Goal: Task Accomplishment & Management: Complete application form

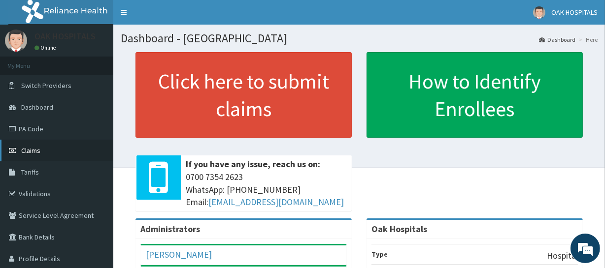
click at [62, 156] on link "Claims" at bounding box center [56, 151] width 113 height 22
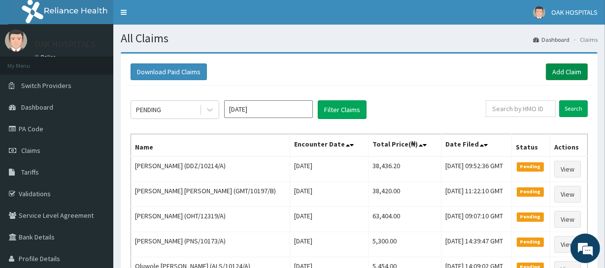
click at [559, 74] on link "Add Claim" at bounding box center [566, 72] width 42 height 17
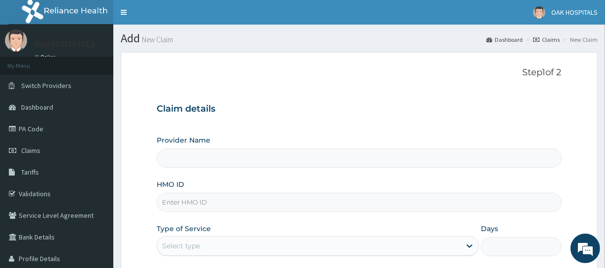
type input "Oak Hospitals"
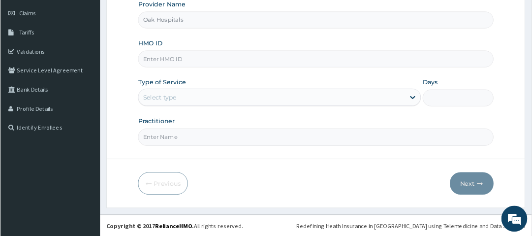
scroll to position [135, 0]
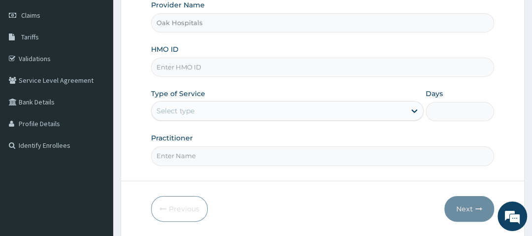
click at [213, 68] on input "HMO ID" at bounding box center [322, 67] width 343 height 19
type input "i"
type input "ITX/10067/C"
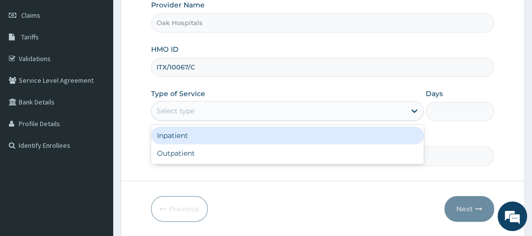
click at [200, 110] on div "Select type" at bounding box center [279, 111] width 254 height 16
click at [197, 136] on div "Inpatient" at bounding box center [287, 136] width 273 height 18
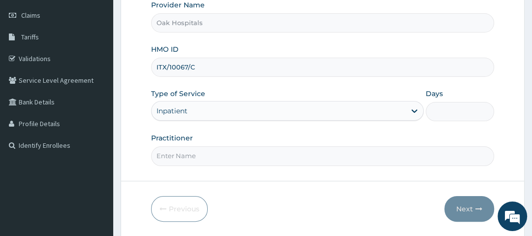
click at [174, 156] on input "Practitioner" at bounding box center [322, 155] width 343 height 19
type input "[PERSON_NAME]"
click at [461, 113] on input "Days" at bounding box center [460, 111] width 68 height 19
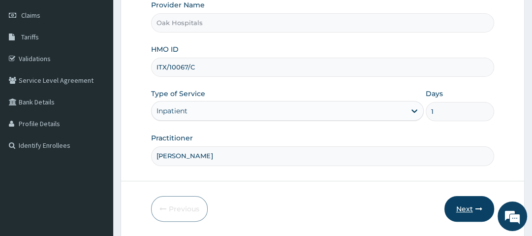
type input "1"
click at [472, 198] on button "Next" at bounding box center [470, 209] width 50 height 26
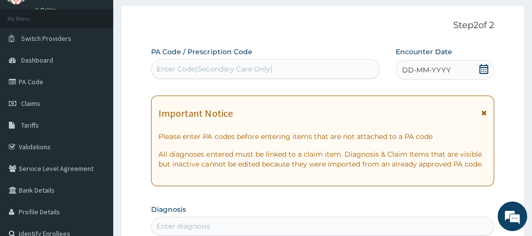
scroll to position [47, 0]
click at [208, 69] on div "Enter Code(Secondary Care Only)" at bounding box center [215, 69] width 116 height 10
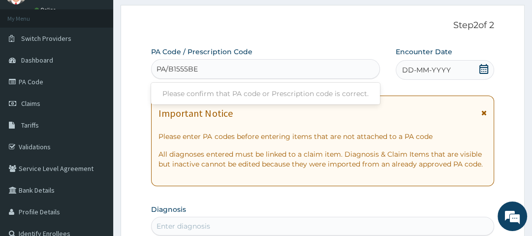
click at [177, 68] on input "PA/B1555BE" at bounding box center [178, 69] width 42 height 10
type input "PA/B1555BE"
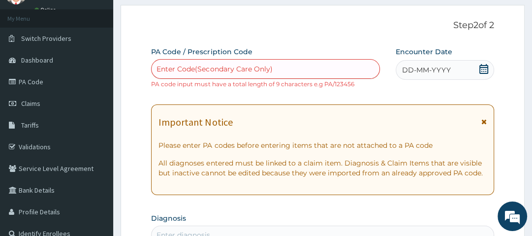
click at [176, 69] on div "Enter Code(Secondary Care Only)" at bounding box center [215, 69] width 116 height 10
paste input "PA/EE36F2"
type input "PA/EE36F2"
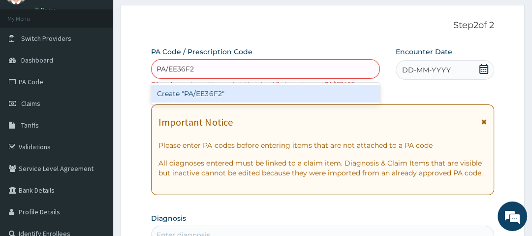
click at [198, 94] on div "Create "PA/EE36F2"" at bounding box center [265, 94] width 229 height 18
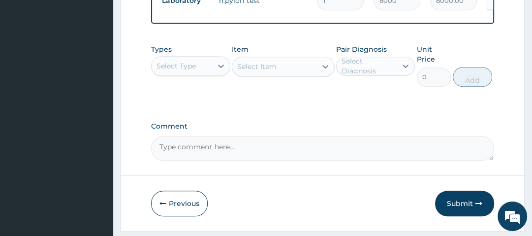
scroll to position [411, 0]
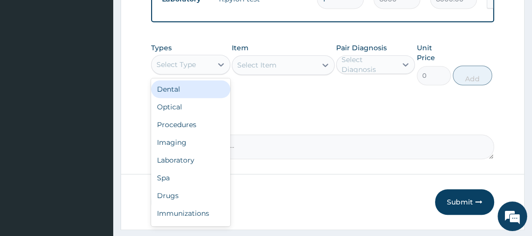
click at [195, 69] on div "Select Type" at bounding box center [176, 65] width 39 height 10
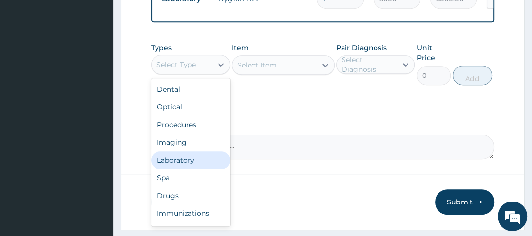
click at [177, 160] on div "Laboratory" at bounding box center [190, 160] width 79 height 18
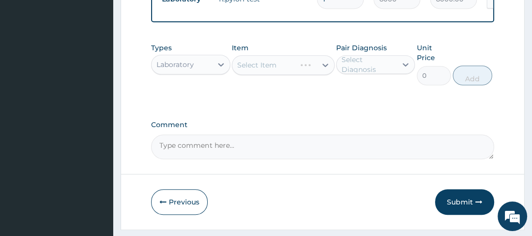
click at [288, 67] on div "Select Item" at bounding box center [283, 65] width 103 height 20
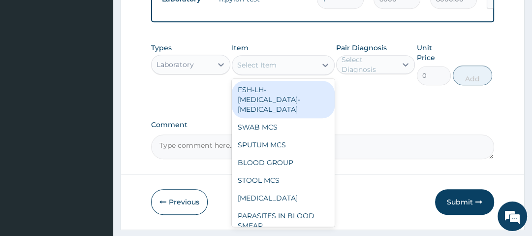
click at [288, 67] on div "Select Item" at bounding box center [274, 65] width 84 height 16
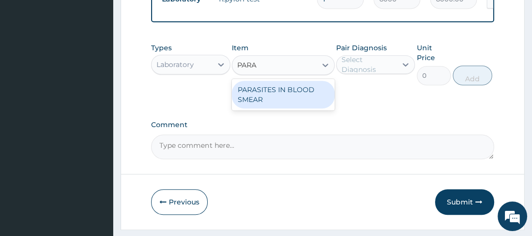
type input "PARAS"
type input "1500"
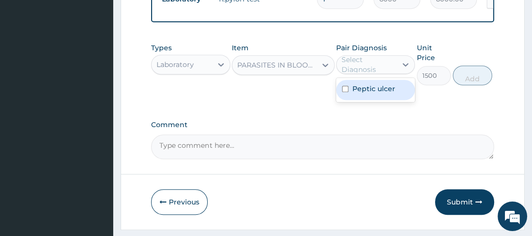
click at [382, 69] on div "Select Diagnosis" at bounding box center [369, 65] width 54 height 20
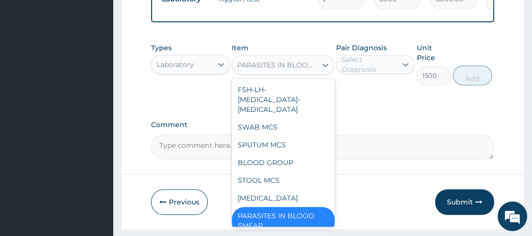
click at [315, 75] on div "PARASITES IN BLOOD SMEAR" at bounding box center [283, 65] width 103 height 20
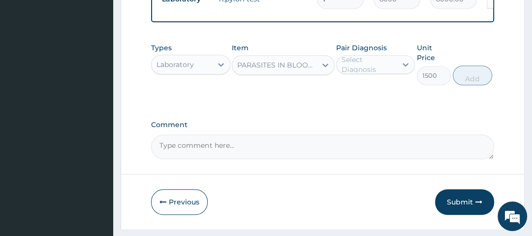
click at [303, 46] on div "Types Laboratory Item PARASITES IN BLOOD SMEAR Pair Diagnosis Select Diagnosis …" at bounding box center [322, 64] width 343 height 52
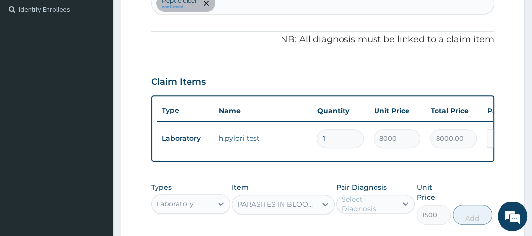
scroll to position [244, 0]
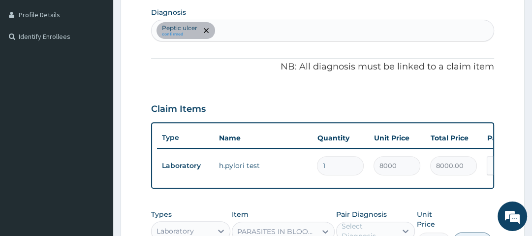
click at [236, 27] on div "Peptic ulcer confirmed" at bounding box center [323, 30] width 342 height 21
type input "[MEDICAL_DATA]"
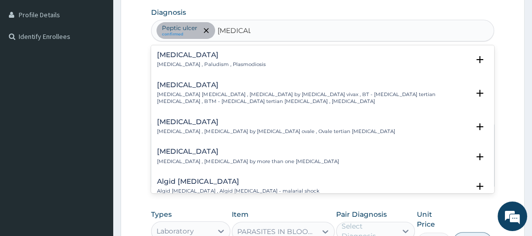
click at [179, 55] on h4 "[MEDICAL_DATA]" at bounding box center [211, 54] width 108 height 7
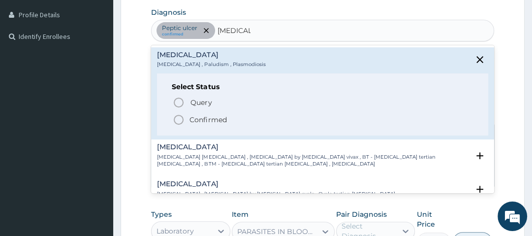
click at [180, 120] on icon "status option filled" at bounding box center [179, 120] width 12 height 12
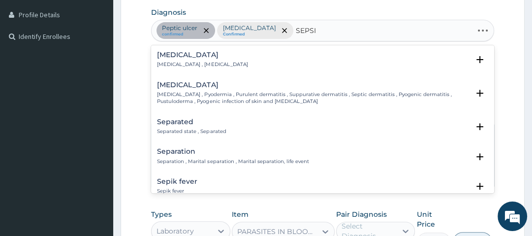
type input "[MEDICAL_DATA]"
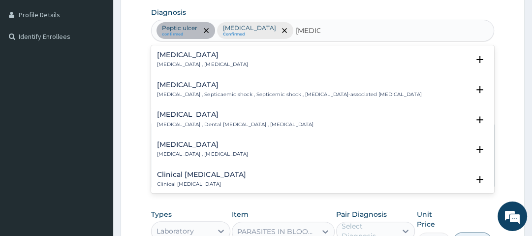
click at [173, 57] on h4 "[MEDICAL_DATA]" at bounding box center [202, 54] width 91 height 7
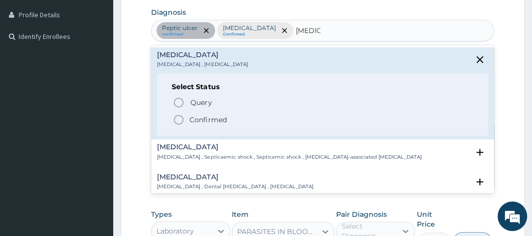
click at [178, 118] on icon "status option filled" at bounding box center [179, 120] width 12 height 12
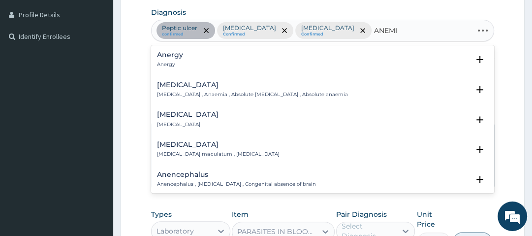
type input "ANEMIA"
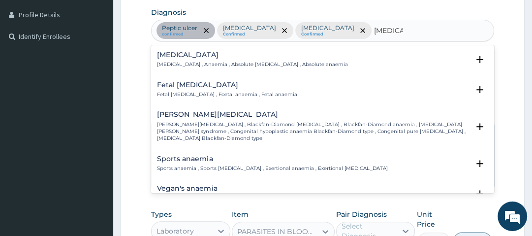
click at [177, 59] on div "Anemia Anemia , Anaemia , Absolute anemia , Absolute anaemia" at bounding box center [252, 59] width 191 height 17
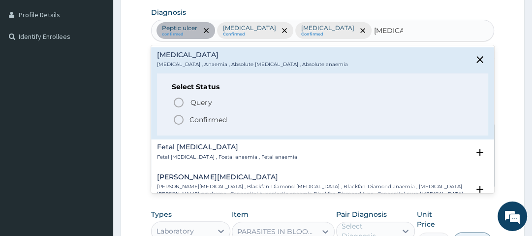
click at [177, 119] on icon "status option filled" at bounding box center [179, 120] width 12 height 12
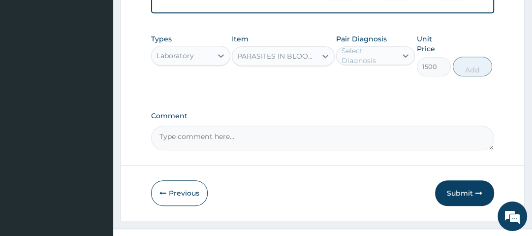
scroll to position [419, 0]
click at [369, 65] on div "Select Diagnosis" at bounding box center [369, 56] width 54 height 20
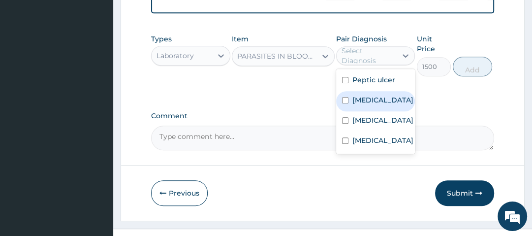
click at [368, 102] on label "[MEDICAL_DATA]" at bounding box center [382, 100] width 61 height 10
checkbox input "true"
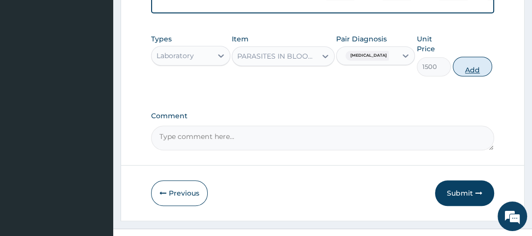
click at [464, 72] on button "Add" at bounding box center [472, 67] width 39 height 20
type input "0"
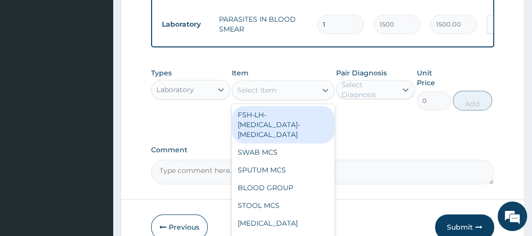
click at [265, 95] on div "Select Item" at bounding box center [256, 90] width 39 height 10
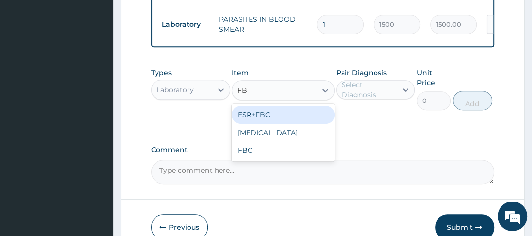
type input "FBC"
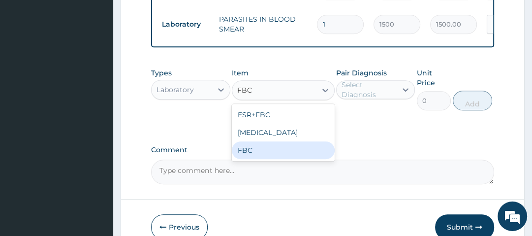
click at [256, 159] on div "FBC" at bounding box center [283, 150] width 103 height 18
type input "2500"
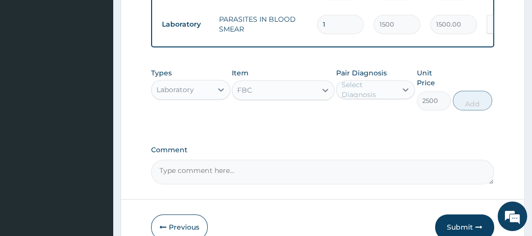
click at [357, 96] on div "Select Diagnosis" at bounding box center [369, 90] width 54 height 20
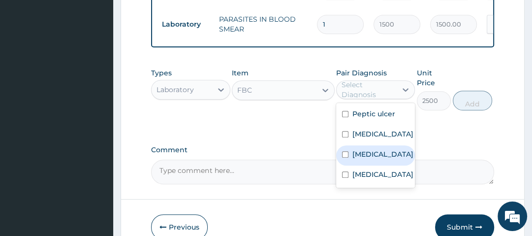
click at [362, 159] on label "[MEDICAL_DATA]" at bounding box center [382, 154] width 61 height 10
checkbox input "true"
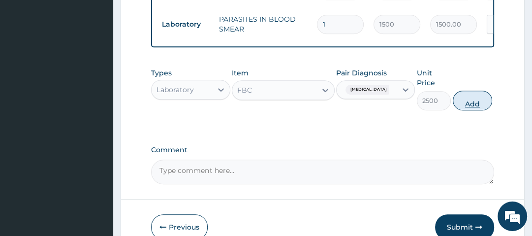
click at [462, 107] on button "Add" at bounding box center [472, 101] width 39 height 20
type input "0"
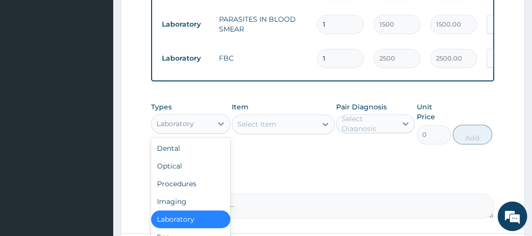
click at [195, 128] on div "Laboratory" at bounding box center [182, 124] width 60 height 16
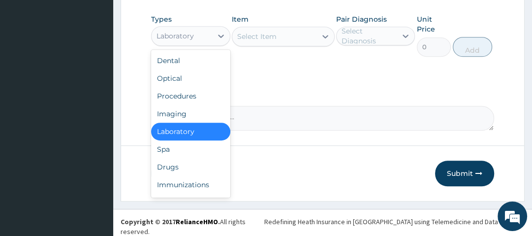
scroll to position [508, 0]
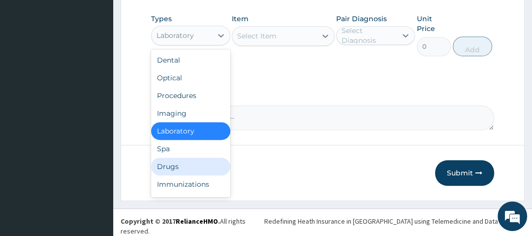
click at [180, 173] on div "Drugs" at bounding box center [190, 167] width 79 height 18
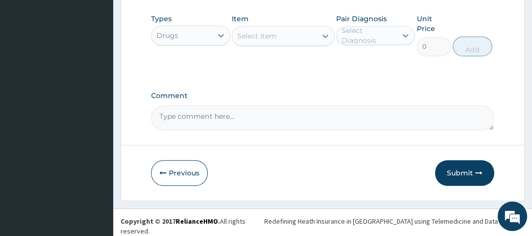
click at [280, 39] on div "Select Item" at bounding box center [274, 36] width 84 height 16
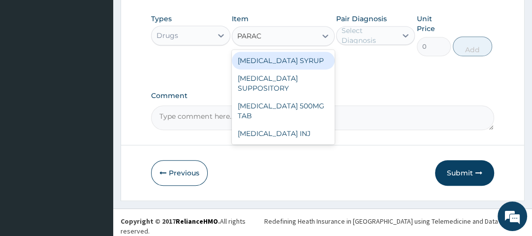
type input "PARACE"
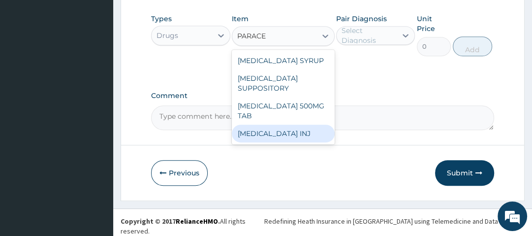
click at [282, 137] on div "[MEDICAL_DATA] INJ" at bounding box center [283, 134] width 103 height 18
type input "210"
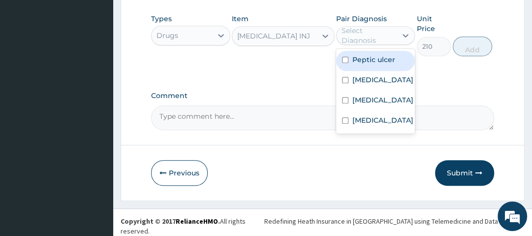
click at [372, 41] on div "Select Diagnosis" at bounding box center [369, 36] width 54 height 20
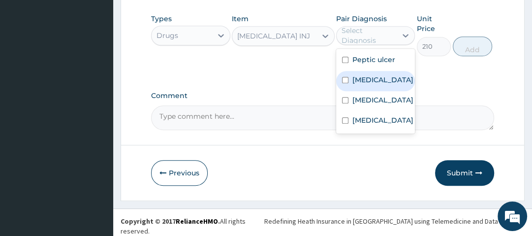
click at [373, 81] on label "[MEDICAL_DATA]" at bounding box center [382, 80] width 61 height 10
checkbox input "true"
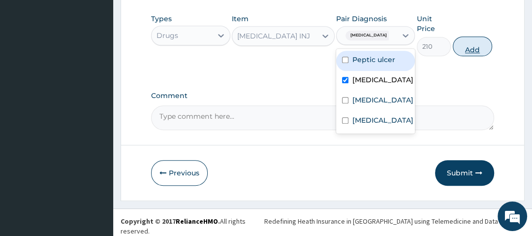
click at [473, 49] on button "Add" at bounding box center [472, 46] width 39 height 20
type input "0"
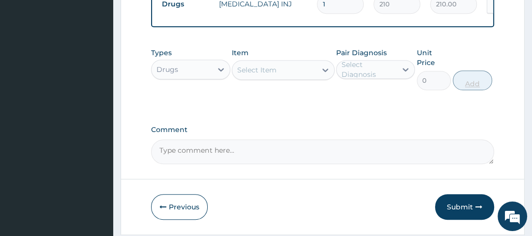
scroll to position [501, 0]
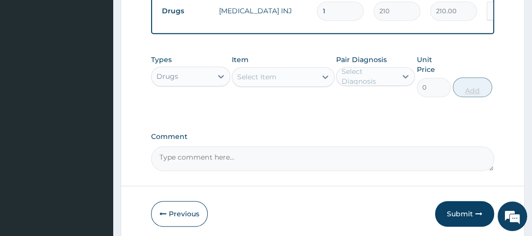
type input "16"
type input "3360.00"
type input "16"
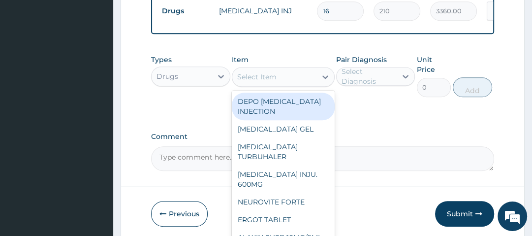
click at [294, 85] on div "Select Item" at bounding box center [274, 77] width 84 height 16
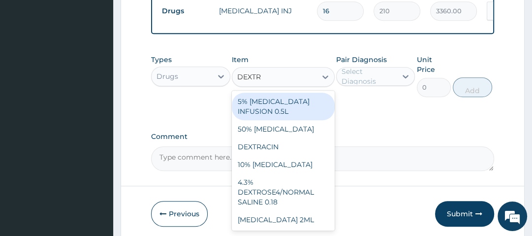
type input "DEXTRO"
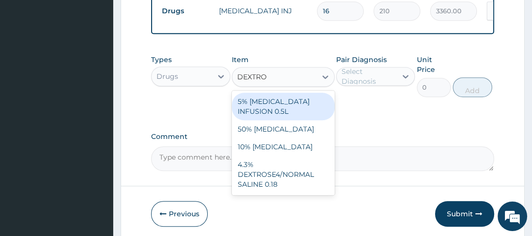
type input "1400"
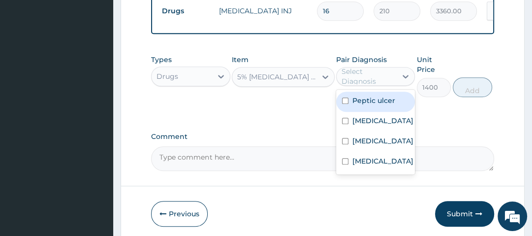
click at [383, 83] on div "Select Diagnosis" at bounding box center [369, 76] width 54 height 20
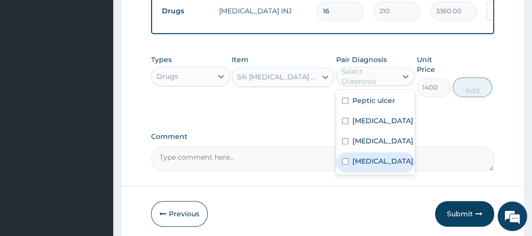
click at [372, 170] on div "Anemia" at bounding box center [375, 162] width 79 height 20
checkbox input "true"
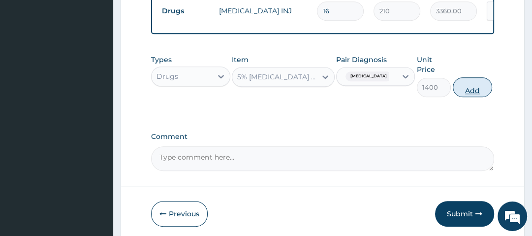
click at [477, 88] on button "Add" at bounding box center [472, 87] width 39 height 20
type input "0"
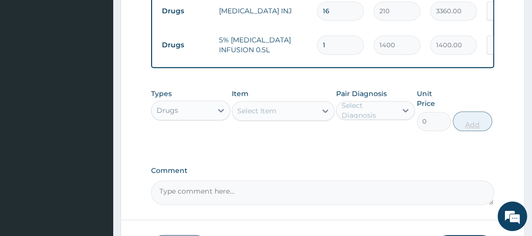
type input "0.00"
type input "2"
type input "2800.00"
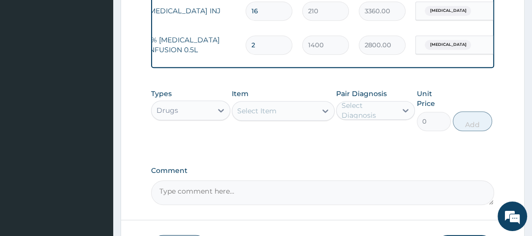
scroll to position [0, 84]
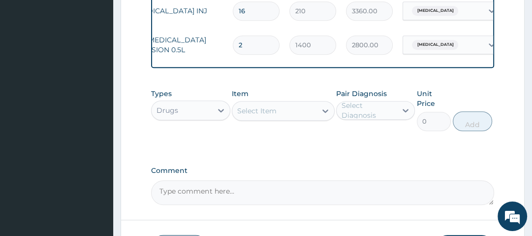
type input "2"
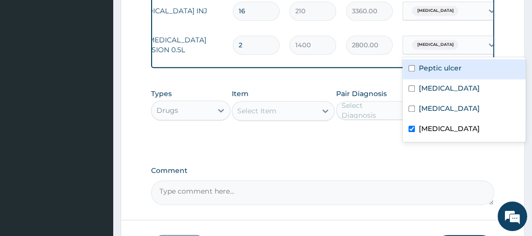
click at [446, 46] on div "Anemia" at bounding box center [443, 44] width 80 height 17
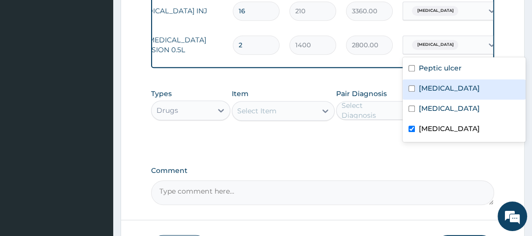
click at [445, 87] on div "[MEDICAL_DATA]" at bounding box center [464, 89] width 123 height 20
checkbox input "true"
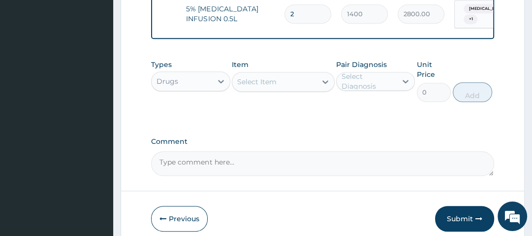
scroll to position [536, 0]
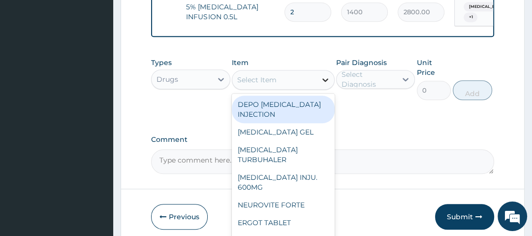
click at [320, 84] on icon at bounding box center [325, 80] width 10 height 10
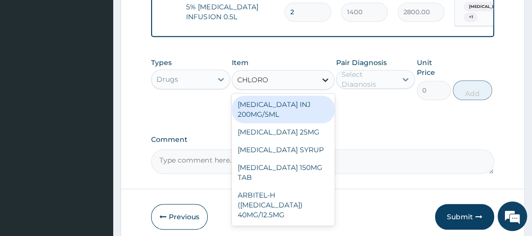
type input "CHLOROQ"
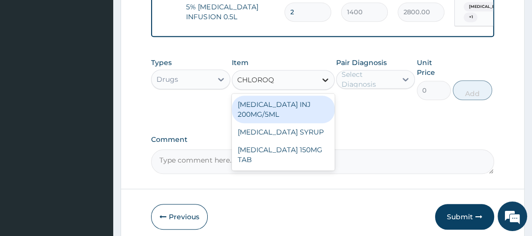
type input "490"
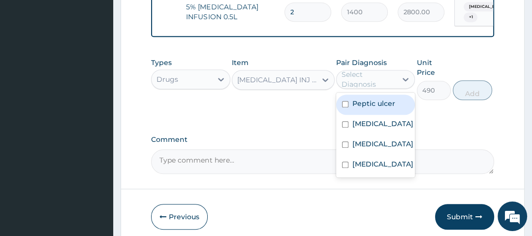
click at [370, 79] on div "Select Diagnosis" at bounding box center [369, 79] width 54 height 20
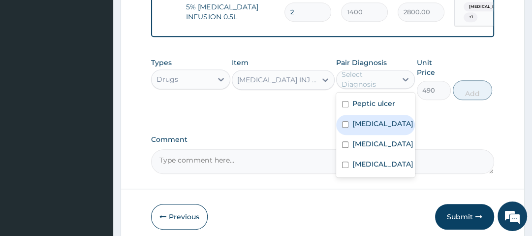
click at [368, 121] on label "[MEDICAL_DATA]" at bounding box center [382, 124] width 61 height 10
checkbox input "true"
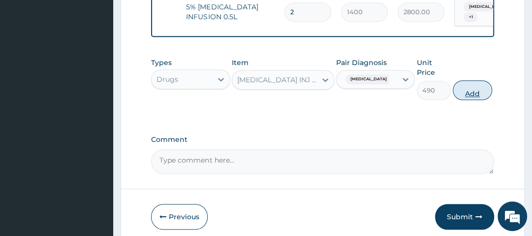
click at [474, 92] on button "Add" at bounding box center [472, 90] width 39 height 20
type input "0"
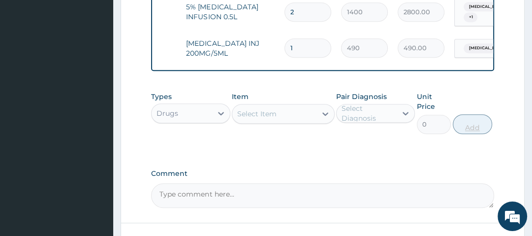
type input "0.00"
type input "3"
type input "1470.00"
type input "3"
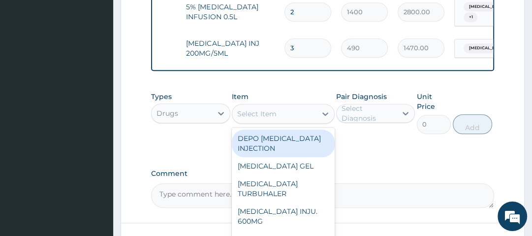
click at [303, 116] on div "Select Item" at bounding box center [274, 114] width 84 height 16
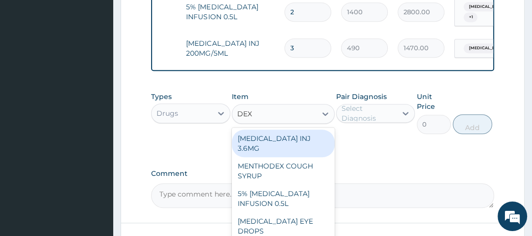
type input "DEXA"
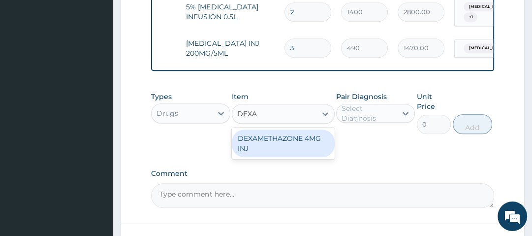
type input "560"
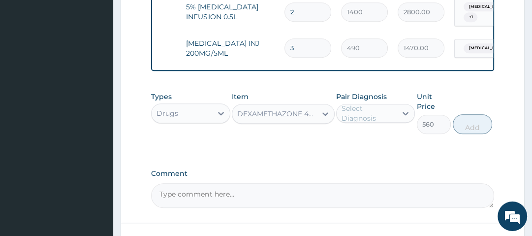
click at [364, 115] on div "Select Diagnosis" at bounding box center [369, 113] width 54 height 20
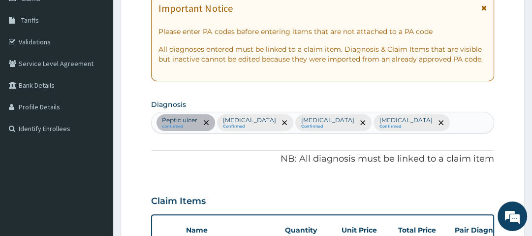
scroll to position [152, 0]
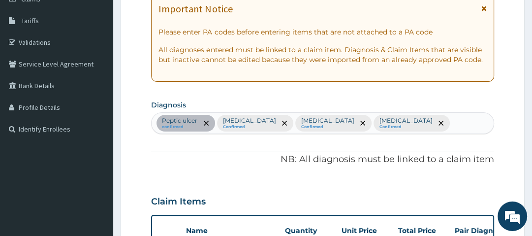
click at [391, 120] on div "Peptic ulcer confirmed Malaria Confirmed Sepsis Confirmed Anemia Confirmed" at bounding box center [323, 123] width 342 height 21
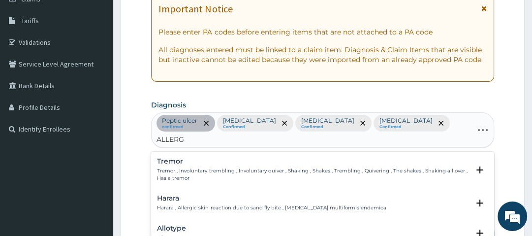
type input "ALLERGY"
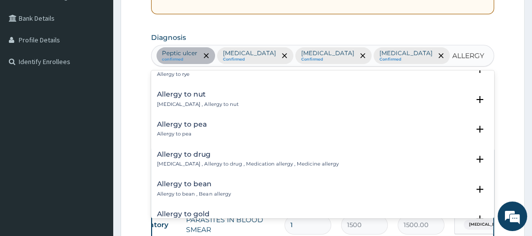
scroll to position [45, 0]
click at [181, 155] on h4 "Allergy to drug" at bounding box center [247, 154] width 181 height 7
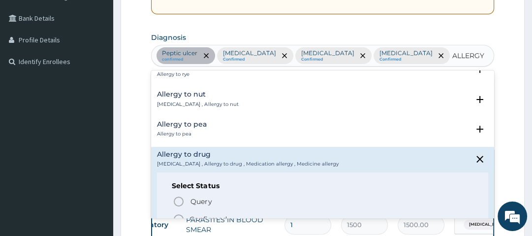
click at [179, 214] on icon "status option filled" at bounding box center [179, 219] width 12 height 12
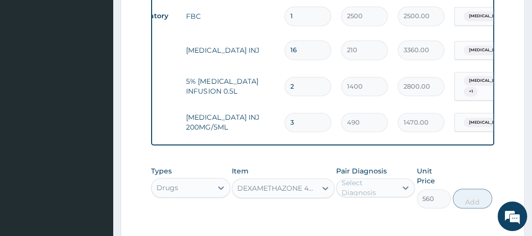
scroll to position [493, 0]
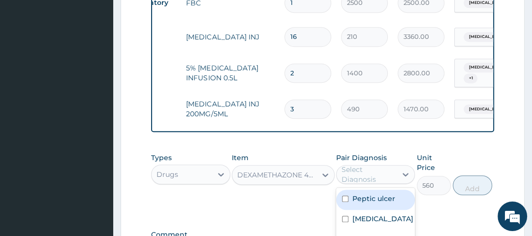
click at [366, 164] on div "Select Diagnosis" at bounding box center [369, 174] width 54 height 20
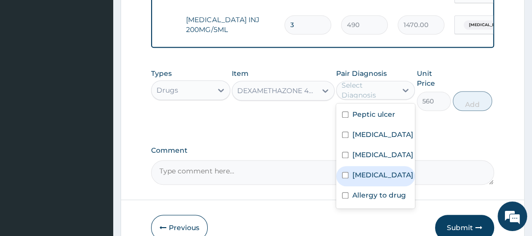
scroll to position [578, 0]
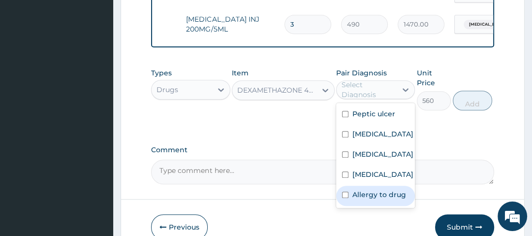
click at [370, 190] on label "Allergy to drug" at bounding box center [379, 195] width 54 height 10
checkbox input "true"
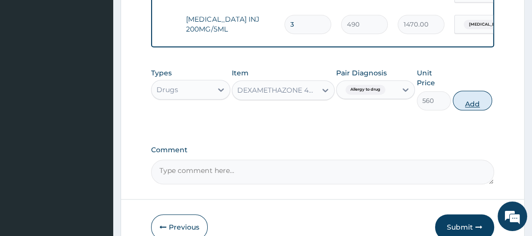
click at [475, 91] on button "Add" at bounding box center [472, 101] width 39 height 20
type input "0"
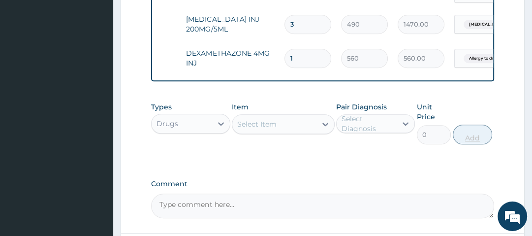
type input "0.00"
type input "3"
type input "1680.00"
type input "3"
click at [475, 97] on div "Types Drugs Item Select Item Pair Diagnosis Select Diagnosis Unit Price 0 Add" at bounding box center [322, 123] width 343 height 52
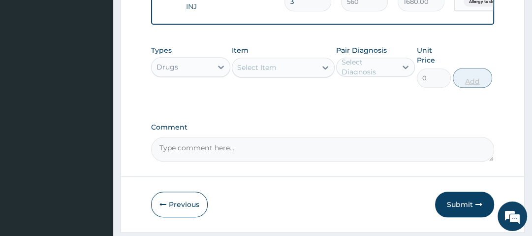
scroll to position [644, 0]
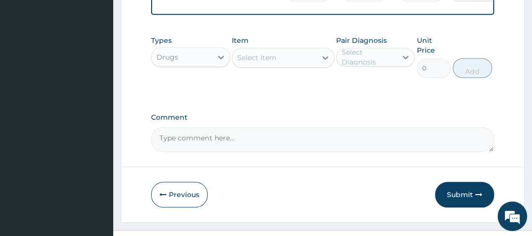
click at [277, 50] on div "Select Item" at bounding box center [274, 58] width 84 height 16
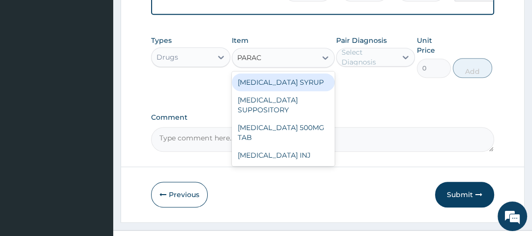
type input "PARACE"
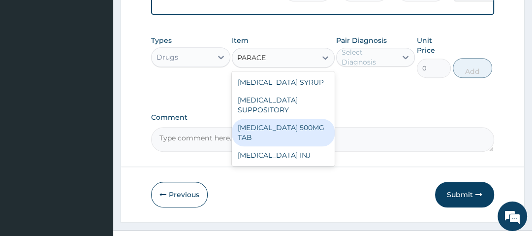
click at [280, 119] on div "[MEDICAL_DATA] 500MG TAB" at bounding box center [283, 133] width 103 height 28
type input "14"
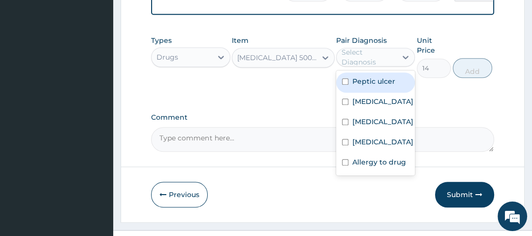
click at [386, 47] on div "Select Diagnosis" at bounding box center [369, 57] width 54 height 20
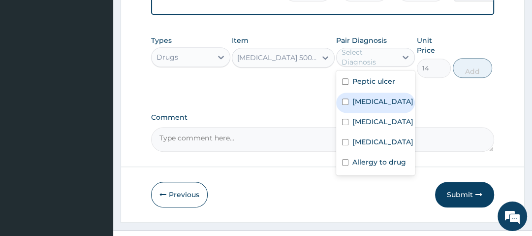
click at [373, 96] on label "[MEDICAL_DATA]" at bounding box center [382, 101] width 61 height 10
checkbox input "true"
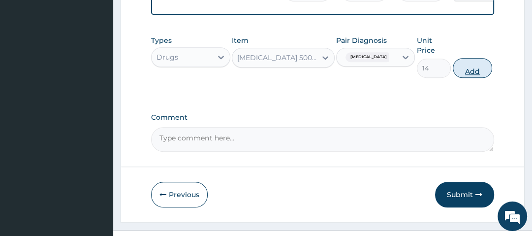
click at [479, 58] on button "Add" at bounding box center [472, 68] width 39 height 20
type input "0"
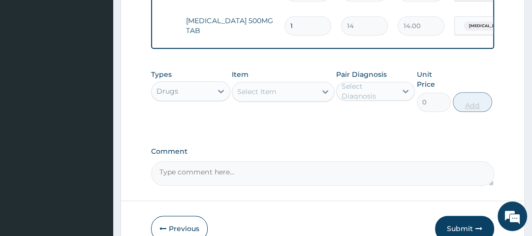
scroll to position [636, 0]
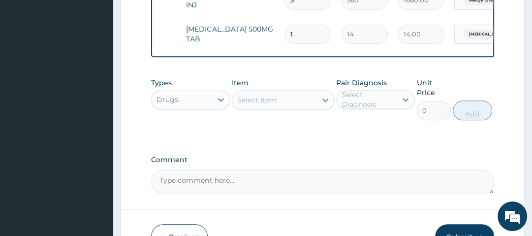
type input "18"
type input "252.00"
type input "18"
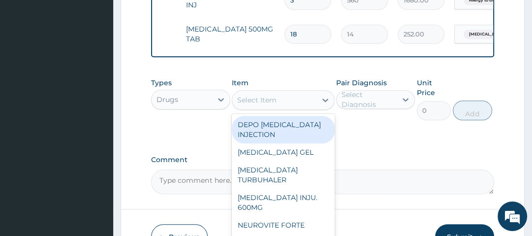
click at [263, 95] on div "Select Item" at bounding box center [256, 100] width 39 height 10
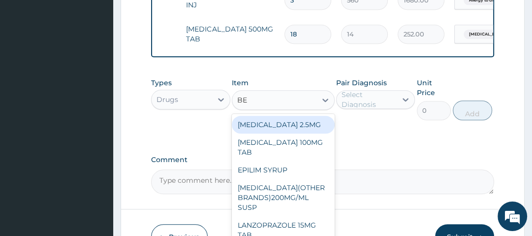
type input "B"
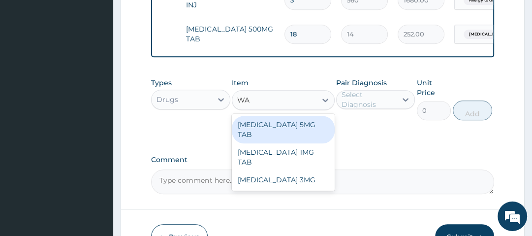
type input "W"
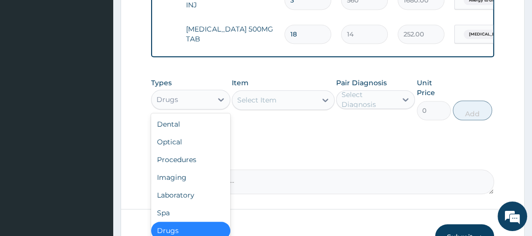
click at [191, 92] on div "Drugs" at bounding box center [182, 100] width 60 height 16
click at [184, 151] on div "Procedures" at bounding box center [190, 160] width 79 height 18
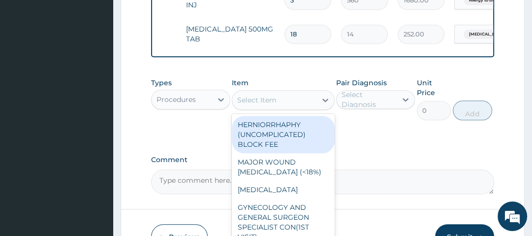
click at [275, 95] on div "Select Item" at bounding box center [256, 100] width 39 height 10
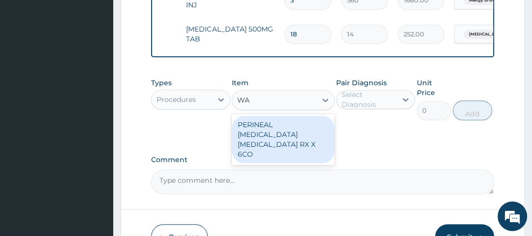
type input "W"
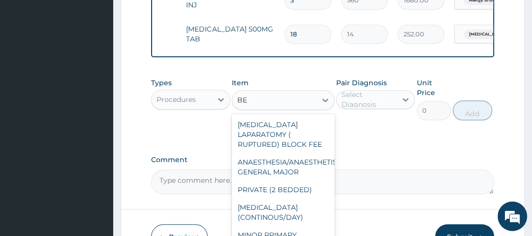
type input "BED"
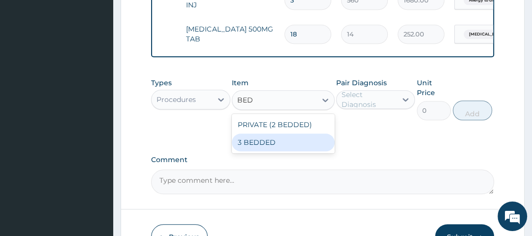
click at [268, 133] on div "3 BEDDED" at bounding box center [283, 142] width 103 height 18
type input "5000"
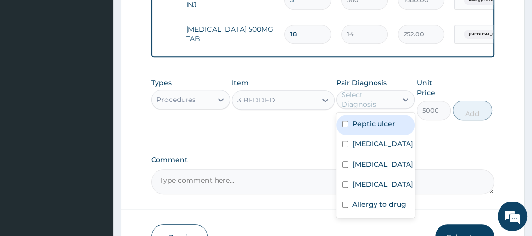
click at [388, 90] on div "Select Diagnosis" at bounding box center [369, 100] width 54 height 20
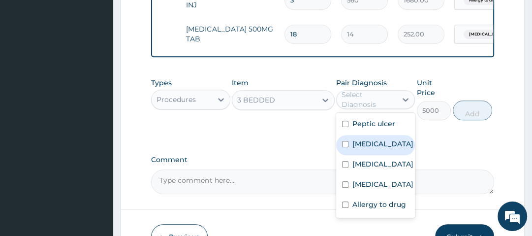
click at [373, 139] on label "[MEDICAL_DATA]" at bounding box center [382, 144] width 61 height 10
checkbox input "true"
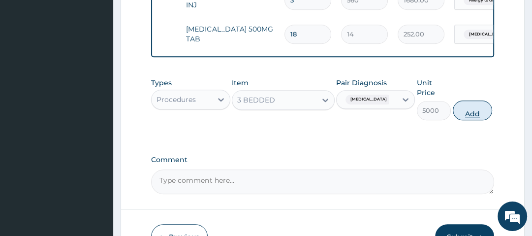
click at [467, 100] on button "Add" at bounding box center [472, 110] width 39 height 20
type input "0"
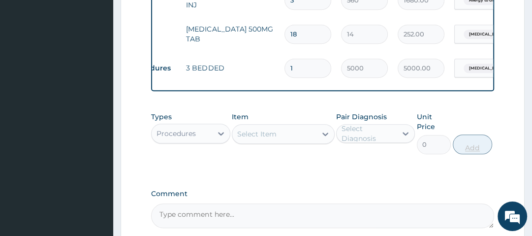
click at [467, 107] on div "Types Procedures Item Select Item Pair Diagnosis Select Diagnosis Unit Price 0 …" at bounding box center [322, 133] width 343 height 52
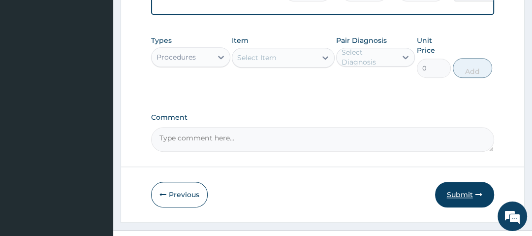
click at [463, 182] on button "Submit" at bounding box center [464, 195] width 59 height 26
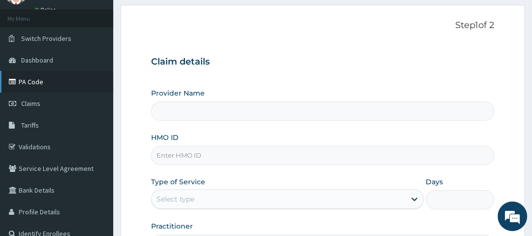
type input "Oak Hospitals"
click at [57, 86] on link "PA Code" at bounding box center [56, 82] width 113 height 22
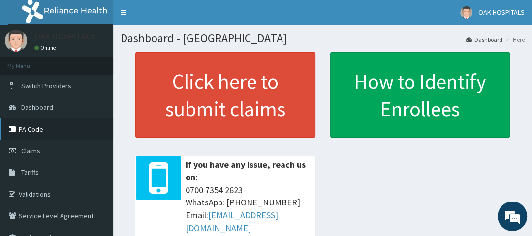
click at [45, 126] on link "PA Code" at bounding box center [56, 129] width 113 height 22
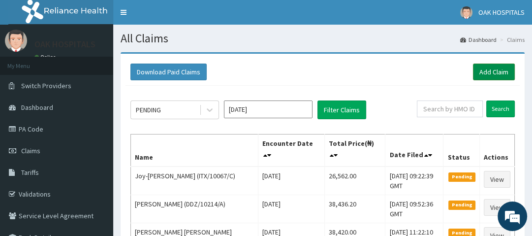
click at [487, 69] on link "Add Claim" at bounding box center [494, 72] width 42 height 17
click at [490, 71] on link "Add Claim" at bounding box center [494, 72] width 42 height 17
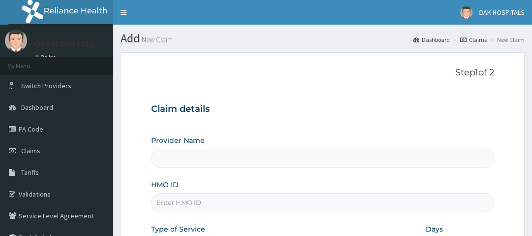
type input "Oak Hospitals"
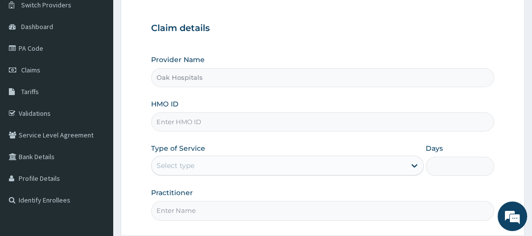
scroll to position [84, 0]
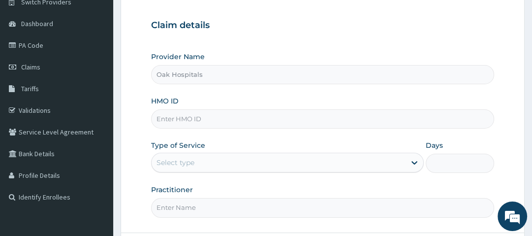
click at [187, 120] on input "HMO ID" at bounding box center [322, 118] width 343 height 19
type input "GPR/10007/C"
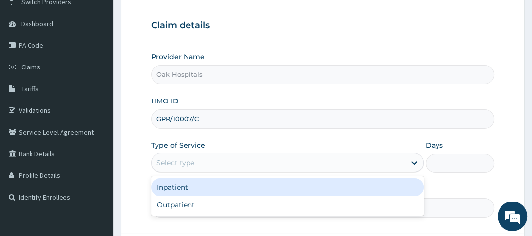
click at [171, 161] on div "Select type" at bounding box center [176, 163] width 38 height 10
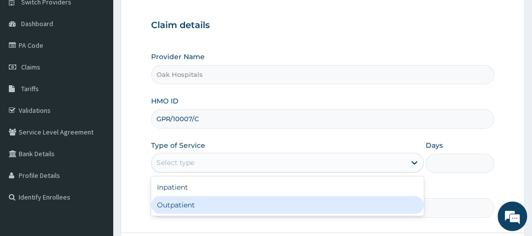
click at [177, 205] on div "Outpatient" at bounding box center [287, 205] width 273 height 18
type input "1"
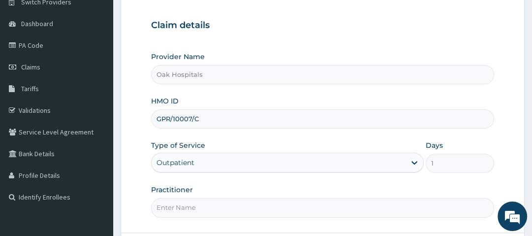
click at [177, 205] on input "Practitioner" at bounding box center [322, 207] width 343 height 19
type input "DR OJI"
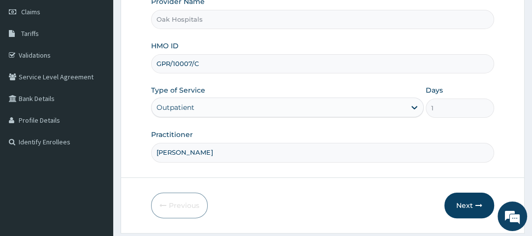
scroll to position [140, 0]
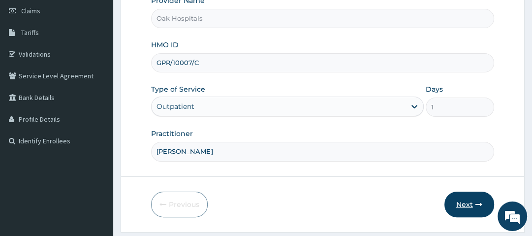
click at [468, 202] on button "Next" at bounding box center [470, 205] width 50 height 26
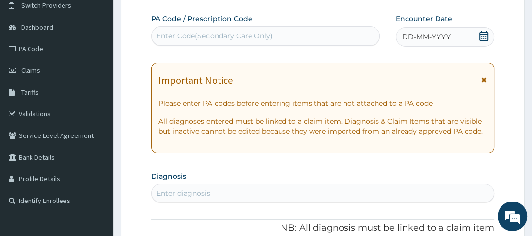
scroll to position [75, 0]
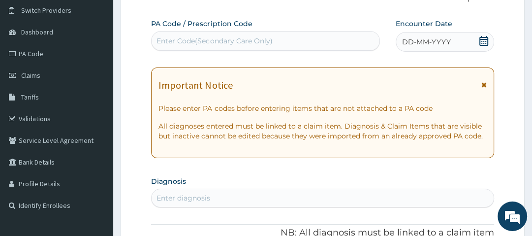
click at [486, 40] on icon at bounding box center [483, 41] width 9 height 10
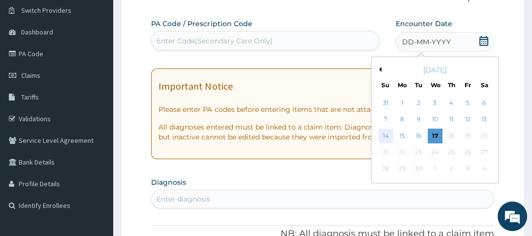
click at [386, 137] on div "14" at bounding box center [386, 135] width 15 height 15
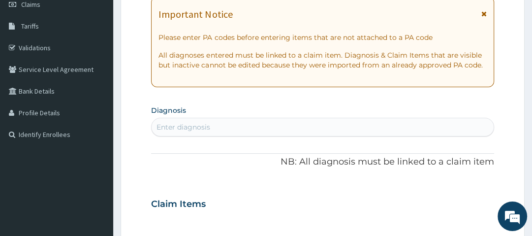
scroll to position [147, 0]
click at [170, 125] on div "Enter diagnosis" at bounding box center [184, 127] width 54 height 10
type input "DISLOCATION"
click at [183, 157] on p "NB: All diagnosis must be linked to a claim item" at bounding box center [322, 162] width 343 height 13
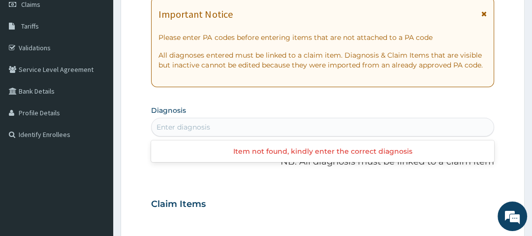
click at [190, 124] on div "Enter diagnosis" at bounding box center [184, 127] width 54 height 10
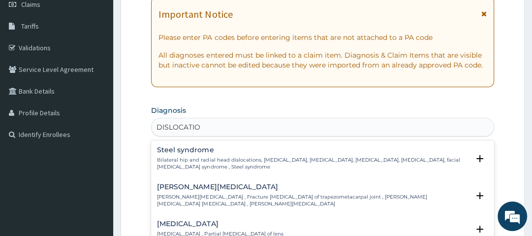
type input "DISLOCATION"
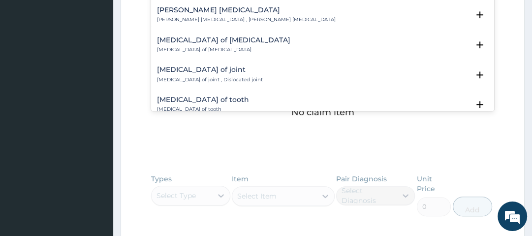
scroll to position [67, 0]
click at [196, 75] on p "Dislocation of joint , Dislocated joint" at bounding box center [209, 78] width 105 height 7
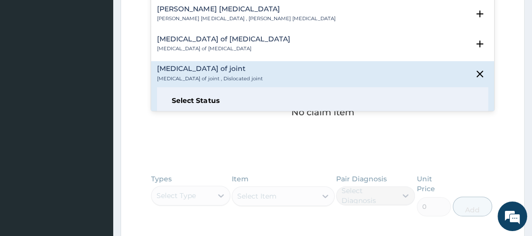
scroll to position [123, 0]
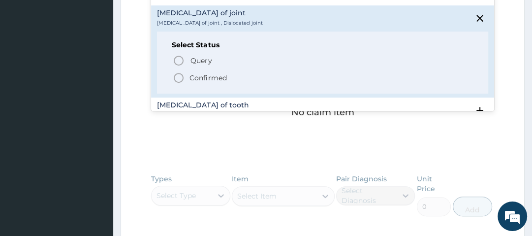
click at [192, 73] on p "Confirmed" at bounding box center [208, 78] width 37 height 10
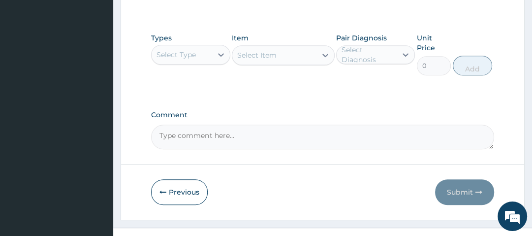
scroll to position [468, 0]
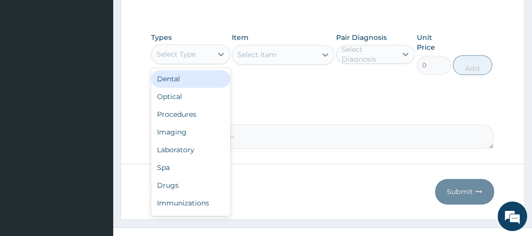
click at [189, 53] on div "Select Type" at bounding box center [176, 54] width 39 height 10
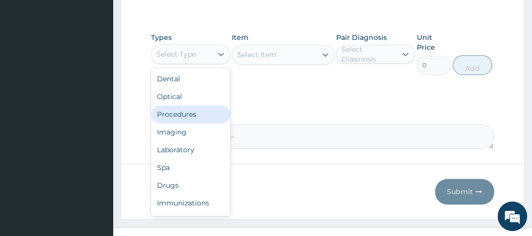
click at [181, 113] on div "Procedures" at bounding box center [190, 114] width 79 height 18
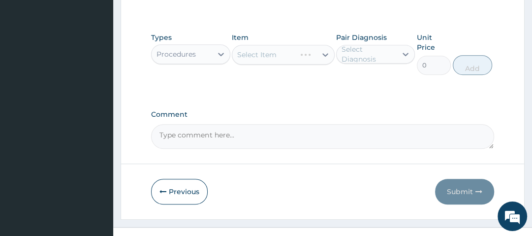
click at [285, 53] on div "Select Item" at bounding box center [283, 55] width 103 height 20
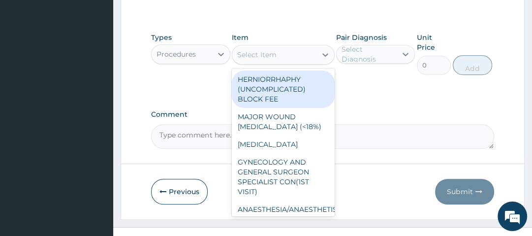
click at [285, 53] on div "Select Item" at bounding box center [274, 55] width 84 height 16
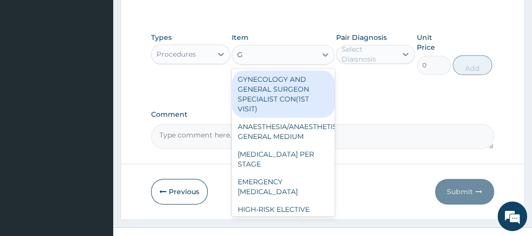
type input "GP"
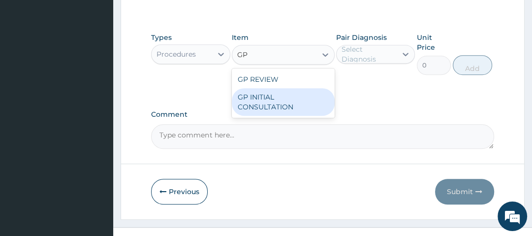
click at [281, 96] on div "GP INITIAL CONSULTATION" at bounding box center [283, 102] width 103 height 28
type input "2500"
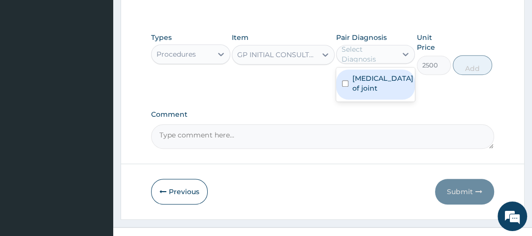
click at [373, 51] on div "Select Diagnosis" at bounding box center [369, 54] width 54 height 20
click at [366, 91] on label "Dislocation of joint" at bounding box center [382, 83] width 61 height 20
checkbox input "true"
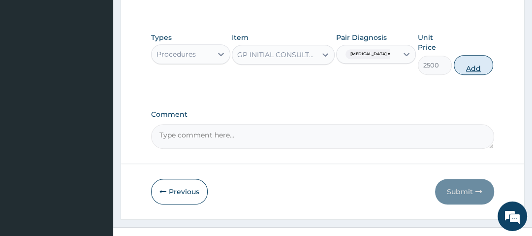
click at [470, 69] on button "Add" at bounding box center [473, 65] width 39 height 20
type input "0"
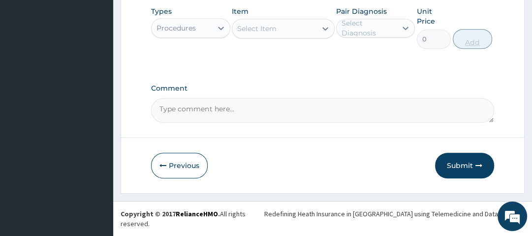
scroll to position [290, 0]
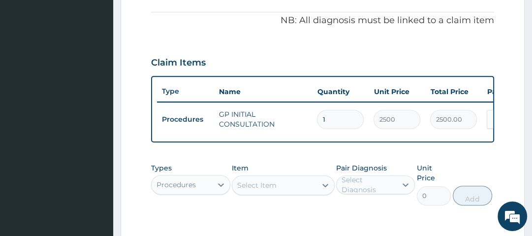
click at [377, 55] on div "Claim Items" at bounding box center [322, 61] width 343 height 26
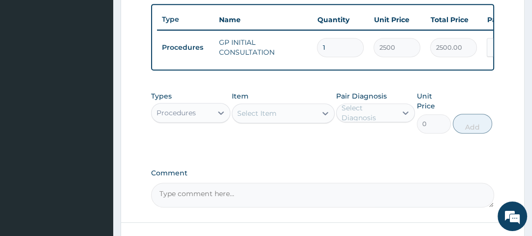
scroll to position [363, 0]
click at [192, 116] on div "Procedures" at bounding box center [176, 112] width 39 height 10
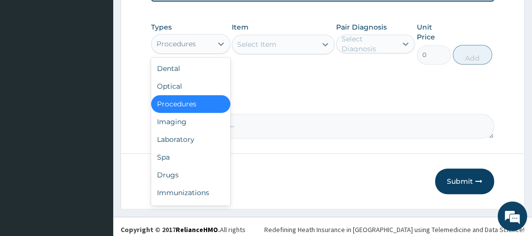
scroll to position [431, 0]
click at [173, 181] on div "Drugs" at bounding box center [190, 175] width 79 height 18
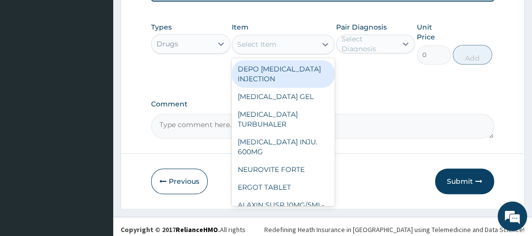
click at [270, 49] on div "Select Item" at bounding box center [256, 44] width 39 height 10
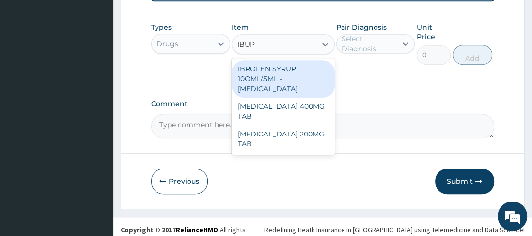
type input "IBUPR"
click at [285, 80] on div "IBROFEN SYRUP 10OML/5ML - [MEDICAL_DATA]" at bounding box center [283, 78] width 103 height 37
type input "630"
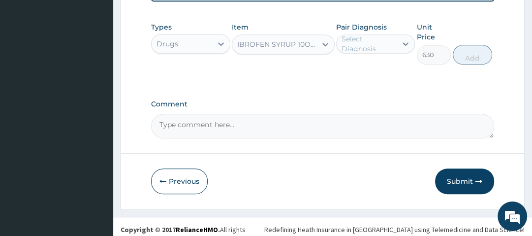
click at [366, 43] on div "Select Diagnosis" at bounding box center [369, 44] width 54 height 20
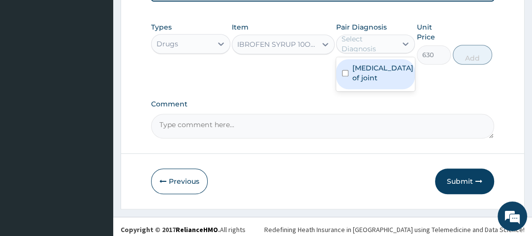
click at [372, 79] on label "Dislocation of joint" at bounding box center [382, 73] width 61 height 20
checkbox input "true"
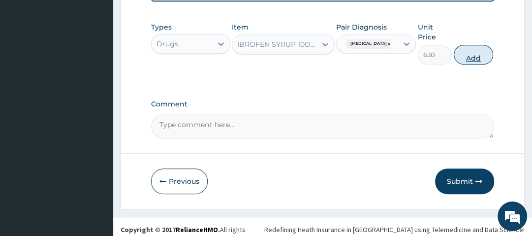
click at [471, 62] on button "Add" at bounding box center [473, 55] width 39 height 20
type input "0"
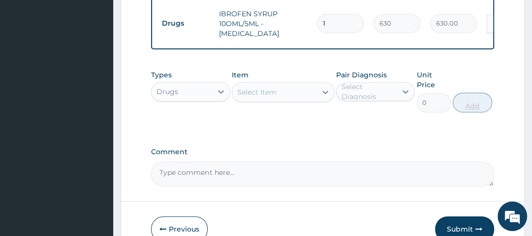
scroll to position [480, 0]
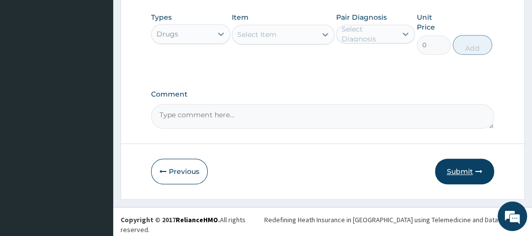
click at [474, 173] on button "Submit" at bounding box center [464, 172] width 59 height 26
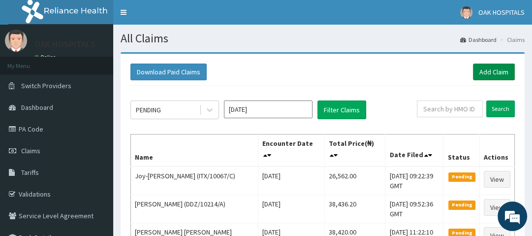
click at [498, 73] on link "Add Claim" at bounding box center [494, 72] width 42 height 17
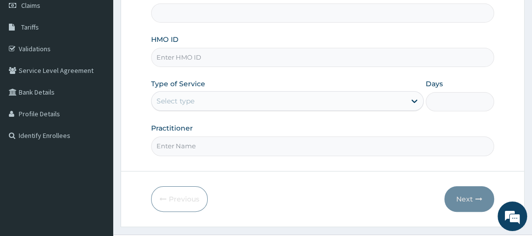
scroll to position [146, 0]
click at [194, 58] on input "HMO ID" at bounding box center [322, 56] width 343 height 19
type input "Oak Hospitals"
type input "CHL/10939/D"
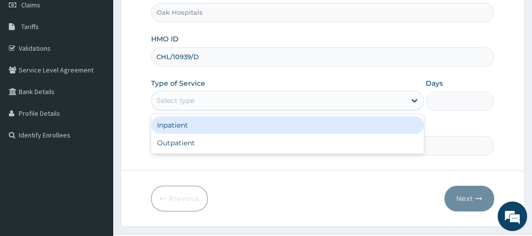
click at [170, 104] on div "Select type" at bounding box center [176, 101] width 38 height 10
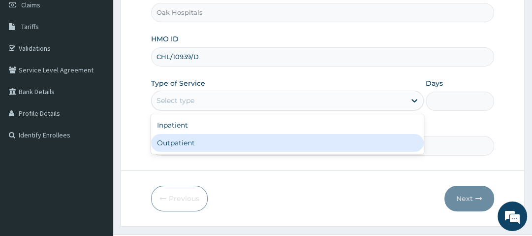
click at [185, 136] on div "Outpatient" at bounding box center [287, 143] width 273 height 18
type input "1"
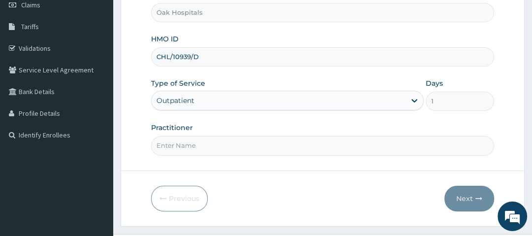
click at [187, 148] on input "Practitioner" at bounding box center [322, 145] width 343 height 19
type input "[PERSON_NAME]"
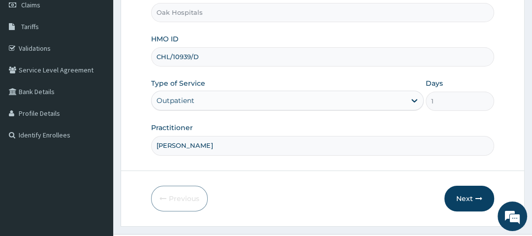
scroll to position [167, 0]
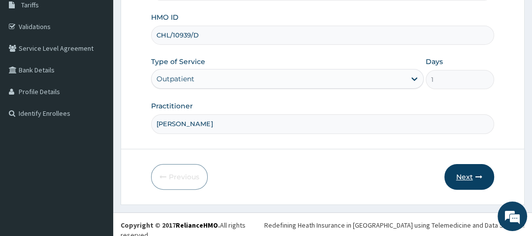
click at [475, 176] on button "Next" at bounding box center [470, 177] width 50 height 26
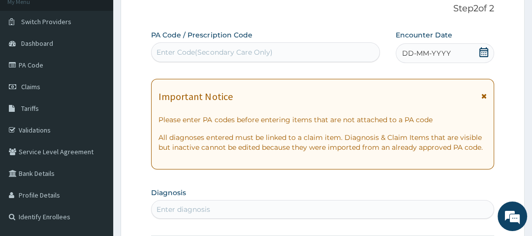
scroll to position [64, 0]
click at [484, 50] on icon at bounding box center [483, 53] width 9 height 10
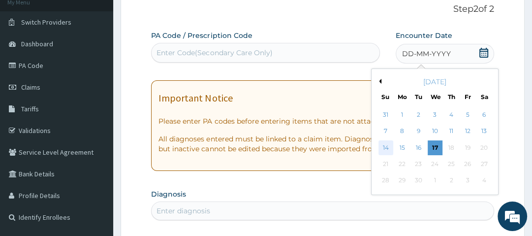
click at [384, 151] on div "14" at bounding box center [386, 147] width 15 height 15
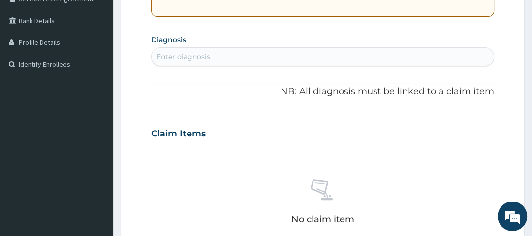
scroll to position [221, 0]
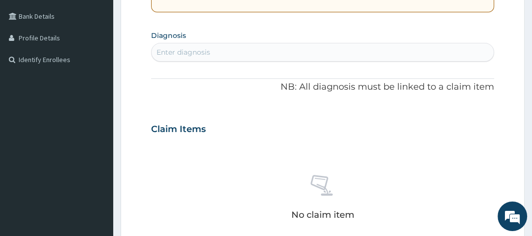
click at [182, 49] on div "Enter diagnosis" at bounding box center [184, 52] width 54 height 10
type input "[MEDICAL_DATA]"
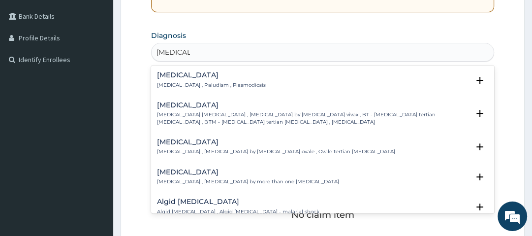
click at [175, 79] on div "[MEDICAL_DATA] [MEDICAL_DATA] , Paludism , Plasmodiosis" at bounding box center [211, 79] width 108 height 17
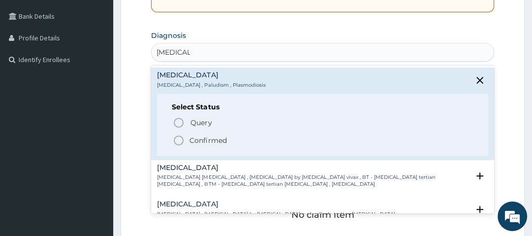
click at [179, 140] on icon "status option filled" at bounding box center [179, 140] width 12 height 12
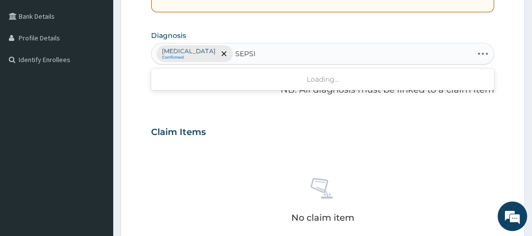
type input "[MEDICAL_DATA]"
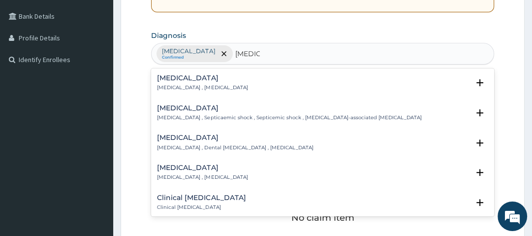
click at [165, 75] on h4 "[MEDICAL_DATA]" at bounding box center [202, 77] width 91 height 7
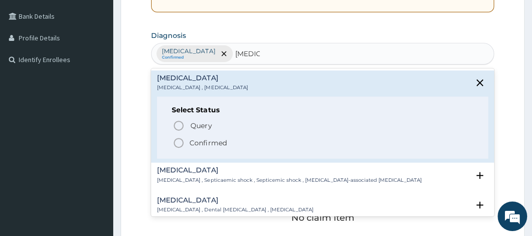
click at [181, 144] on icon "status option filled" at bounding box center [179, 143] width 12 height 12
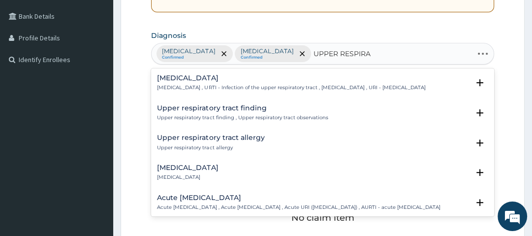
type input "UPPER RESPIRAT"
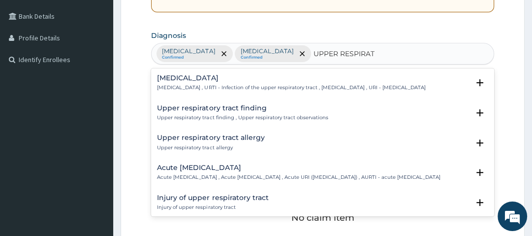
click at [185, 76] on h4 "[MEDICAL_DATA]" at bounding box center [291, 77] width 268 height 7
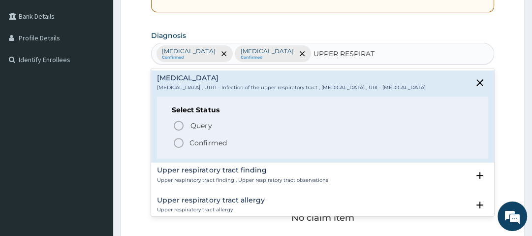
click at [180, 149] on icon "status option filled" at bounding box center [179, 143] width 12 height 12
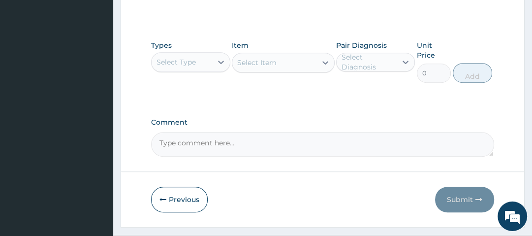
scroll to position [460, 0]
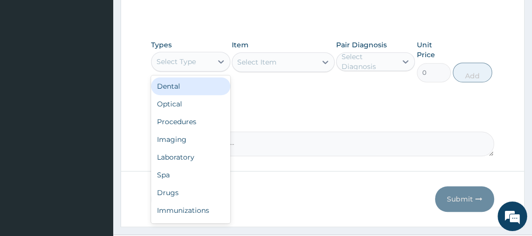
click at [191, 61] on div "Select Type" at bounding box center [176, 62] width 39 height 10
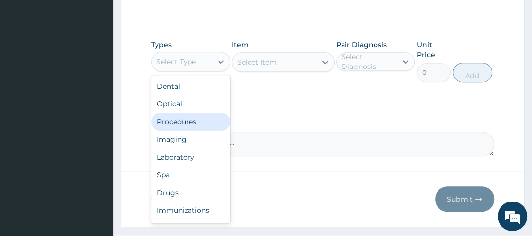
click at [191, 116] on div "Procedures" at bounding box center [190, 122] width 79 height 18
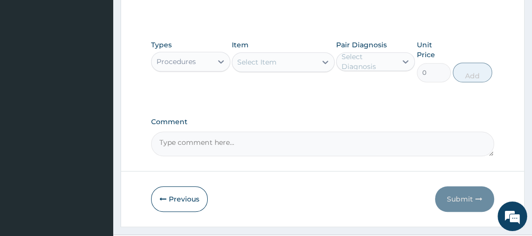
click at [270, 63] on div "Select Item" at bounding box center [256, 62] width 39 height 10
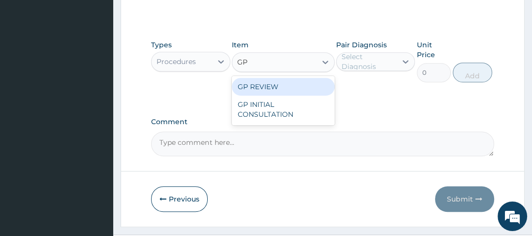
type input "GP"
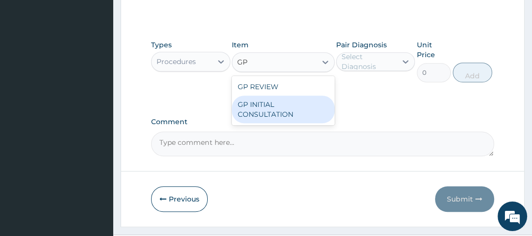
click at [265, 108] on div "GP INITIAL CONSULTATION" at bounding box center [283, 110] width 103 height 28
type input "2500"
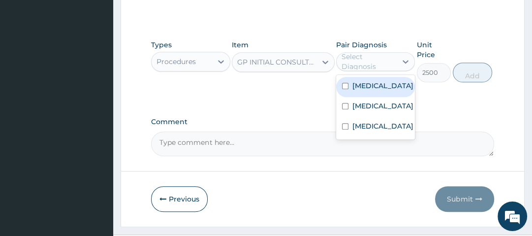
click at [362, 63] on div "Select Diagnosis" at bounding box center [369, 62] width 54 height 20
click at [364, 88] on label "[MEDICAL_DATA]" at bounding box center [382, 86] width 61 height 10
checkbox input "true"
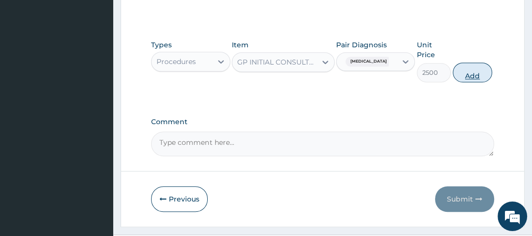
click at [469, 70] on button "Add" at bounding box center [472, 73] width 39 height 20
type input "0"
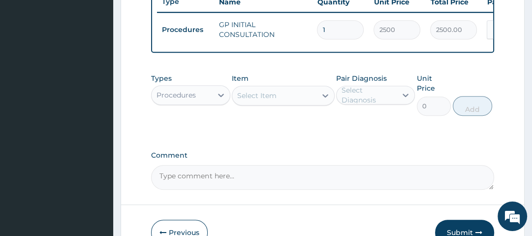
scroll to position [405, 0]
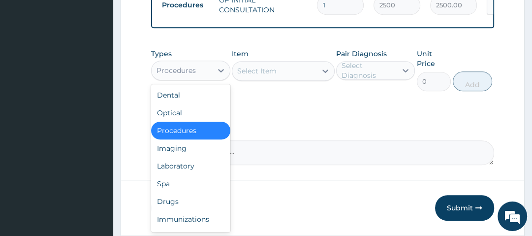
click at [183, 75] on div "Procedures" at bounding box center [176, 70] width 39 height 10
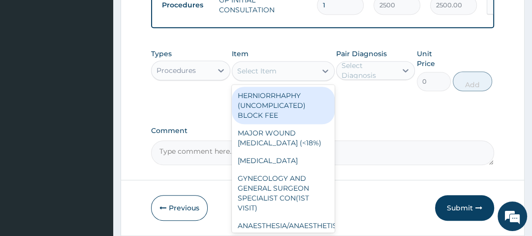
click at [265, 76] on div "Select Item" at bounding box center [256, 71] width 39 height 10
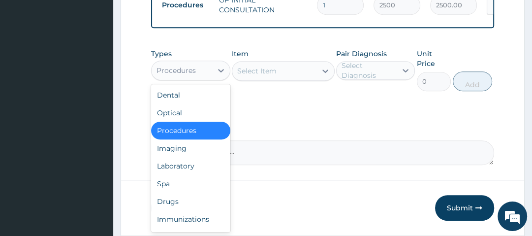
click at [198, 78] on div "Procedures" at bounding box center [182, 71] width 60 height 16
click at [201, 175] on div "Laboratory" at bounding box center [190, 166] width 79 height 18
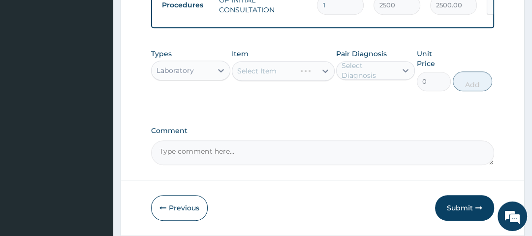
click at [285, 72] on div "Select Item" at bounding box center [283, 71] width 103 height 20
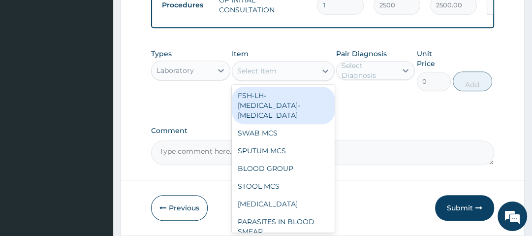
click at [285, 72] on div "Select Item" at bounding box center [274, 71] width 84 height 16
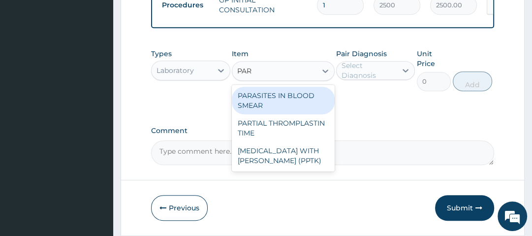
type input "PARA"
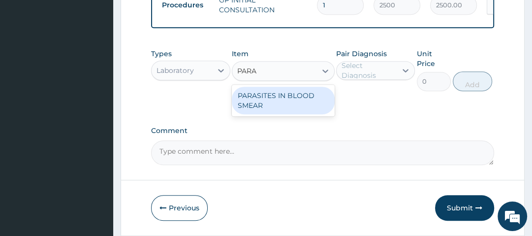
type input "1500"
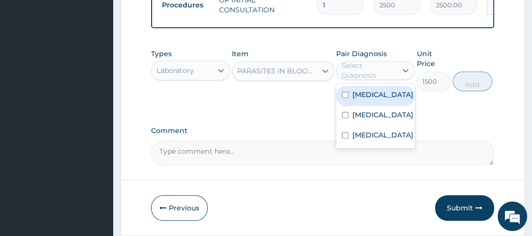
click at [366, 75] on div "Select Diagnosis" at bounding box center [369, 71] width 54 height 20
click at [371, 98] on label "[MEDICAL_DATA]" at bounding box center [382, 95] width 61 height 10
checkbox input "true"
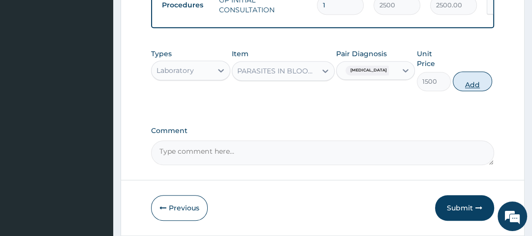
click at [471, 88] on button "Add" at bounding box center [472, 81] width 39 height 20
type input "0"
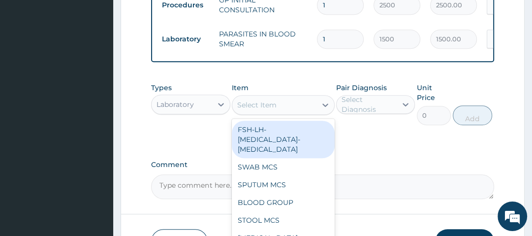
click at [305, 106] on div "Select Item" at bounding box center [274, 105] width 84 height 16
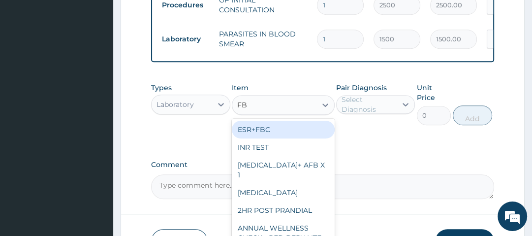
type input "FBC"
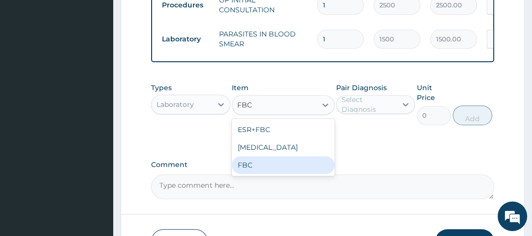
click at [277, 174] on div "FBC" at bounding box center [283, 165] width 103 height 18
type input "2500"
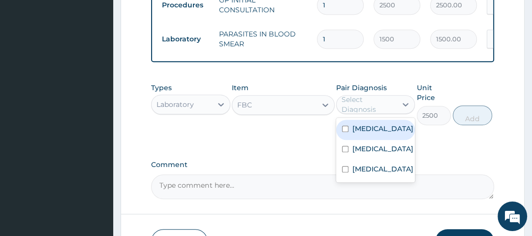
click at [366, 106] on div "Select Diagnosis" at bounding box center [369, 105] width 54 height 20
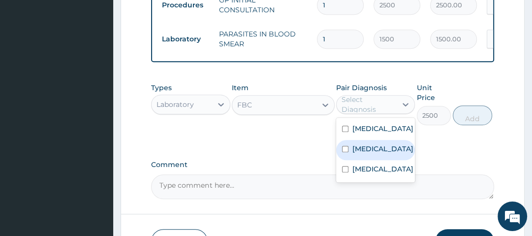
click at [362, 150] on label "[MEDICAL_DATA]" at bounding box center [382, 149] width 61 height 10
checkbox input "true"
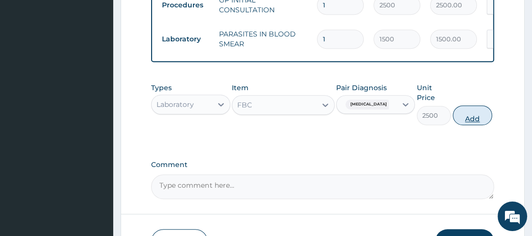
click at [469, 124] on button "Add" at bounding box center [472, 115] width 39 height 20
type input "0"
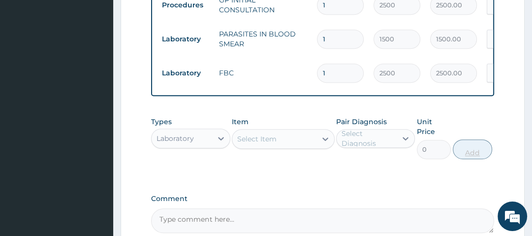
click at [469, 124] on div "Types Laboratory Item Select Item Pair Diagnosis Select Diagnosis Unit Price 0 …" at bounding box center [322, 138] width 343 height 52
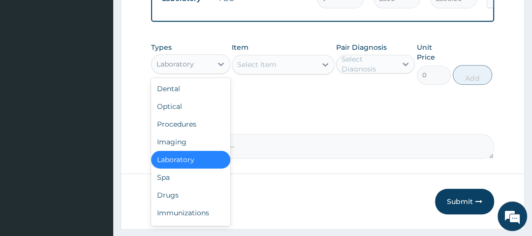
click at [199, 68] on div "Laboratory" at bounding box center [182, 64] width 60 height 16
click at [184, 196] on div "Drugs" at bounding box center [190, 195] width 79 height 18
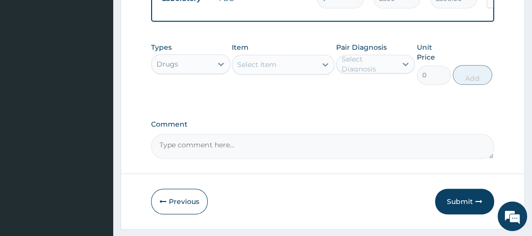
click at [280, 69] on div "Select Item" at bounding box center [274, 65] width 84 height 16
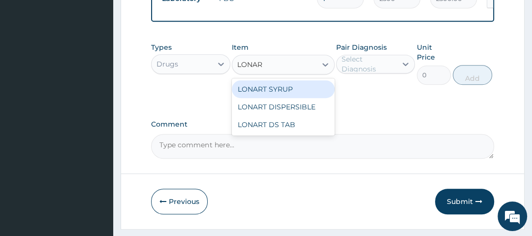
type input "LONART"
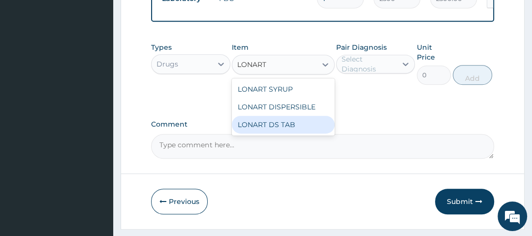
click at [275, 129] on div "LONART DS TAB" at bounding box center [283, 125] width 103 height 18
type input "1400"
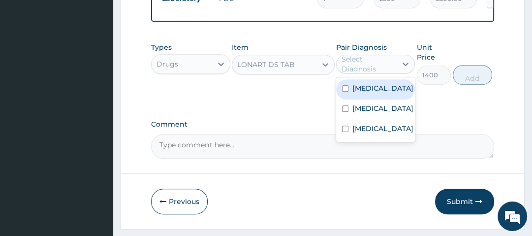
click at [374, 64] on div "Select Diagnosis" at bounding box center [369, 64] width 54 height 20
click at [364, 99] on div "[MEDICAL_DATA]" at bounding box center [375, 89] width 79 height 20
checkbox input "true"
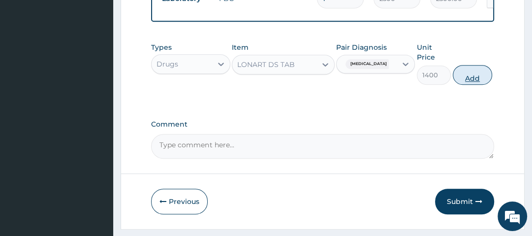
click at [471, 78] on button "Add" at bounding box center [472, 75] width 39 height 20
type input "0"
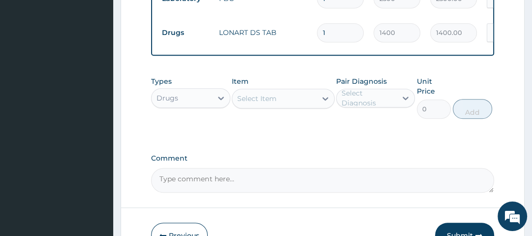
click at [302, 104] on div "Select Item" at bounding box center [274, 99] width 84 height 16
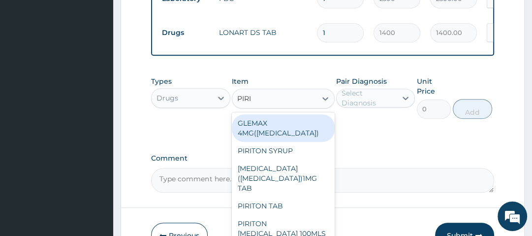
type input "PIRIT"
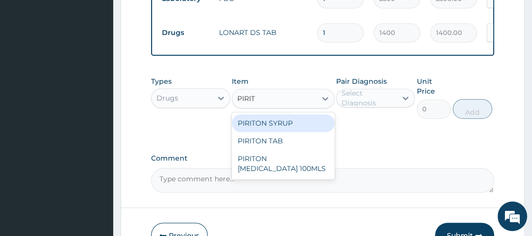
type input "560"
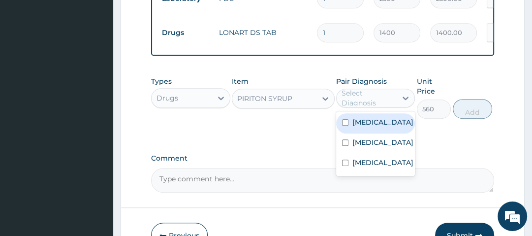
click at [363, 101] on div "Select Diagnosis" at bounding box center [369, 98] width 54 height 20
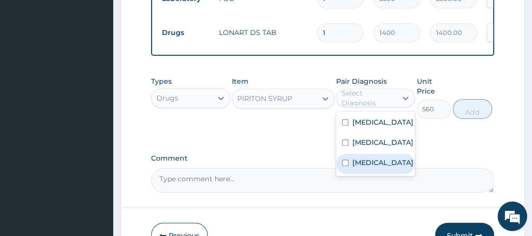
click at [382, 167] on label "Upper respiratory infection" at bounding box center [382, 163] width 61 height 10
checkbox input "true"
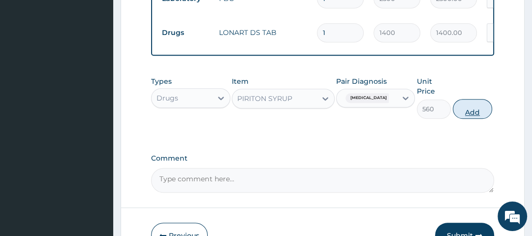
click at [481, 116] on button "Add" at bounding box center [472, 109] width 39 height 20
type input "0"
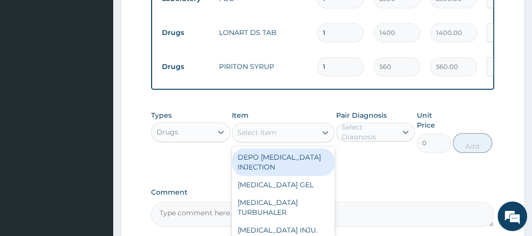
click at [316, 138] on div "Select Item" at bounding box center [274, 133] width 84 height 16
type input "MENTH"
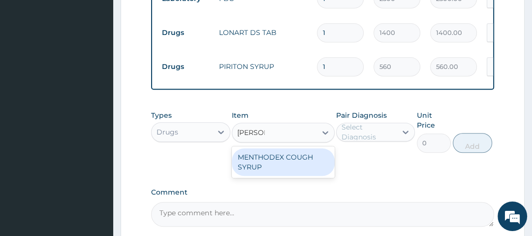
type input "1050"
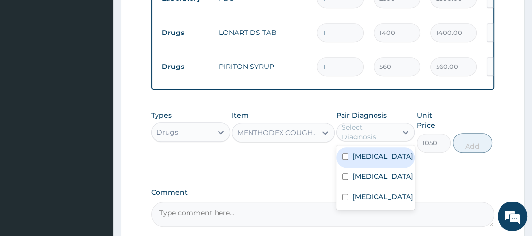
click at [358, 136] on div "Select Diagnosis" at bounding box center [369, 132] width 54 height 20
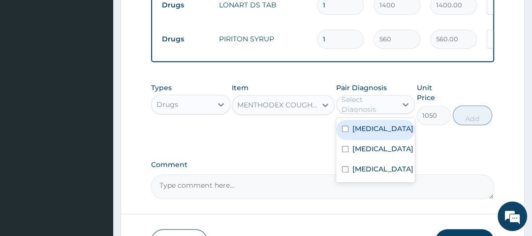
scroll to position [507, 0]
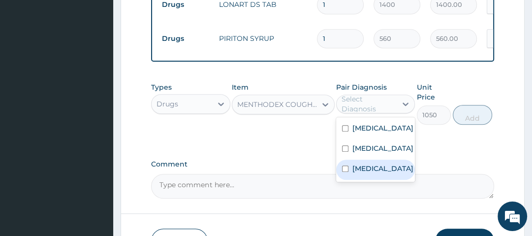
click at [366, 173] on label "Upper respiratory infection" at bounding box center [382, 168] width 61 height 10
checkbox input "true"
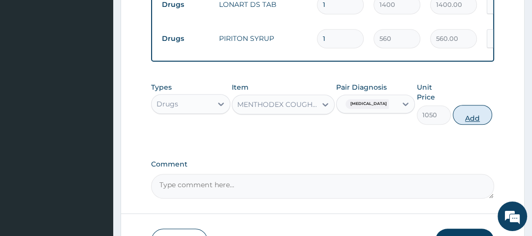
click at [485, 120] on button "Add" at bounding box center [472, 115] width 39 height 20
type input "0"
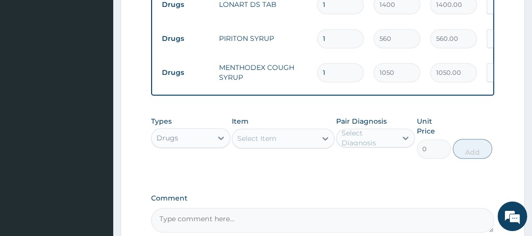
click at [486, 117] on div "Types Drugs Item Select Item Pair Diagnosis Select Diagnosis Unit Price 0 Add" at bounding box center [322, 137] width 343 height 52
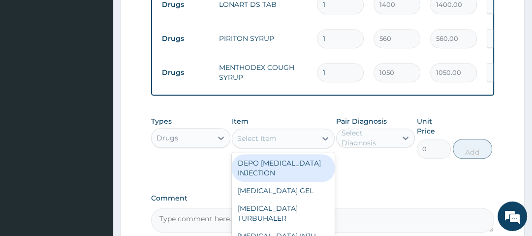
click at [272, 143] on div "Select Item" at bounding box center [256, 138] width 39 height 10
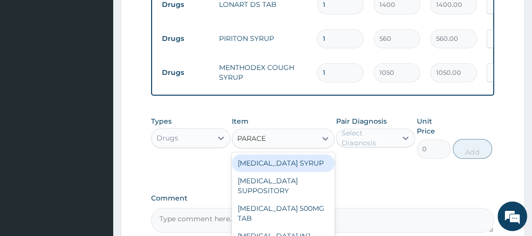
type input "PARACET"
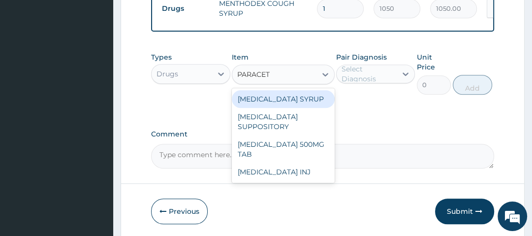
scroll to position [572, 0]
click at [281, 99] on div "PARACETAMOL SYRUP" at bounding box center [283, 99] width 103 height 18
type input "560"
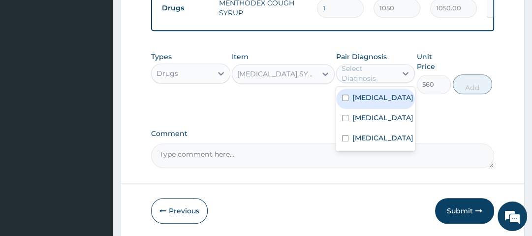
click at [367, 76] on div "Select Diagnosis" at bounding box center [369, 74] width 54 height 20
click at [374, 101] on label "Malaria" at bounding box center [382, 98] width 61 height 10
checkbox input "true"
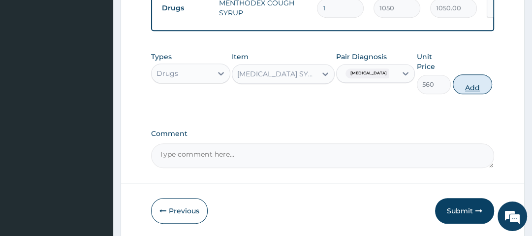
click at [472, 90] on button "Add" at bounding box center [472, 84] width 39 height 20
type input "0"
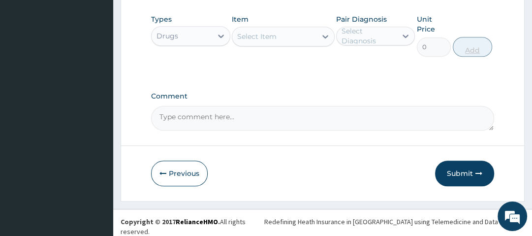
scroll to position [644, 0]
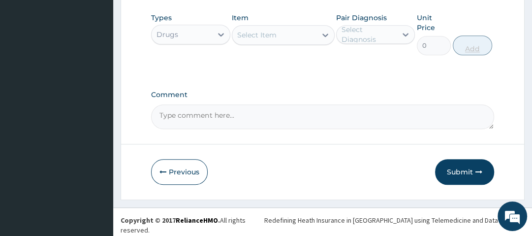
click at [477, 171] on icon "button" at bounding box center [479, 171] width 7 height 7
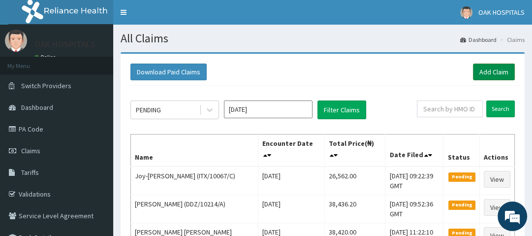
click at [489, 70] on link "Add Claim" at bounding box center [494, 72] width 42 height 17
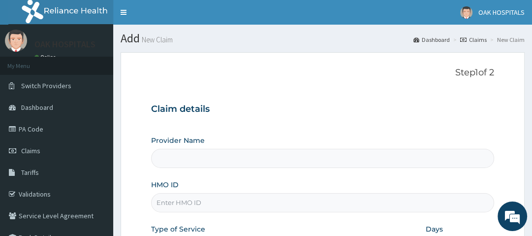
type input "Oak Hospitals"
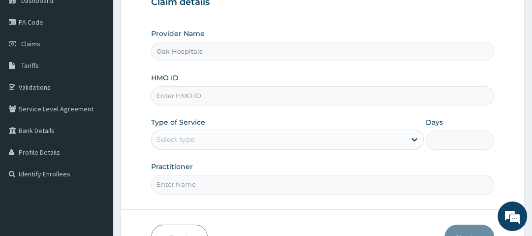
scroll to position [107, 0]
click at [216, 98] on input "HMO ID" at bounding box center [322, 95] width 343 height 19
type input "FMC/10313/A"
click at [209, 137] on div "Select type" at bounding box center [279, 139] width 254 height 16
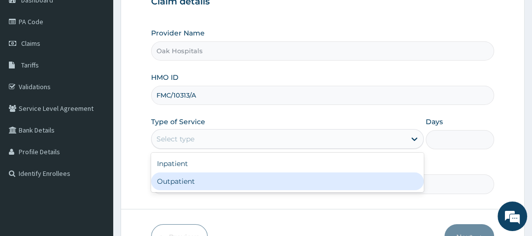
click at [193, 183] on div "Outpatient" at bounding box center [287, 181] width 273 height 18
type input "1"
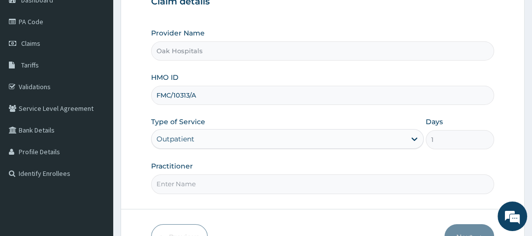
click at [193, 183] on input "Practitioner" at bounding box center [322, 183] width 343 height 19
type input "[PERSON_NAME]"
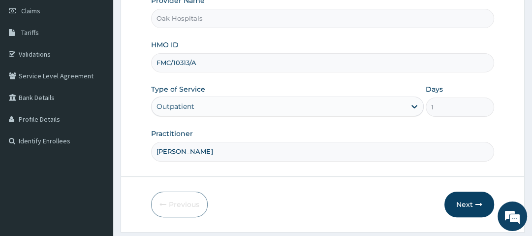
scroll to position [167, 0]
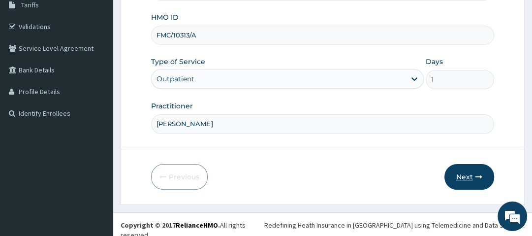
click at [463, 175] on button "Next" at bounding box center [470, 177] width 50 height 26
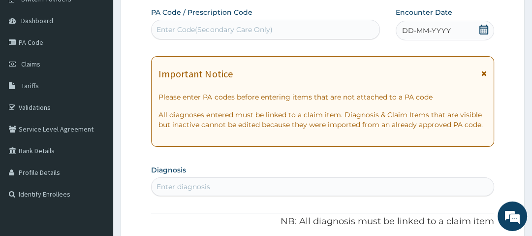
scroll to position [0, 0]
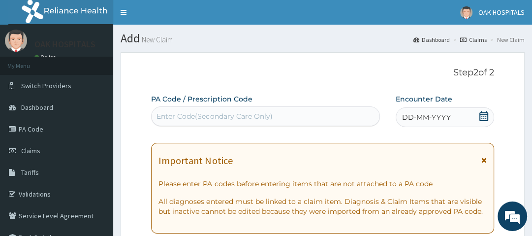
click at [254, 119] on div "Enter Code(Secondary Care Only)" at bounding box center [215, 116] width 116 height 10
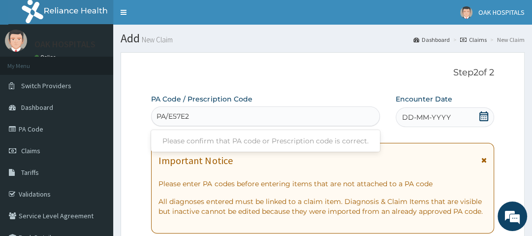
type input "PA/E57E26"
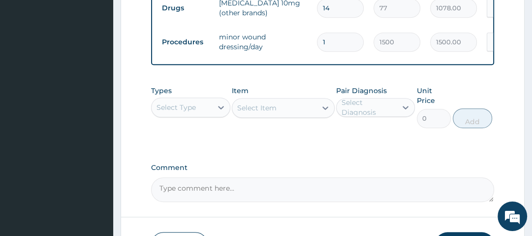
scroll to position [404, 0]
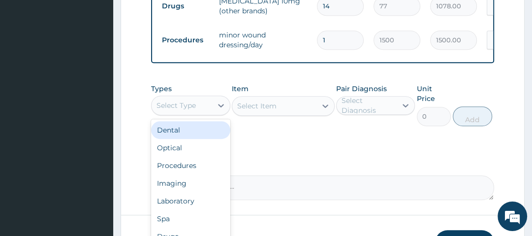
click at [210, 113] on div "Select Type" at bounding box center [182, 105] width 60 height 16
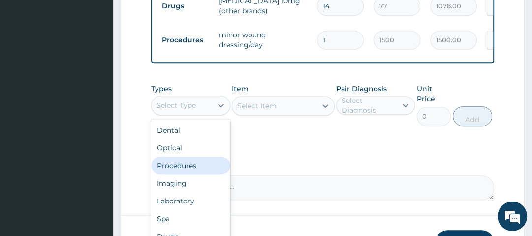
click at [191, 171] on div "Procedures" at bounding box center [190, 166] width 79 height 18
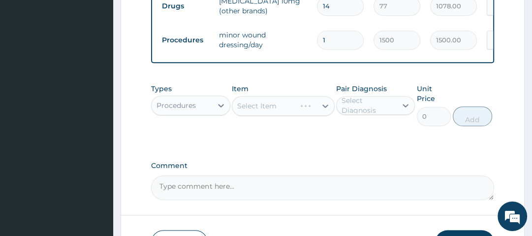
click at [271, 112] on div "Select Item" at bounding box center [283, 106] width 103 height 20
click at [296, 116] on div "Select Item" at bounding box center [283, 106] width 103 height 20
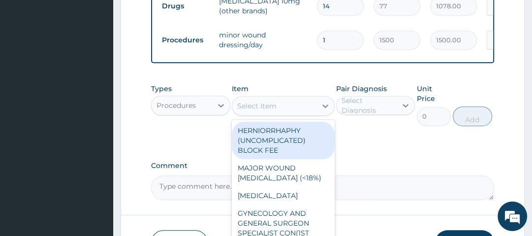
click at [290, 110] on div "Select Item" at bounding box center [274, 106] width 84 height 16
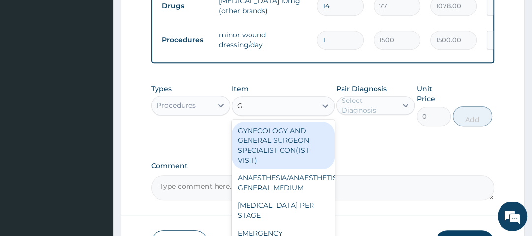
type input "GP"
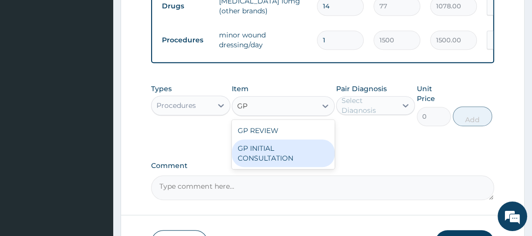
click at [286, 157] on div "GP INITIAL CONSULTATION" at bounding box center [283, 153] width 103 height 28
type input "2500"
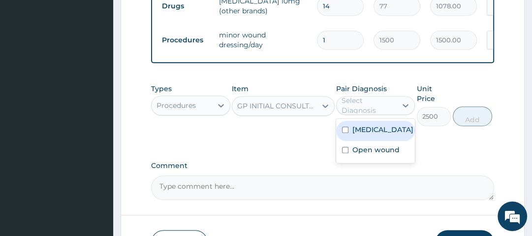
click at [368, 109] on div "Select Diagnosis" at bounding box center [369, 106] width 54 height 20
click at [371, 141] on div "Essential hypertension" at bounding box center [375, 131] width 79 height 20
checkbox input "true"
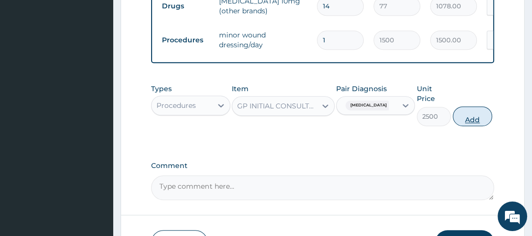
click at [475, 123] on button "Add" at bounding box center [472, 116] width 39 height 20
type input "0"
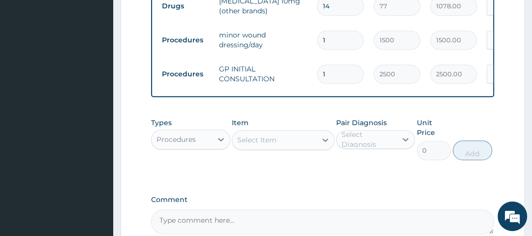
click at [480, 118] on div "Types Procedures Item Select Item Pair Diagnosis Select Diagnosis Unit Price 0 …" at bounding box center [322, 139] width 343 height 52
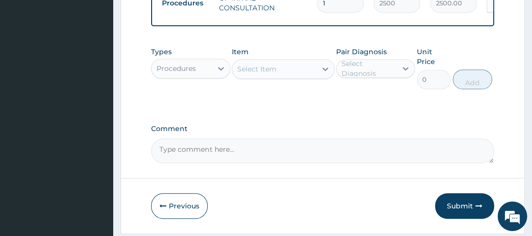
scroll to position [509, 0]
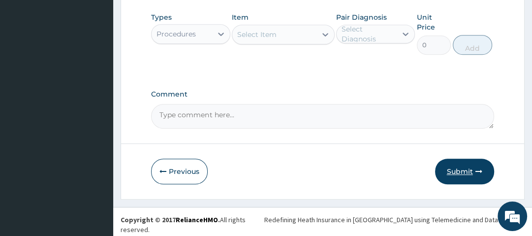
click at [470, 176] on button "Submit" at bounding box center [464, 172] width 59 height 26
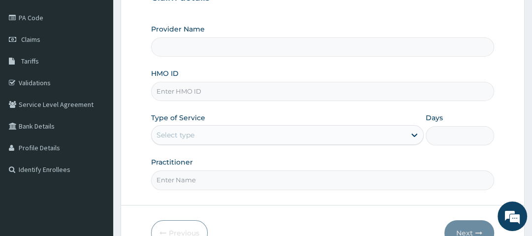
type input "Oak Hospitals"
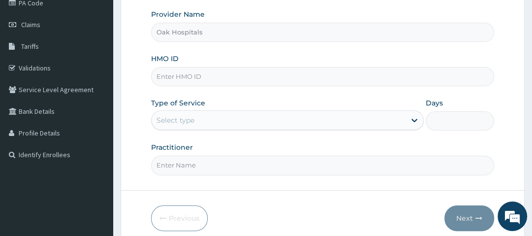
scroll to position [126, 0]
click at [201, 79] on input "HMO ID" at bounding box center [322, 76] width 343 height 19
type input "ELN/10107/A"
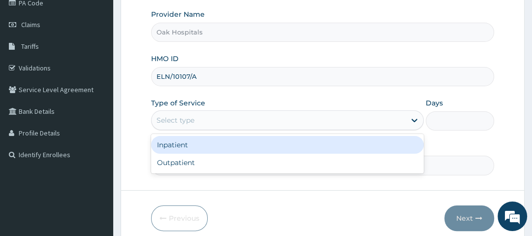
click at [183, 124] on div "Select type" at bounding box center [176, 120] width 38 height 10
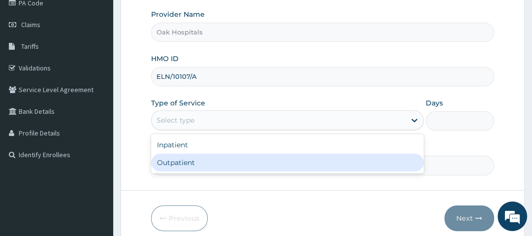
click at [178, 159] on div "Outpatient" at bounding box center [287, 163] width 273 height 18
type input "1"
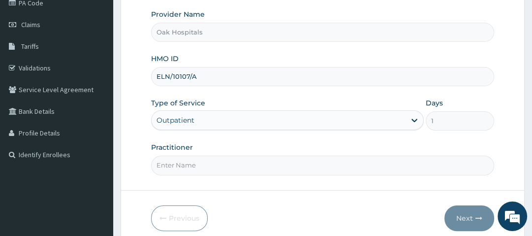
click at [179, 165] on input "Practitioner" at bounding box center [322, 165] width 343 height 19
type input "[PERSON_NAME]"
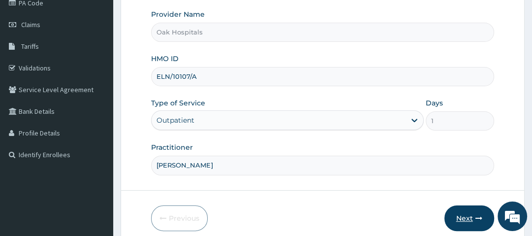
click at [472, 215] on button "Next" at bounding box center [470, 218] width 50 height 26
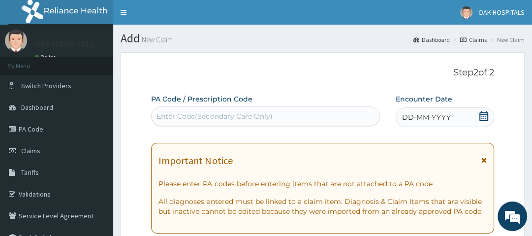
click at [237, 113] on div "Enter Code(Secondary Care Only)" at bounding box center [215, 116] width 116 height 10
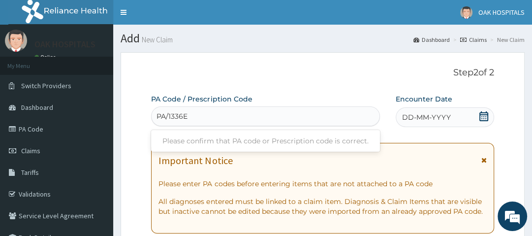
type input "PA/1336E6"
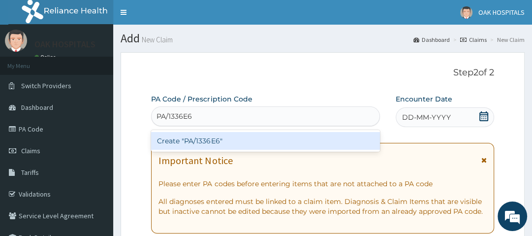
click at [242, 137] on div "Create "PA/1336E6"" at bounding box center [265, 141] width 229 height 18
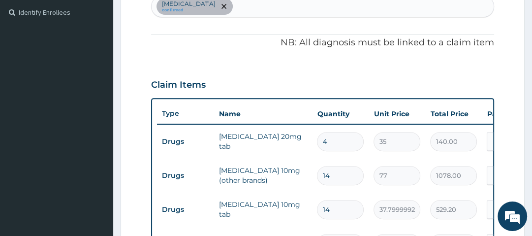
scroll to position [222, 0]
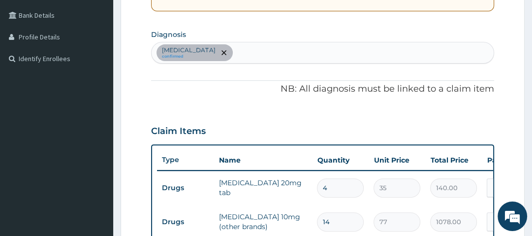
click at [275, 49] on div "[MEDICAL_DATA] confirmed" at bounding box center [323, 52] width 342 height 21
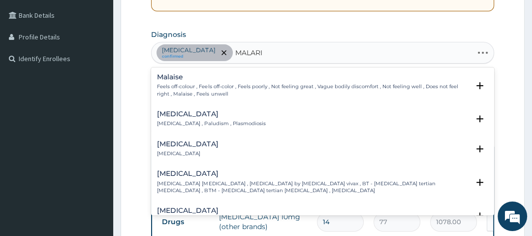
type input "[MEDICAL_DATA]"
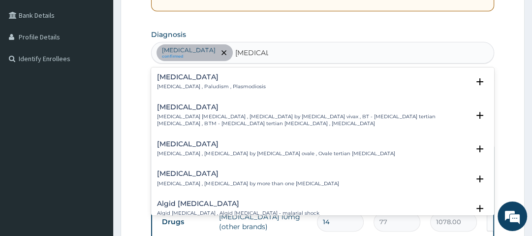
click at [175, 80] on h4 "[MEDICAL_DATA]" at bounding box center [211, 76] width 108 height 7
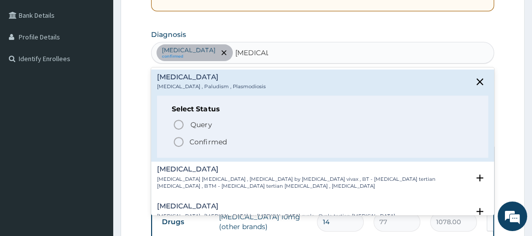
click at [178, 140] on icon "status option filled" at bounding box center [179, 142] width 12 height 12
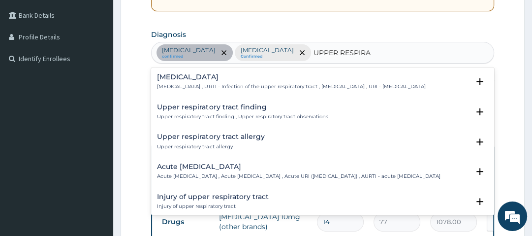
type input "UPPER RESPIRAT"
click at [191, 77] on h4 "[MEDICAL_DATA]" at bounding box center [291, 76] width 268 height 7
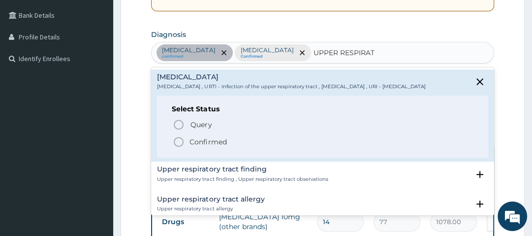
click at [207, 146] on p "Confirmed" at bounding box center [208, 142] width 37 height 10
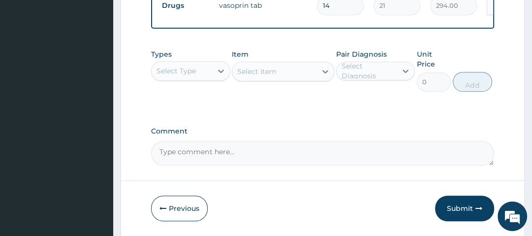
scroll to position [506, 0]
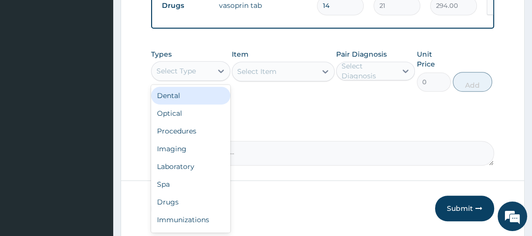
click at [199, 72] on div "Select Type" at bounding box center [182, 71] width 60 height 16
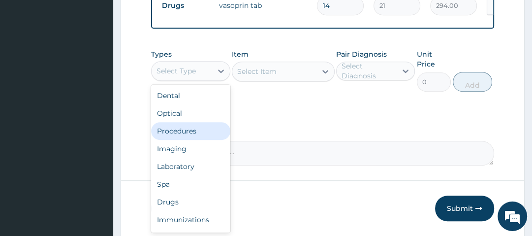
click at [199, 137] on div "Procedures" at bounding box center [190, 131] width 79 height 18
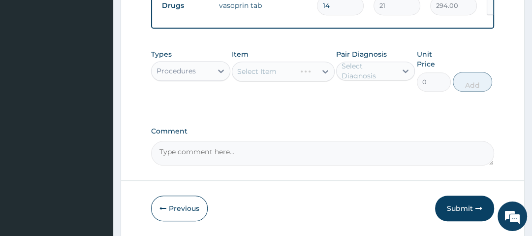
click at [278, 73] on div "Select Item" at bounding box center [283, 72] width 103 height 20
click at [287, 78] on div "Select Item" at bounding box center [283, 72] width 103 height 20
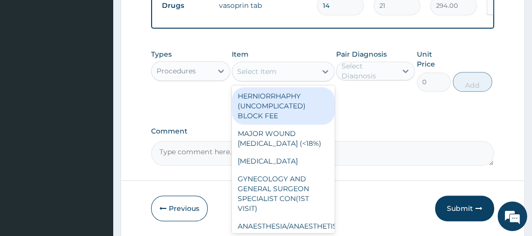
click at [292, 75] on div "Select Item" at bounding box center [274, 72] width 84 height 16
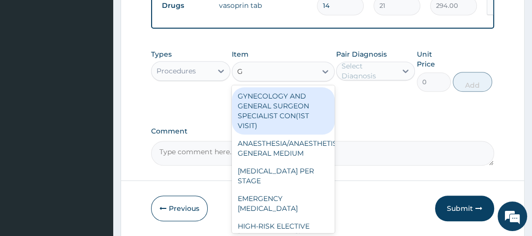
type input "GP"
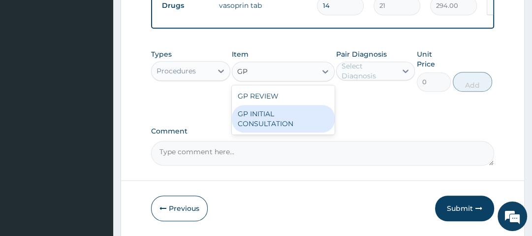
click at [284, 123] on div "GP INITIAL CONSULTATION" at bounding box center [283, 119] width 103 height 28
type input "2500"
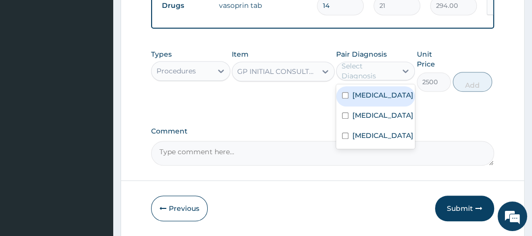
click at [367, 75] on div "Select Diagnosis" at bounding box center [369, 71] width 54 height 20
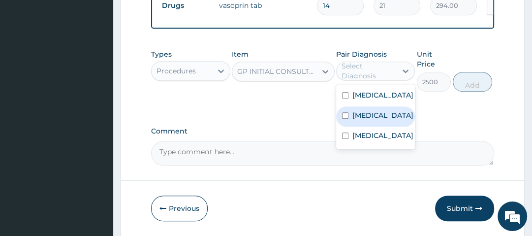
click at [372, 120] on label "[MEDICAL_DATA]" at bounding box center [382, 115] width 61 height 10
checkbox input "true"
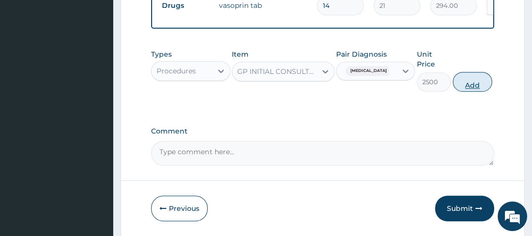
click at [473, 88] on button "Add" at bounding box center [472, 82] width 39 height 20
type input "0"
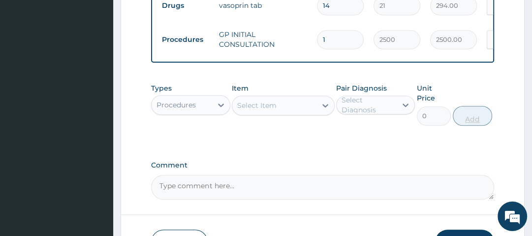
click at [473, 88] on div "Types Procedures Item Select Item Pair Diagnosis Select Diagnosis Unit Price 0 …" at bounding box center [322, 104] width 343 height 52
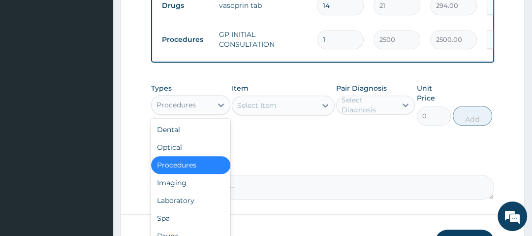
click at [197, 113] on div "Procedures" at bounding box center [182, 105] width 60 height 16
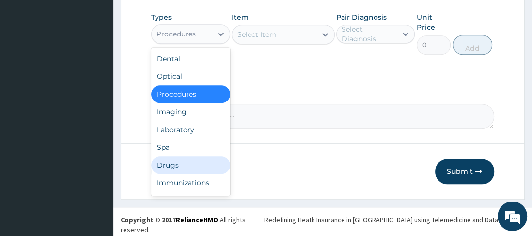
click at [195, 173] on div "Drugs" at bounding box center [190, 165] width 79 height 18
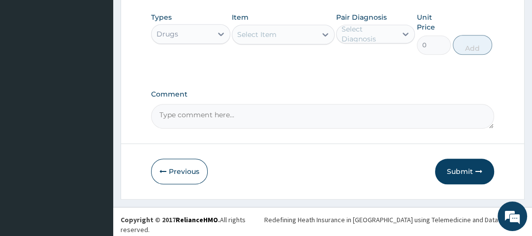
click at [286, 40] on div "Select Item" at bounding box center [274, 35] width 84 height 16
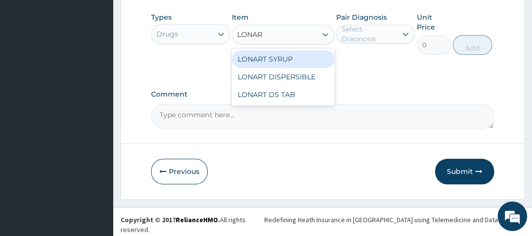
type input "LONART"
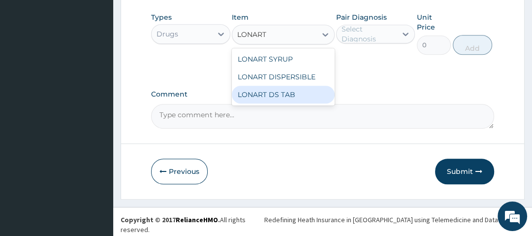
click at [291, 92] on div "LONART DS TAB" at bounding box center [283, 95] width 103 height 18
type input "1400"
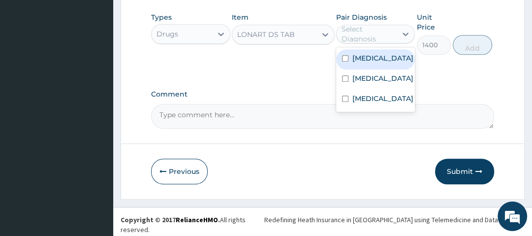
click at [380, 40] on div "Select Diagnosis" at bounding box center [369, 34] width 54 height 20
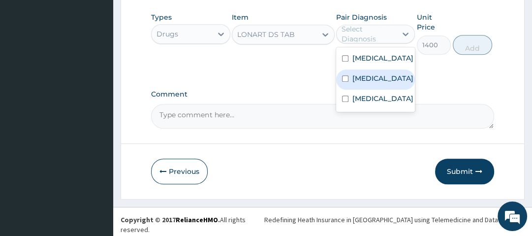
click at [380, 90] on div "[MEDICAL_DATA]" at bounding box center [375, 79] width 79 height 20
checkbox input "true"
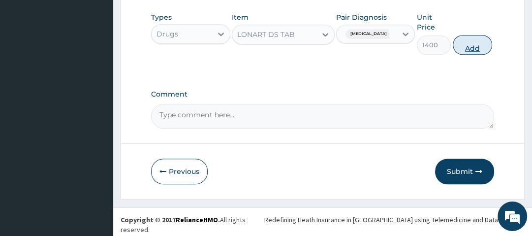
click at [473, 47] on button "Add" at bounding box center [472, 45] width 39 height 20
type input "0"
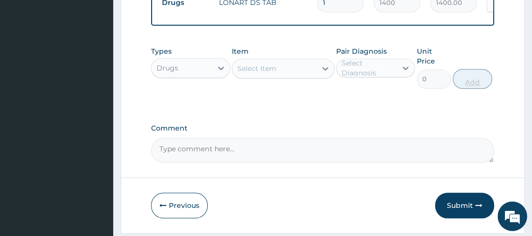
scroll to position [569, 0]
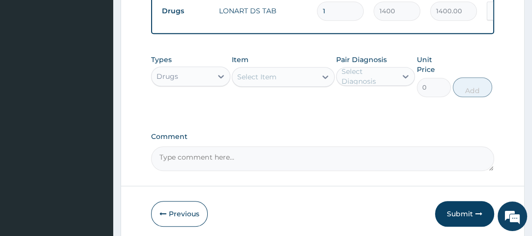
click at [285, 81] on div "Select Item" at bounding box center [274, 77] width 84 height 16
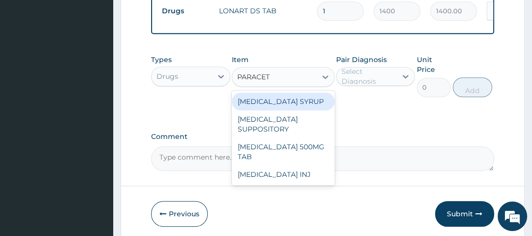
type input "PARACETA"
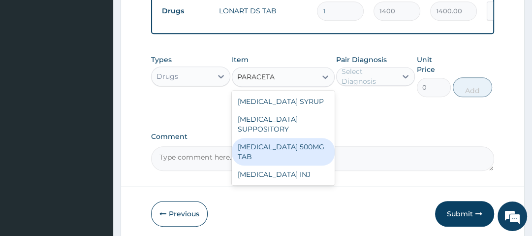
click at [301, 147] on div "[MEDICAL_DATA] 500MG TAB" at bounding box center [283, 152] width 103 height 28
type input "14"
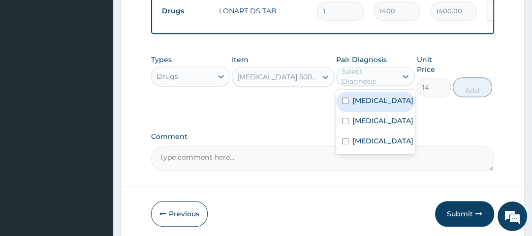
click at [374, 72] on div "Select Diagnosis" at bounding box center [369, 76] width 54 height 20
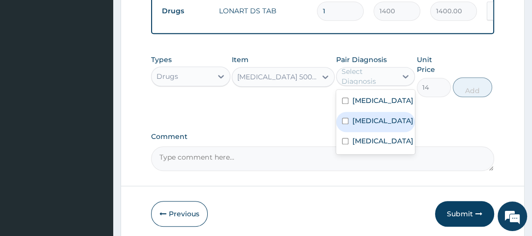
click at [380, 132] on div "[MEDICAL_DATA]" at bounding box center [375, 122] width 79 height 20
checkbox input "true"
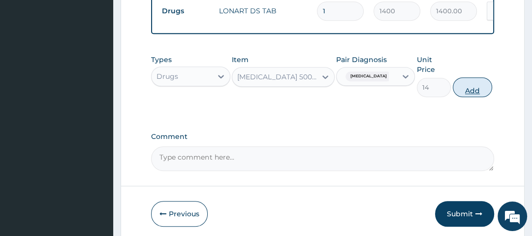
click at [470, 96] on button "Add" at bounding box center [472, 87] width 39 height 20
type input "0"
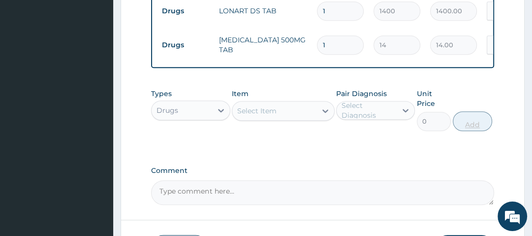
type input "18"
type input "252.00"
type input "18"
click at [318, 118] on div at bounding box center [326, 111] width 18 height 18
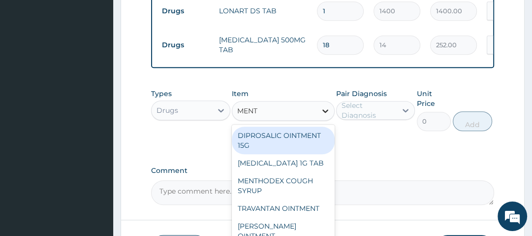
type input "[PERSON_NAME]"
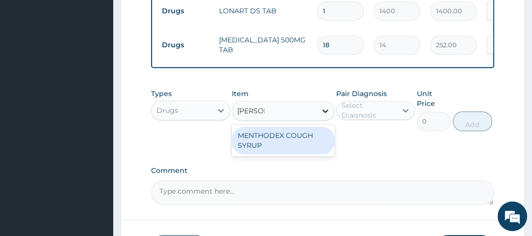
type input "1050"
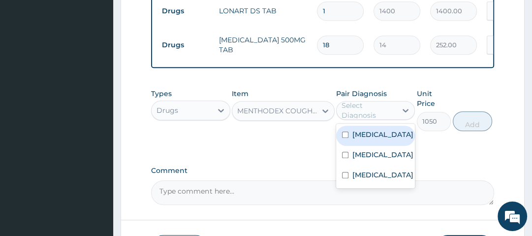
click at [392, 111] on div "Select Diagnosis" at bounding box center [369, 110] width 54 height 20
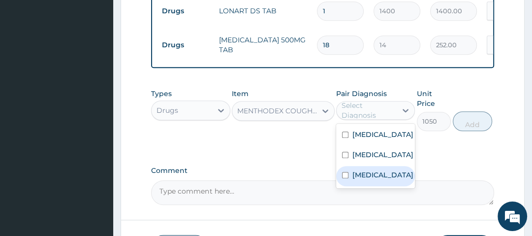
click at [377, 180] on label "[MEDICAL_DATA]" at bounding box center [382, 175] width 61 height 10
checkbox input "true"
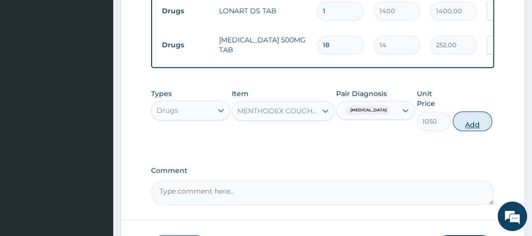
click at [480, 120] on button "Add" at bounding box center [472, 121] width 39 height 20
type input "0"
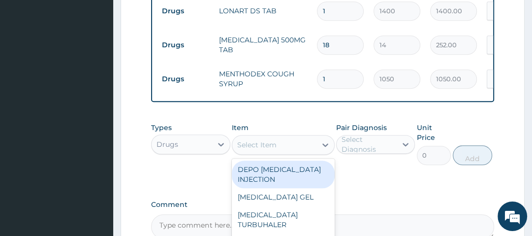
click at [276, 148] on div "Select Item" at bounding box center [256, 145] width 39 height 10
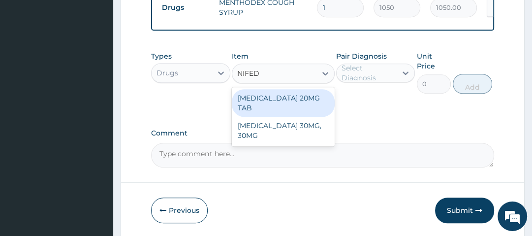
scroll to position [640, 0]
type input "NIFED"
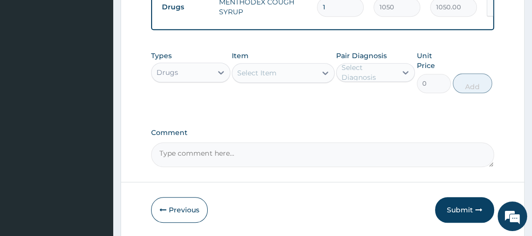
click at [381, 136] on label "Comment" at bounding box center [322, 132] width 343 height 8
click at [381, 142] on textarea "Comment" at bounding box center [322, 154] width 343 height 25
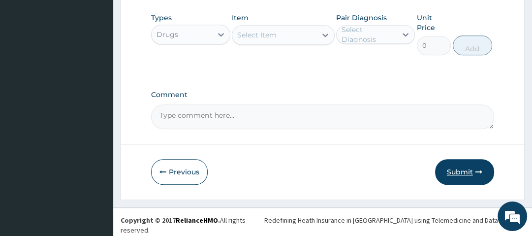
click at [469, 173] on button "Submit" at bounding box center [464, 172] width 59 height 26
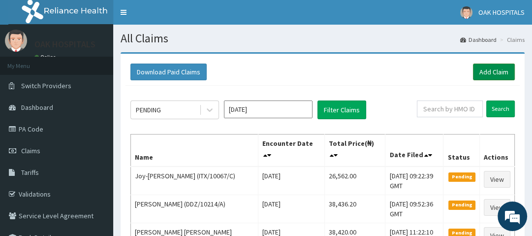
click at [496, 71] on link "Add Claim" at bounding box center [494, 72] width 42 height 17
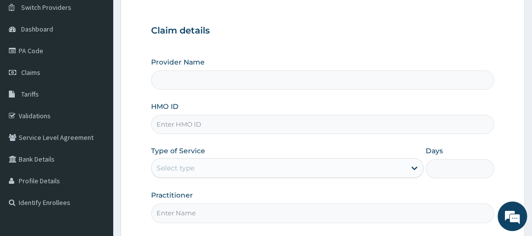
type input "Oak Hospitals"
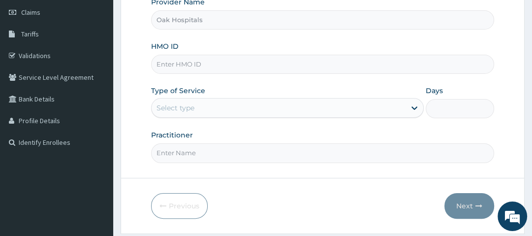
scroll to position [139, 0]
click at [193, 63] on input "HMO ID" at bounding box center [322, 63] width 343 height 19
type input "ELF/10096/F"
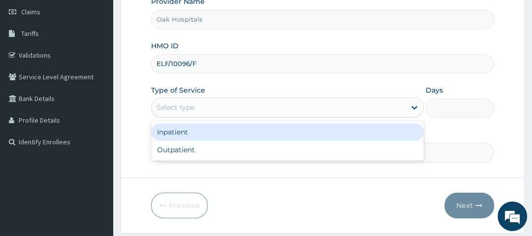
click at [206, 105] on div "Select type" at bounding box center [279, 107] width 254 height 16
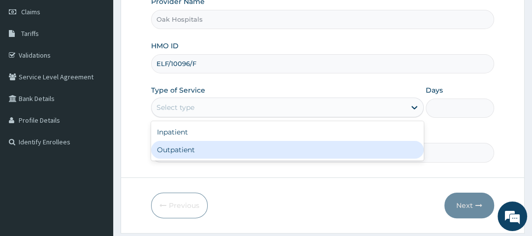
click at [210, 151] on div "Outpatient" at bounding box center [287, 150] width 273 height 18
type input "1"
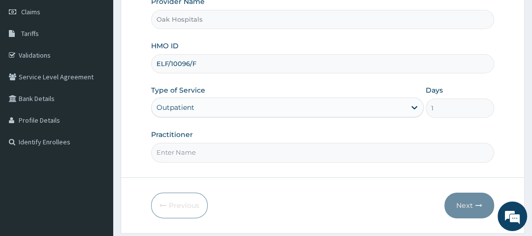
click at [210, 151] on input "Practitioner" at bounding box center [322, 152] width 343 height 19
type input "[PERSON_NAME]"
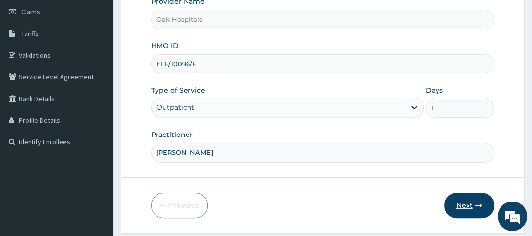
click at [478, 202] on icon "button" at bounding box center [479, 205] width 7 height 7
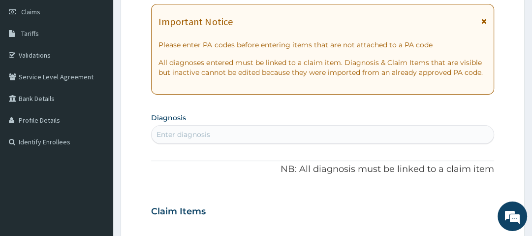
click at [478, 201] on div "Claim Items" at bounding box center [322, 209] width 343 height 26
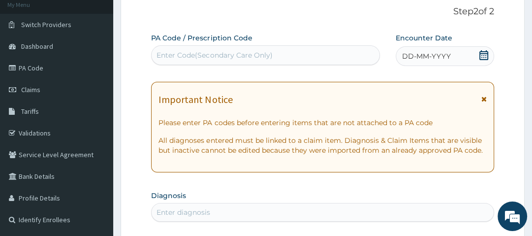
scroll to position [61, 0]
click at [482, 54] on icon at bounding box center [483, 56] width 9 height 10
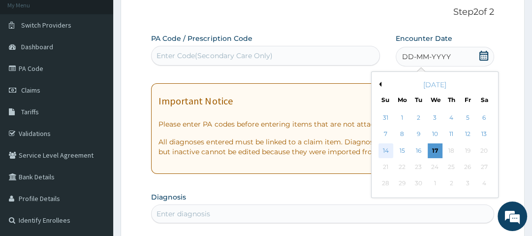
click at [382, 153] on div "14" at bounding box center [386, 150] width 15 height 15
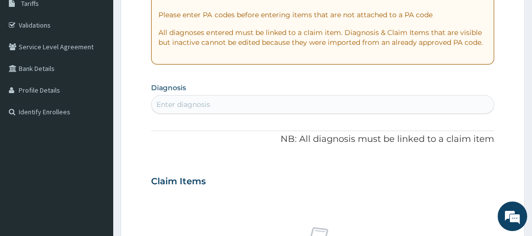
scroll to position [169, 0]
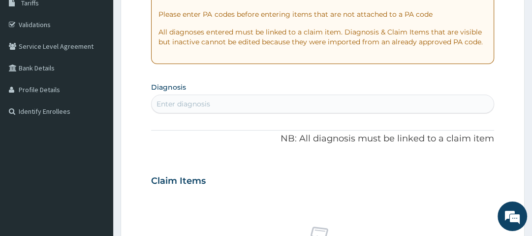
click at [196, 102] on div "Enter diagnosis" at bounding box center [184, 104] width 54 height 10
type input "[MEDICAL_DATA]"
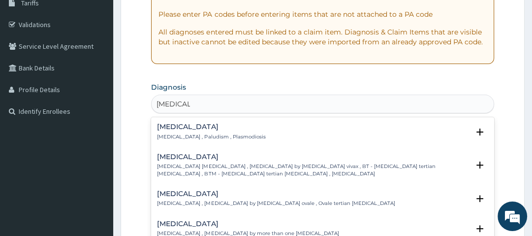
click at [173, 128] on h4 "[MEDICAL_DATA]" at bounding box center [211, 126] width 108 height 7
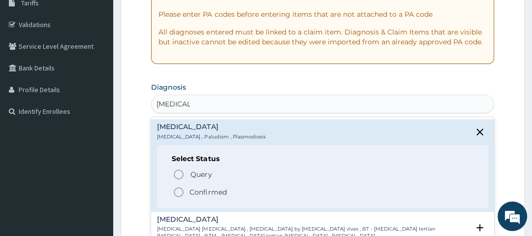
click at [178, 191] on icon "status option filled" at bounding box center [179, 192] width 12 height 12
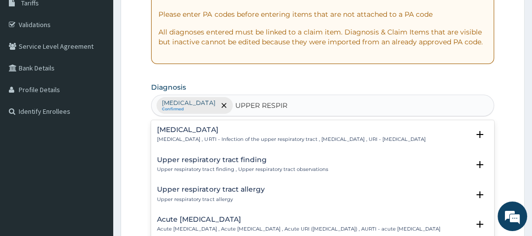
type input "UPPER RESPIRA"
click at [197, 130] on h4 "[MEDICAL_DATA]" at bounding box center [291, 129] width 268 height 7
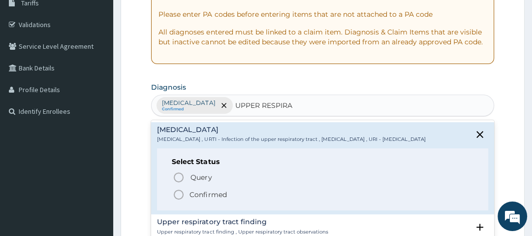
click at [202, 199] on p "Confirmed" at bounding box center [208, 195] width 37 height 10
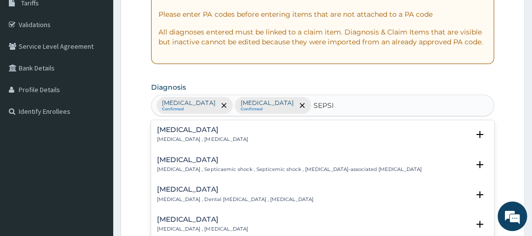
type input "[MEDICAL_DATA]"
click at [169, 129] on h4 "[MEDICAL_DATA]" at bounding box center [202, 129] width 91 height 7
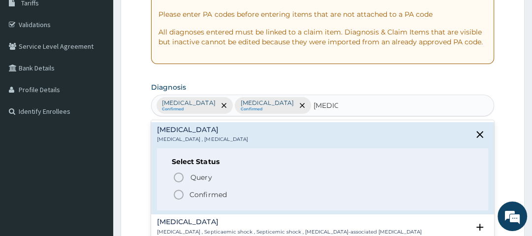
click at [178, 194] on icon "status option filled" at bounding box center [179, 195] width 12 height 12
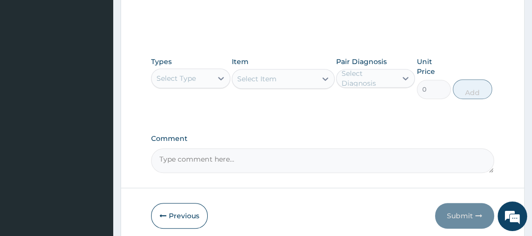
scroll to position [446, 0]
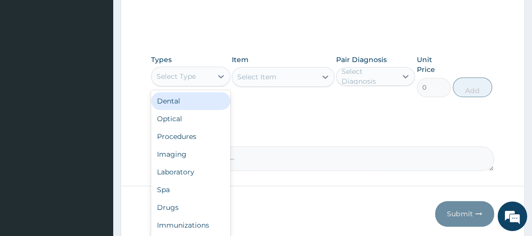
click at [194, 75] on div "Select Type" at bounding box center [176, 76] width 39 height 10
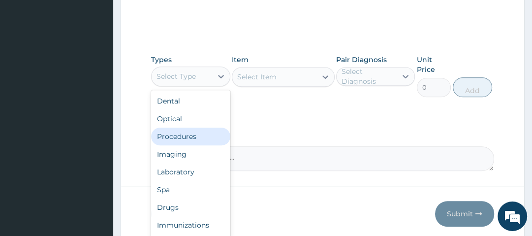
click at [196, 134] on div "Procedures" at bounding box center [190, 137] width 79 height 18
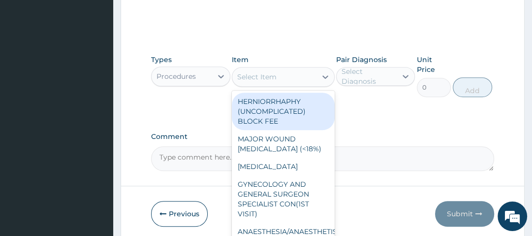
click at [274, 76] on div "Select Item" at bounding box center [256, 77] width 39 height 10
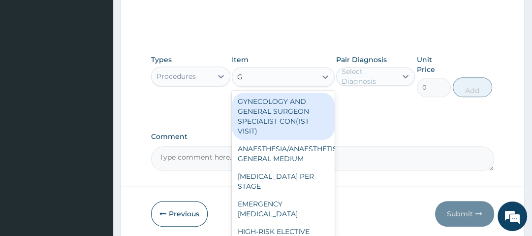
type input "GP"
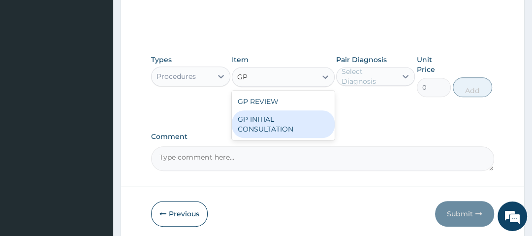
click at [274, 118] on div "GP INITIAL CONSULTATION" at bounding box center [283, 124] width 103 height 28
type input "2500"
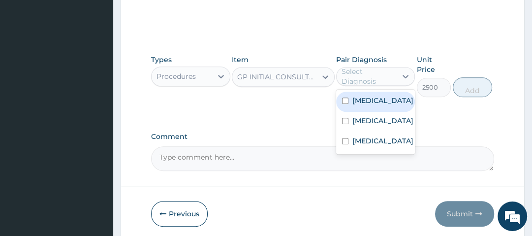
click at [367, 76] on div "Select Diagnosis" at bounding box center [369, 76] width 54 height 20
click at [368, 98] on label "[MEDICAL_DATA]" at bounding box center [382, 101] width 61 height 10
checkbox input "true"
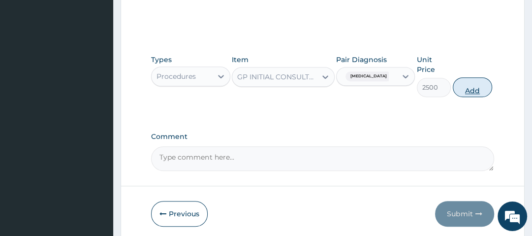
click at [474, 85] on button "Add" at bounding box center [472, 87] width 39 height 20
type input "0"
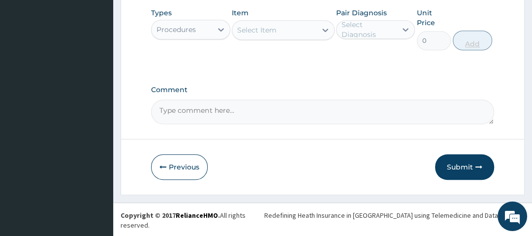
scroll to position [290, 0]
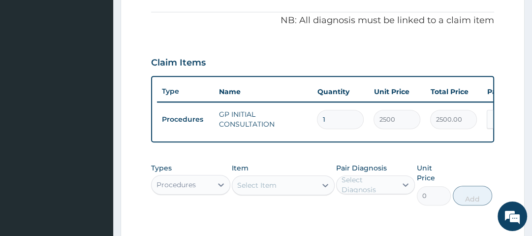
click at [445, 48] on div "Claim Items" at bounding box center [322, 61] width 343 height 26
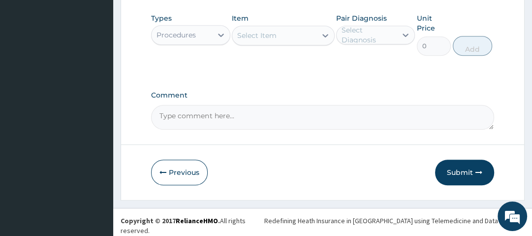
scroll to position [441, 0]
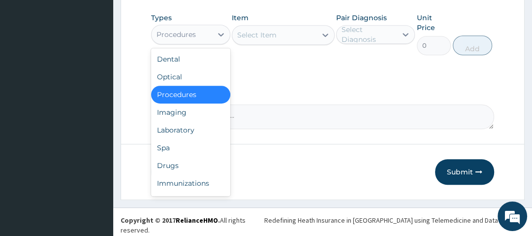
click at [195, 33] on div "Procedures" at bounding box center [176, 35] width 39 height 10
click at [169, 134] on div "Laboratory" at bounding box center [190, 130] width 79 height 18
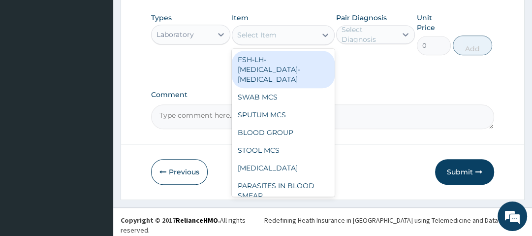
click at [276, 39] on div "Select Item" at bounding box center [256, 35] width 39 height 10
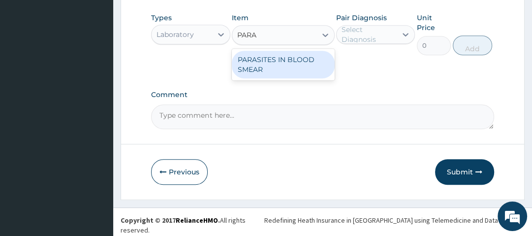
type input "PARAS"
type input "1500"
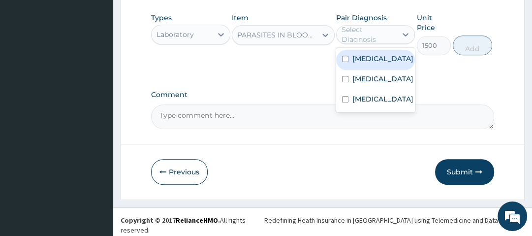
click at [355, 38] on div "Select Diagnosis" at bounding box center [369, 35] width 54 height 20
click at [365, 63] on label "[MEDICAL_DATA]" at bounding box center [382, 59] width 61 height 10
checkbox input "true"
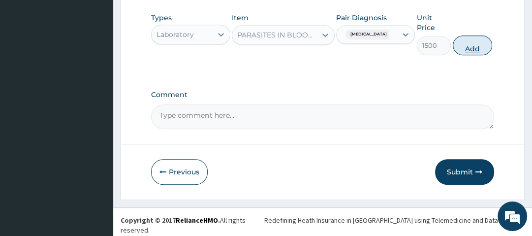
click at [475, 46] on button "Add" at bounding box center [472, 45] width 39 height 20
type input "0"
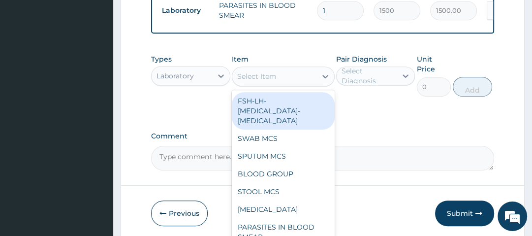
click at [310, 84] on div "Select Item" at bounding box center [274, 76] width 84 height 16
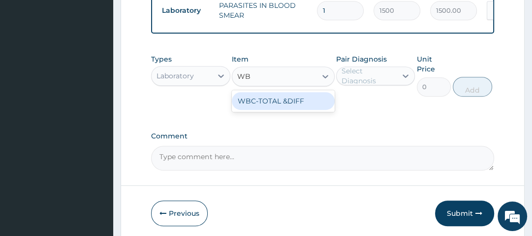
type input "WBC"
type input "2000"
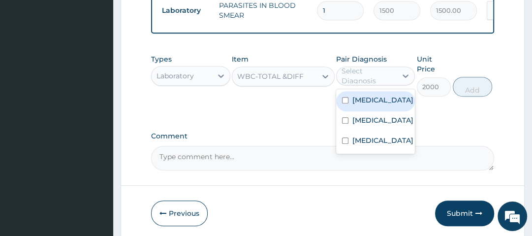
click at [362, 77] on div "Select Diagnosis" at bounding box center [369, 76] width 54 height 20
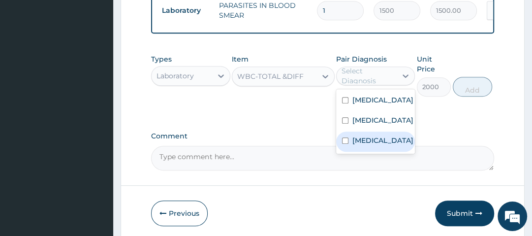
click at [378, 152] on div "[MEDICAL_DATA]" at bounding box center [375, 141] width 79 height 20
checkbox input "true"
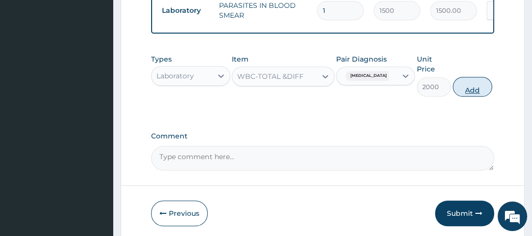
click at [479, 84] on button "Add" at bounding box center [472, 87] width 39 height 20
type input "0"
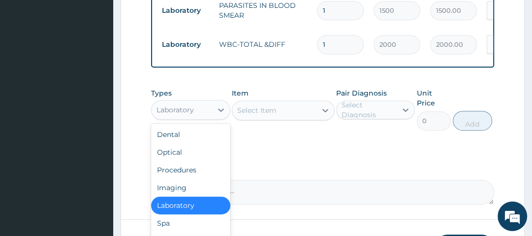
click at [201, 118] on div "Laboratory" at bounding box center [182, 110] width 60 height 16
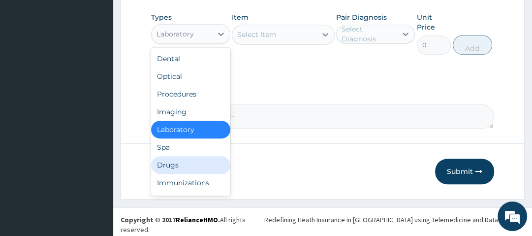
click at [188, 174] on div "Drugs" at bounding box center [190, 165] width 79 height 18
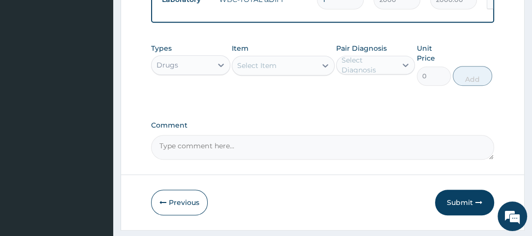
scroll to position [479, 0]
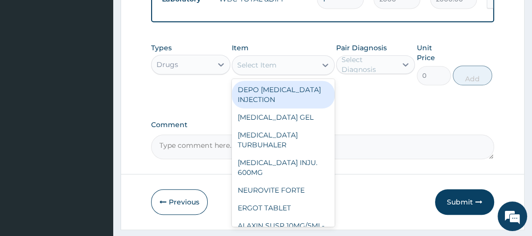
click at [284, 68] on div "Select Item" at bounding box center [274, 65] width 84 height 16
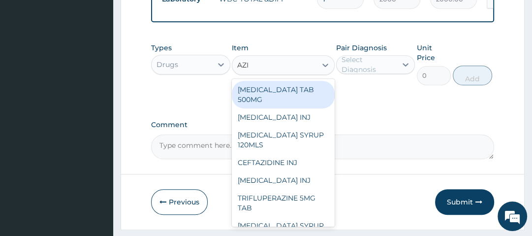
type input "AZIT"
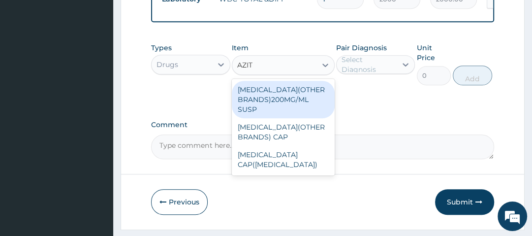
click at [285, 96] on div "[MEDICAL_DATA](OTHER BRANDS)200MG/ML SUSP" at bounding box center [283, 99] width 103 height 37
type input "1400"
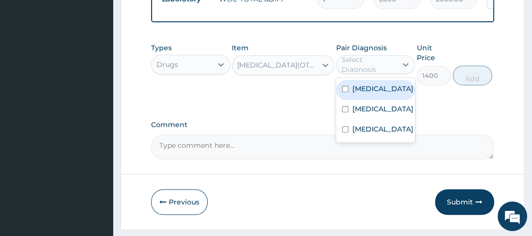
click at [380, 68] on div "Select Diagnosis" at bounding box center [369, 65] width 54 height 20
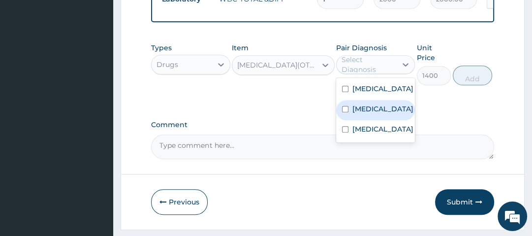
click at [356, 114] on label "[MEDICAL_DATA]" at bounding box center [382, 109] width 61 height 10
checkbox input "true"
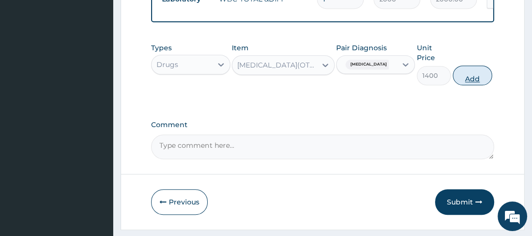
click at [475, 77] on button "Add" at bounding box center [472, 75] width 39 height 20
type input "0"
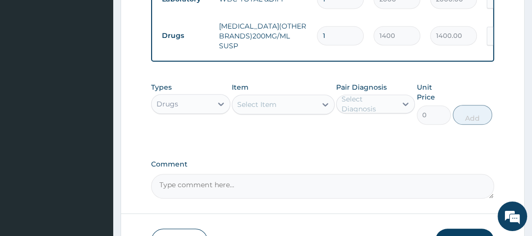
click at [299, 108] on div "Select Item" at bounding box center [274, 104] width 84 height 16
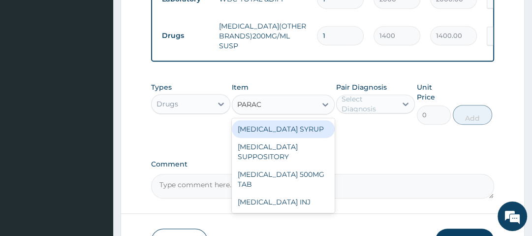
type input "PARACE"
type input "560"
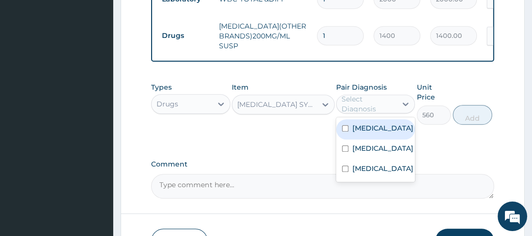
click at [368, 106] on div "Select Diagnosis" at bounding box center [369, 104] width 54 height 20
click at [371, 131] on label "[MEDICAL_DATA]" at bounding box center [382, 128] width 61 height 10
checkbox input "true"
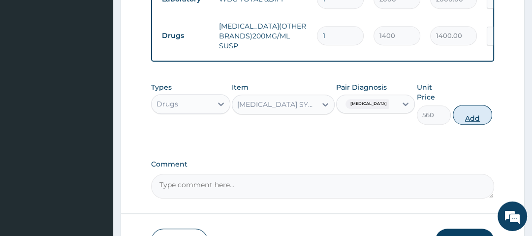
click at [470, 120] on button "Add" at bounding box center [472, 115] width 39 height 20
type input "0"
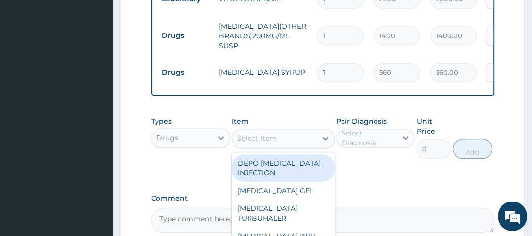
click at [308, 144] on div "Select Item" at bounding box center [274, 138] width 84 height 16
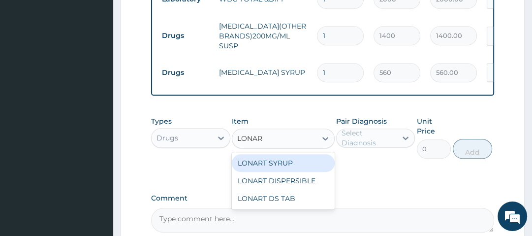
type input "LONART"
type input "1120"
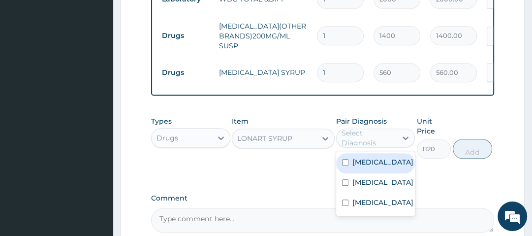
click at [361, 140] on div "Select Diagnosis" at bounding box center [369, 138] width 54 height 20
click at [362, 167] on label "[MEDICAL_DATA]" at bounding box center [382, 162] width 61 height 10
checkbox input "true"
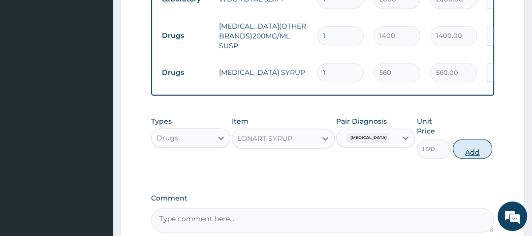
click at [471, 152] on button "Add" at bounding box center [472, 149] width 39 height 20
type input "0"
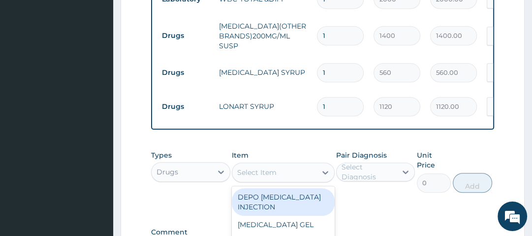
click at [291, 176] on div "Select Item" at bounding box center [274, 172] width 84 height 16
type input "PIRIT"
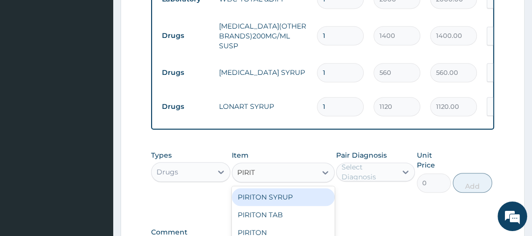
type input "560"
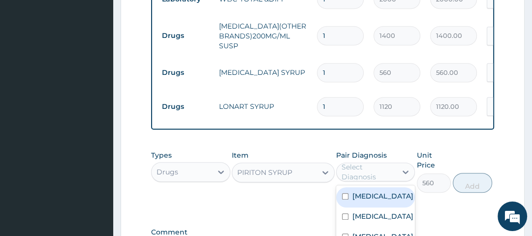
click at [352, 178] on div "Select Diagnosis" at bounding box center [369, 172] width 54 height 20
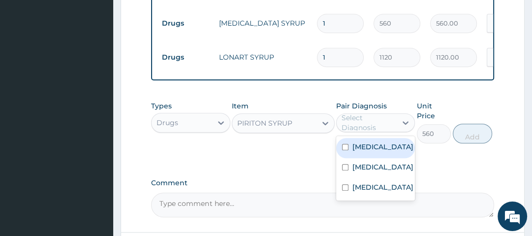
scroll to position [530, 0]
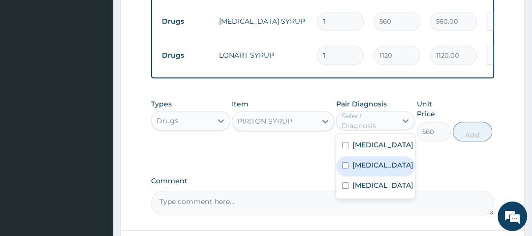
click at [352, 176] on div "Upper respiratory infection" at bounding box center [375, 166] width 79 height 20
checkbox input "true"
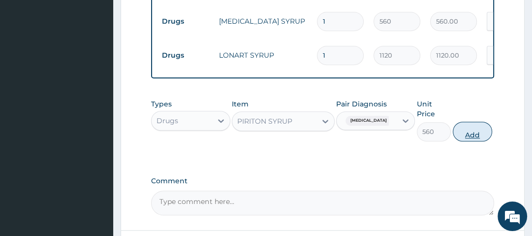
click at [485, 136] on button "Add" at bounding box center [472, 132] width 39 height 20
type input "0"
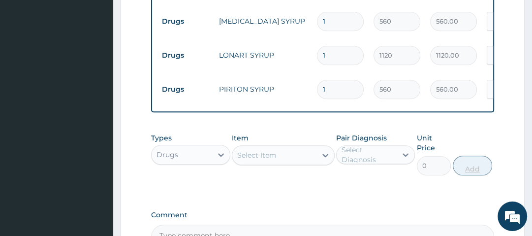
scroll to position [650, 0]
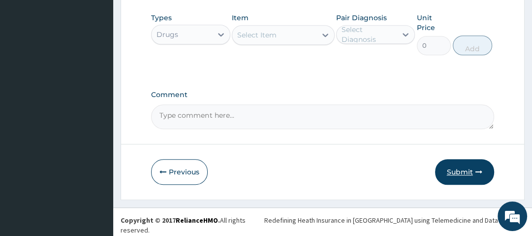
click at [466, 181] on button "Submit" at bounding box center [464, 172] width 59 height 26
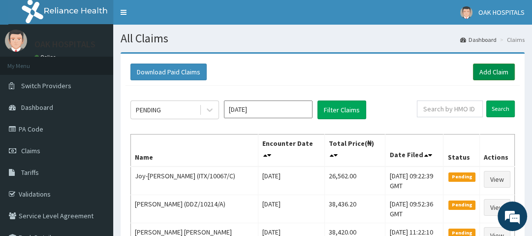
click at [492, 72] on link "Add Claim" at bounding box center [494, 72] width 42 height 17
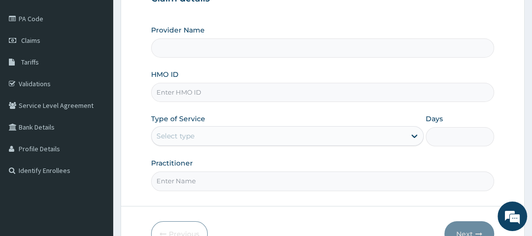
click at [179, 93] on input "HMO ID" at bounding box center [322, 92] width 343 height 19
type input "MYD/"
type input "Oak Hospitals"
type input "MYD/10077/C"
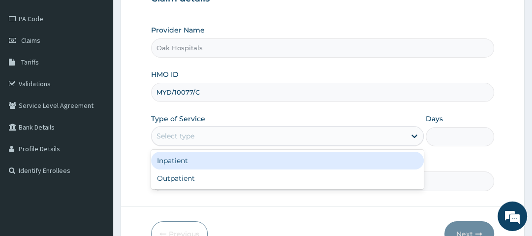
click at [179, 133] on div "Select type" at bounding box center [176, 136] width 38 height 10
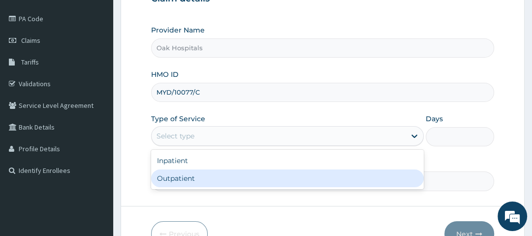
click at [179, 180] on div "Outpatient" at bounding box center [287, 178] width 273 height 18
type input "1"
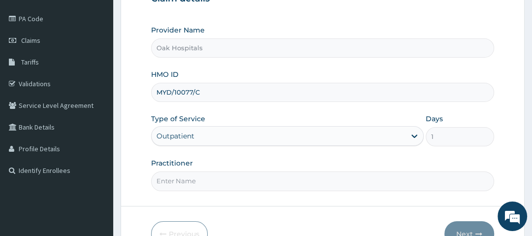
click at [179, 180] on input "Practitioner" at bounding box center [322, 180] width 343 height 19
type input "DR OJI"
click at [469, 226] on button "Next" at bounding box center [470, 234] width 50 height 26
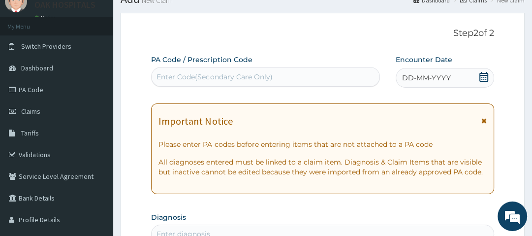
scroll to position [39, 0]
click at [484, 78] on icon at bounding box center [483, 77] width 9 height 10
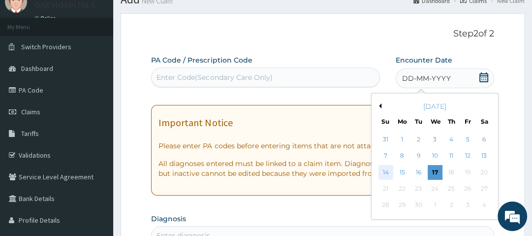
click at [383, 170] on div "14" at bounding box center [386, 172] width 15 height 15
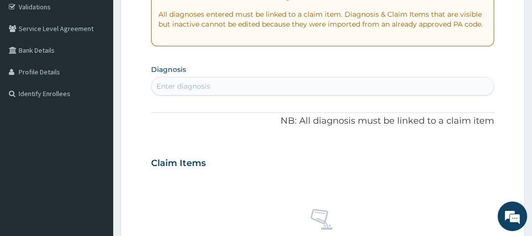
scroll to position [187, 0]
click at [191, 87] on div "Enter diagnosis" at bounding box center [184, 86] width 54 height 10
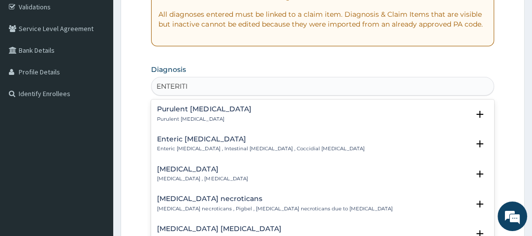
type input "ENTERITIS"
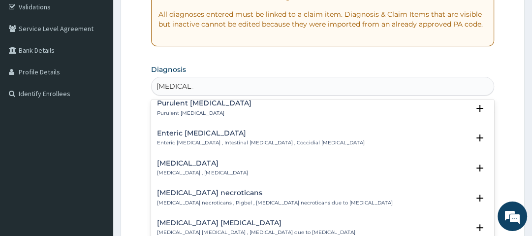
scroll to position [0, 0]
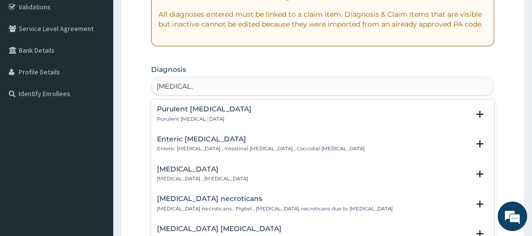
click at [173, 109] on h4 "Purulent enteritis" at bounding box center [204, 108] width 94 height 7
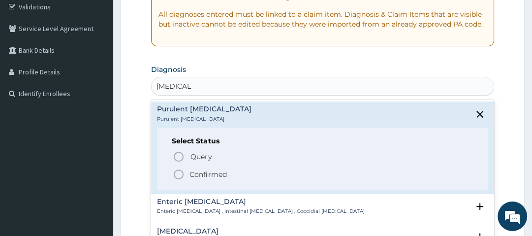
click at [180, 173] on icon "status option filled" at bounding box center [179, 174] width 12 height 12
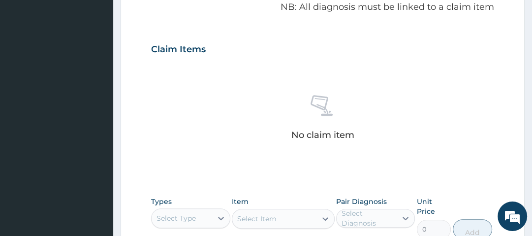
scroll to position [328, 0]
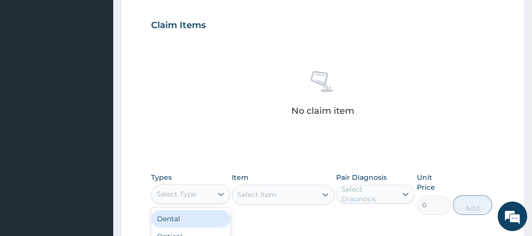
click at [184, 191] on div "Select Type" at bounding box center [176, 194] width 39 height 10
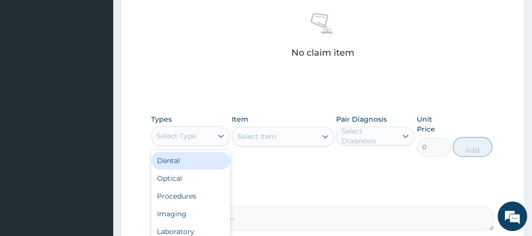
scroll to position [392, 0]
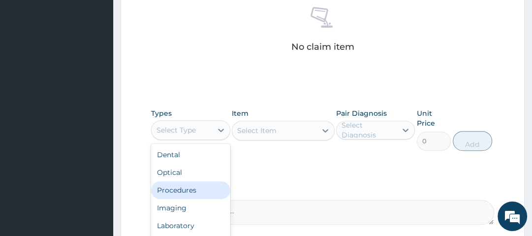
click at [186, 184] on div "Procedures" at bounding box center [190, 190] width 79 height 18
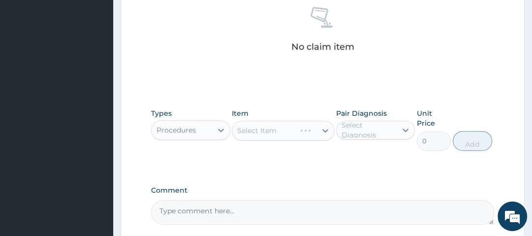
click at [266, 130] on div "Select Item" at bounding box center [283, 131] width 103 height 20
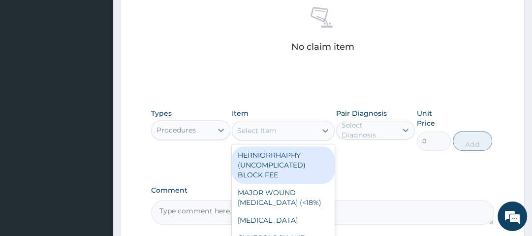
click at [266, 130] on div "Select Item" at bounding box center [256, 131] width 39 height 10
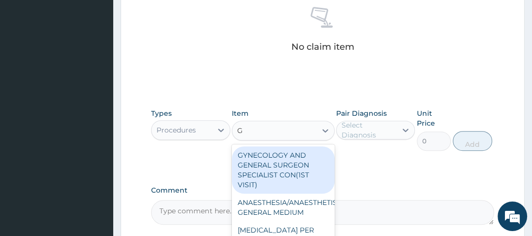
type input "GP"
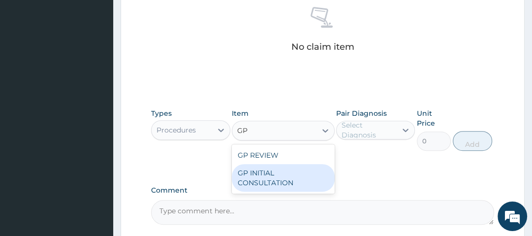
click at [270, 169] on div "GP INITIAL CONSULTATION" at bounding box center [283, 178] width 103 height 28
type input "2500"
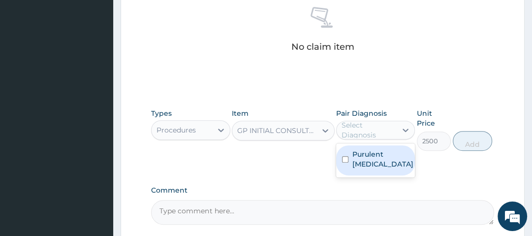
click at [387, 127] on div "Select Diagnosis" at bounding box center [369, 130] width 54 height 20
click at [369, 162] on label "Purulent enteritis" at bounding box center [382, 159] width 61 height 20
checkbox input "true"
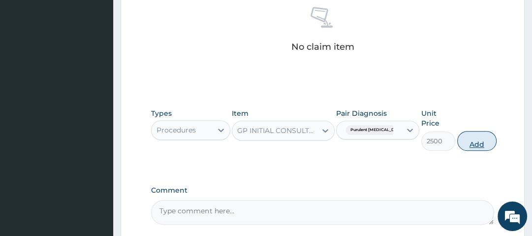
click at [473, 141] on button "Add" at bounding box center [476, 141] width 39 height 20
type input "0"
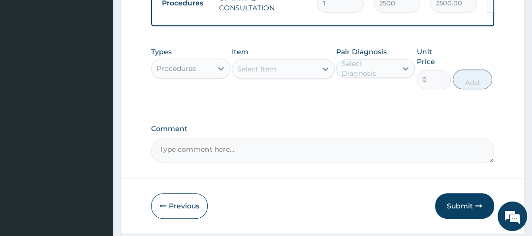
scroll to position [407, 0]
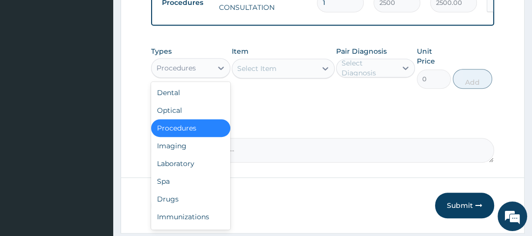
click at [185, 71] on div "Procedures" at bounding box center [176, 68] width 39 height 10
click at [159, 205] on div "Drugs" at bounding box center [190, 199] width 79 height 18
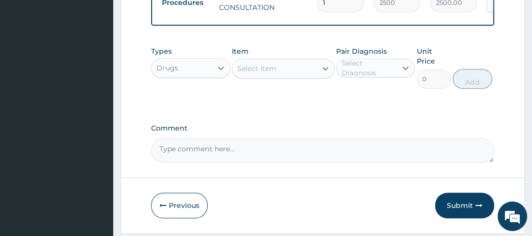
click at [283, 71] on div "Select Item" at bounding box center [274, 69] width 84 height 16
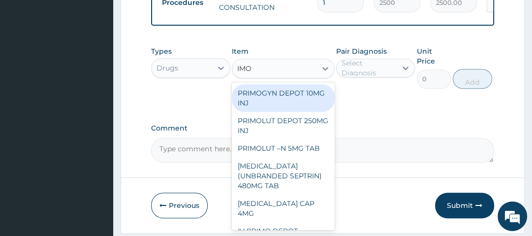
type input "IMOD"
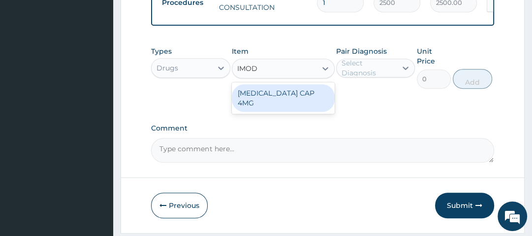
type input "175"
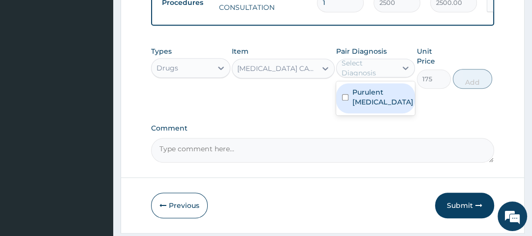
click at [363, 69] on div "Select Diagnosis" at bounding box center [369, 68] width 54 height 20
click at [369, 107] on label "Purulent enteritis" at bounding box center [382, 97] width 61 height 20
checkbox input "true"
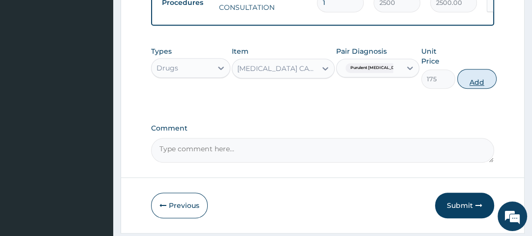
click at [472, 83] on button "Add" at bounding box center [476, 79] width 39 height 20
type input "0"
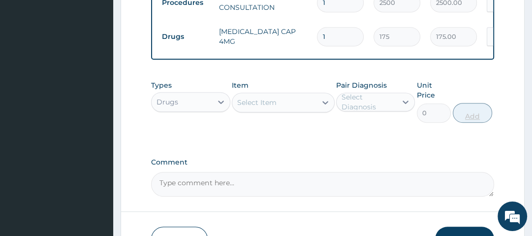
type input "0.00"
type input "8"
type input "1400.00"
type input "8"
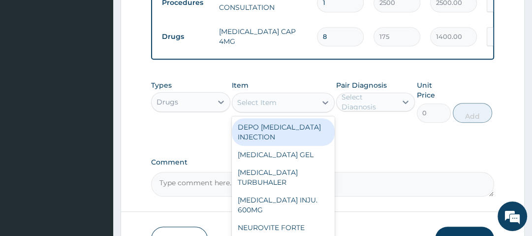
click at [276, 101] on div "Select Item" at bounding box center [274, 103] width 84 height 16
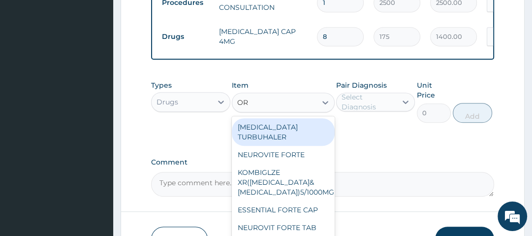
type input "ORS"
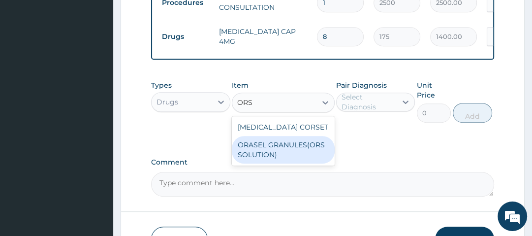
click at [275, 151] on div "ORASEL GRANULES(ORS SOLUTION)" at bounding box center [283, 150] width 103 height 28
type input "168"
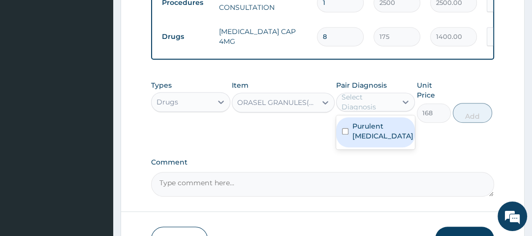
click at [364, 105] on div "Select Diagnosis" at bounding box center [369, 102] width 54 height 20
click at [355, 137] on label "Purulent enteritis" at bounding box center [382, 131] width 61 height 20
checkbox input "true"
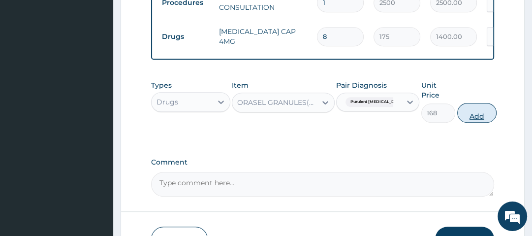
click at [476, 115] on button "Add" at bounding box center [476, 113] width 39 height 20
type input "0"
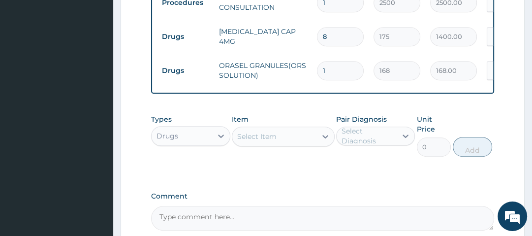
click at [266, 139] on div "Select Item" at bounding box center [256, 136] width 39 height 10
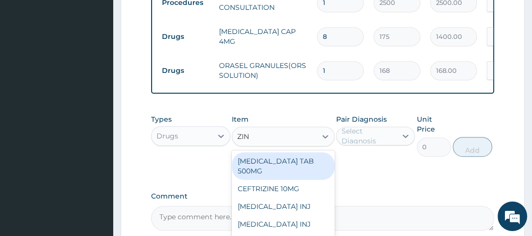
type input "ZINC"
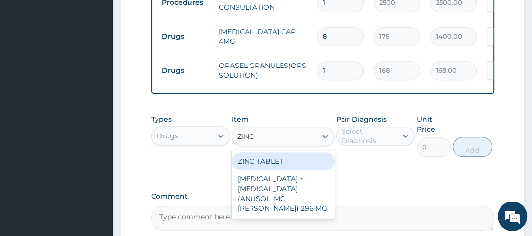
click at [269, 168] on div "ZINC TABLET" at bounding box center [283, 161] width 103 height 18
type input "70"
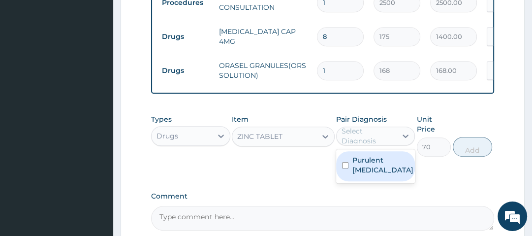
click at [380, 142] on div "Select Diagnosis" at bounding box center [369, 136] width 54 height 20
click at [374, 171] on label "Purulent enteritis" at bounding box center [382, 165] width 61 height 20
checkbox input "true"
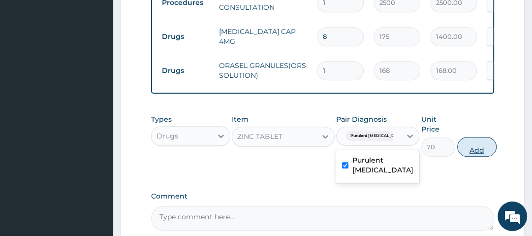
click at [477, 146] on button "Add" at bounding box center [476, 147] width 39 height 20
type input "0"
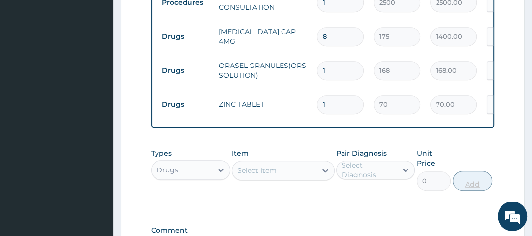
type input "10"
type input "700.00"
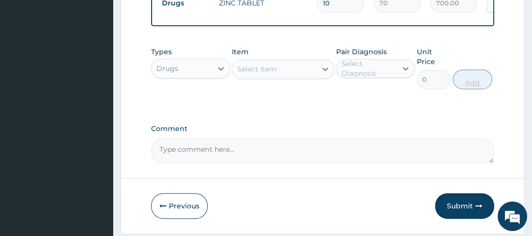
scroll to position [509, 0]
type input "10"
click at [461, 209] on button "Submit" at bounding box center [464, 205] width 59 height 26
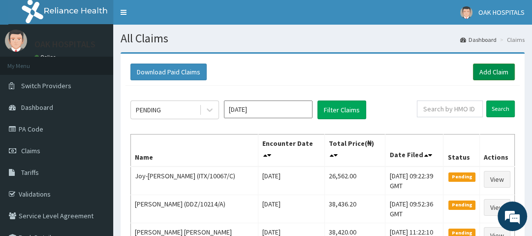
click at [494, 75] on link "Add Claim" at bounding box center [494, 72] width 42 height 17
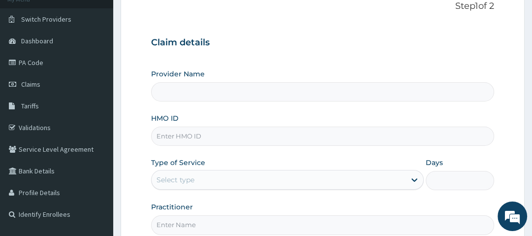
type input "Oak Hospitals"
click at [172, 139] on input "HMO ID" at bounding box center [322, 136] width 343 height 19
type input "FPG/10037/B"
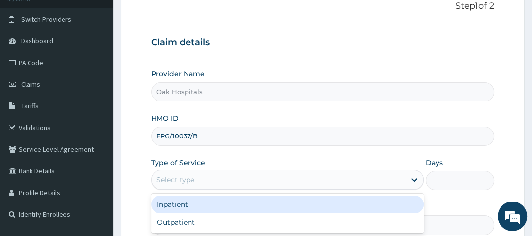
click at [179, 181] on div "Select type" at bounding box center [176, 180] width 38 height 10
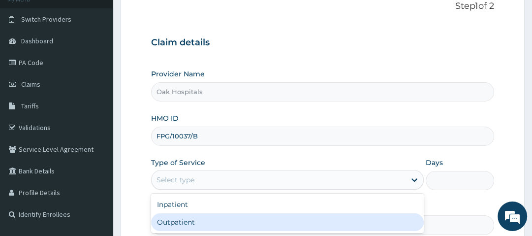
click at [180, 221] on div "Outpatient" at bounding box center [287, 222] width 273 height 18
type input "1"
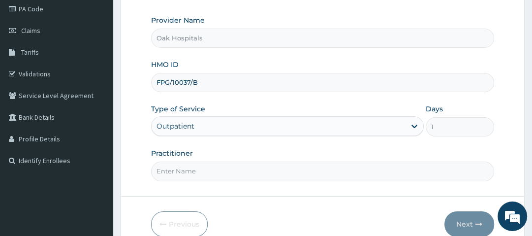
scroll to position [122, 0]
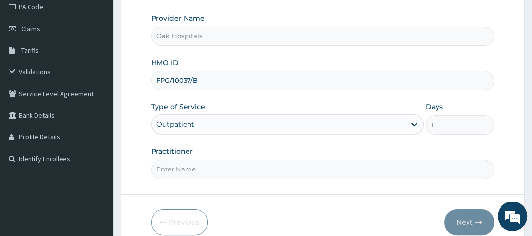
click at [189, 174] on input "Practitioner" at bounding box center [322, 169] width 343 height 19
type input "[PERSON_NAME]"
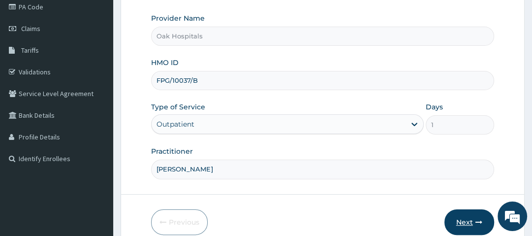
click at [476, 224] on icon "button" at bounding box center [479, 222] width 7 height 7
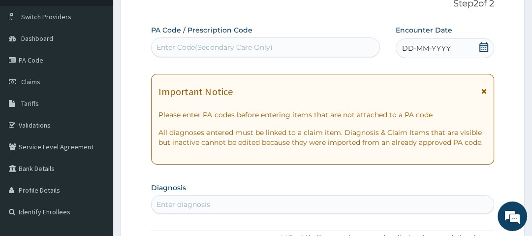
scroll to position [68, 0]
click at [484, 48] on icon at bounding box center [484, 48] width 10 height 10
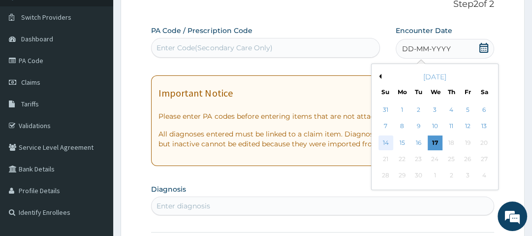
click at [387, 144] on div "14" at bounding box center [386, 142] width 15 height 15
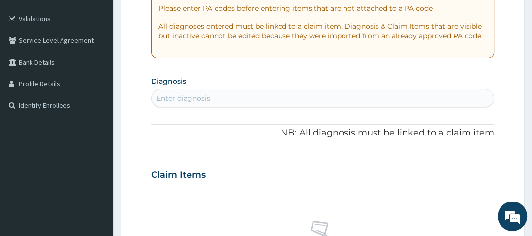
scroll to position [176, 0]
click at [199, 98] on div "Enter diagnosis" at bounding box center [184, 98] width 54 height 10
type input "[MEDICAL_DATA]"
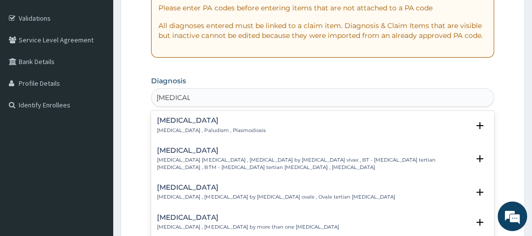
click at [175, 118] on h4 "[MEDICAL_DATA]" at bounding box center [211, 120] width 108 height 7
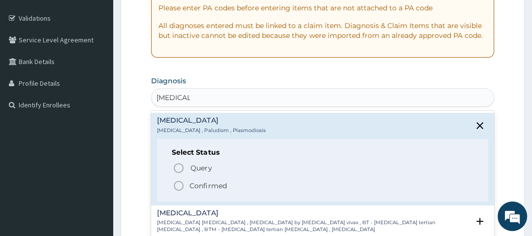
click at [178, 183] on icon "status option filled" at bounding box center [179, 186] width 12 height 12
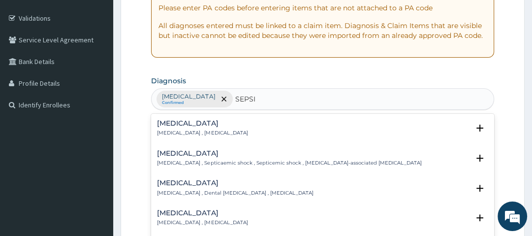
type input "[MEDICAL_DATA]"
click at [168, 124] on h4 "[MEDICAL_DATA]" at bounding box center [202, 123] width 91 height 7
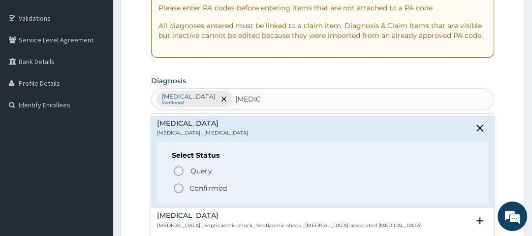
click at [179, 188] on icon "status option filled" at bounding box center [179, 188] width 12 height 12
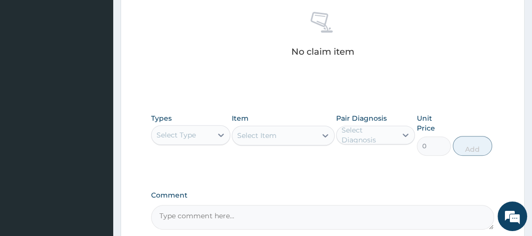
scroll to position [451, 0]
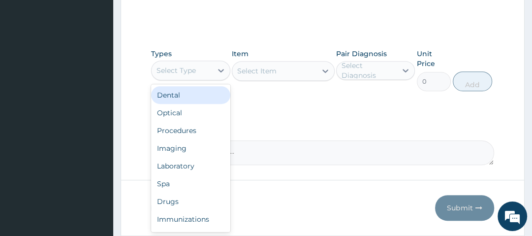
click at [201, 68] on div "Select Type" at bounding box center [182, 71] width 60 height 16
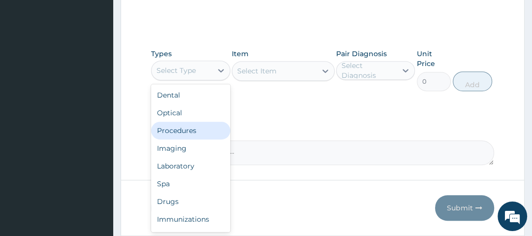
click at [196, 127] on div "Procedures" at bounding box center [190, 131] width 79 height 18
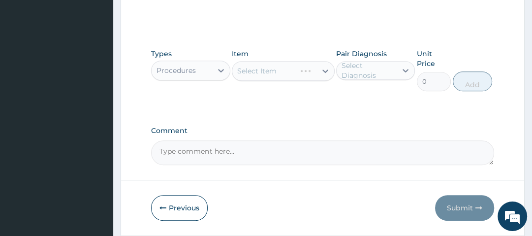
click at [261, 71] on div "Select Item" at bounding box center [283, 71] width 103 height 20
click at [286, 69] on div "Select Item" at bounding box center [283, 71] width 103 height 20
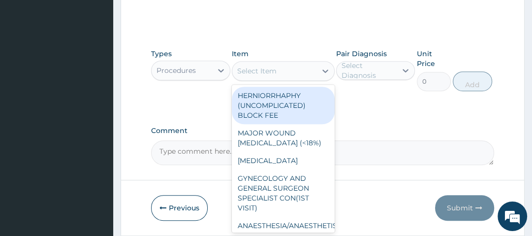
click at [286, 69] on div "Select Item" at bounding box center [274, 71] width 84 height 16
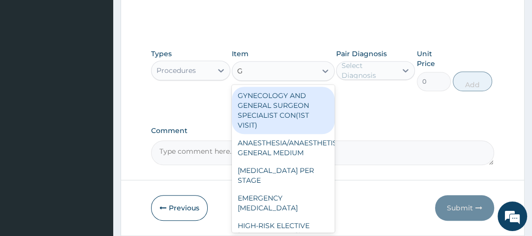
type input "GP"
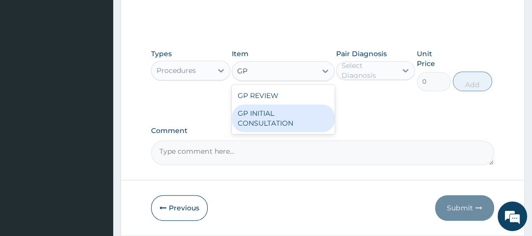
type input "2500"
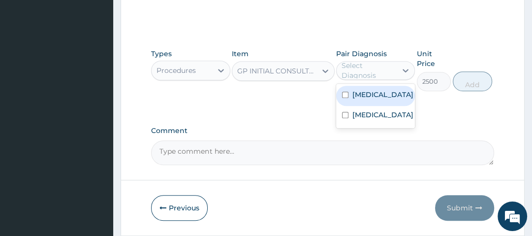
click at [373, 64] on div "Select Diagnosis" at bounding box center [369, 71] width 54 height 20
click at [382, 97] on div "[MEDICAL_DATA]" at bounding box center [375, 96] width 79 height 20
checkbox input "true"
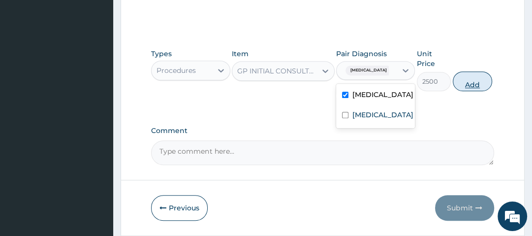
click at [470, 76] on button "Add" at bounding box center [472, 81] width 39 height 20
type input "0"
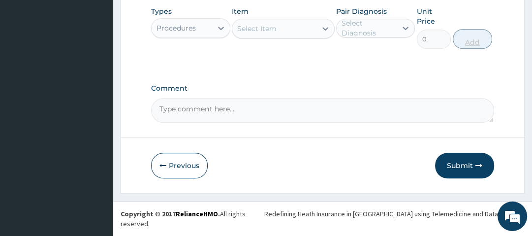
scroll to position [290, 0]
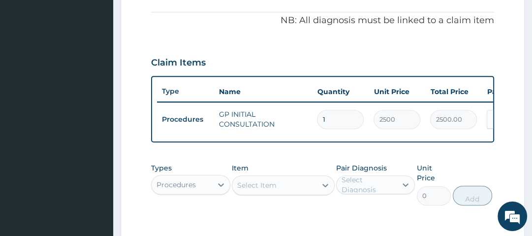
click at [339, 69] on div "Claim Items" at bounding box center [322, 61] width 343 height 26
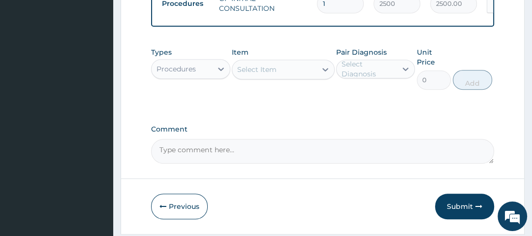
scroll to position [407, 0]
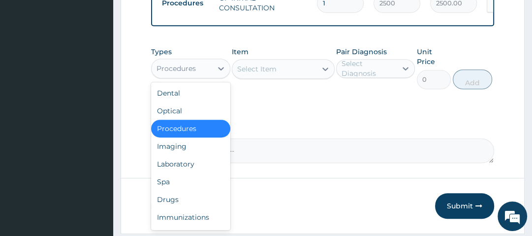
click at [203, 75] on div "Procedures" at bounding box center [182, 69] width 60 height 16
click at [205, 201] on div "Drugs" at bounding box center [190, 200] width 79 height 18
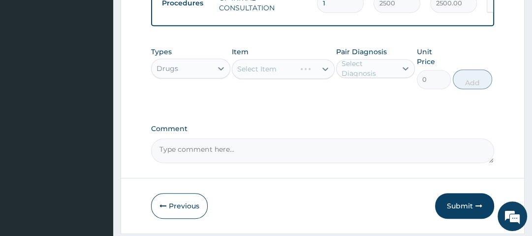
click at [282, 69] on div "Select Item" at bounding box center [283, 69] width 103 height 20
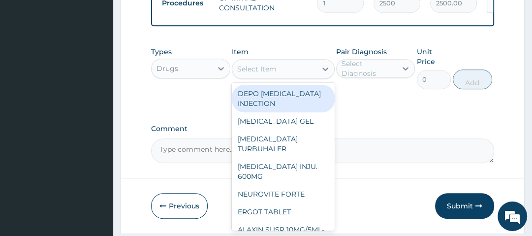
click at [284, 76] on div "Select Item" at bounding box center [274, 69] width 84 height 16
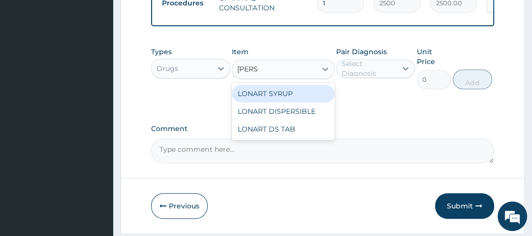
type input "LONAR"
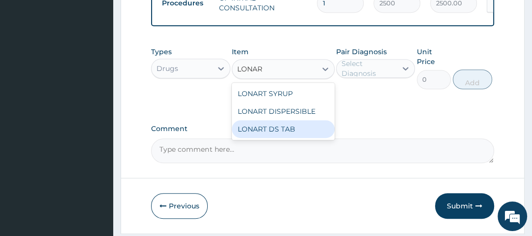
click at [277, 127] on div "LONART DS TAB" at bounding box center [283, 129] width 103 height 18
type input "1400"
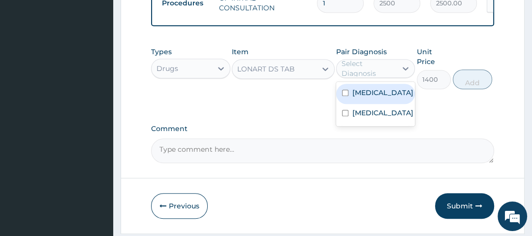
click at [359, 76] on div "Select Diagnosis" at bounding box center [369, 69] width 54 height 20
click at [366, 97] on label "[MEDICAL_DATA]" at bounding box center [382, 93] width 61 height 10
checkbox input "true"
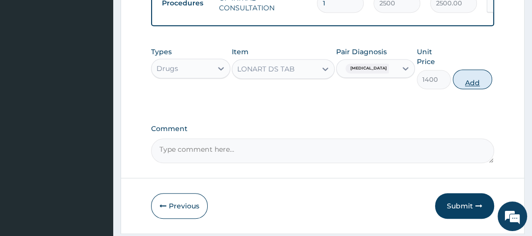
click at [472, 81] on button "Add" at bounding box center [472, 79] width 39 height 20
type input "0"
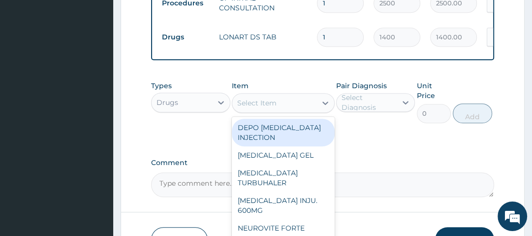
click at [291, 99] on div "Select Item" at bounding box center [274, 103] width 84 height 16
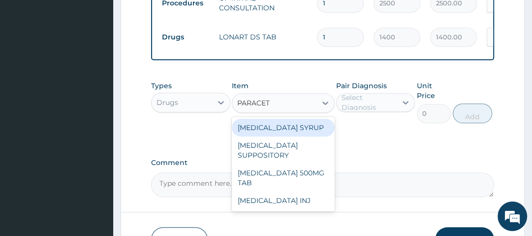
type input "PARACETA"
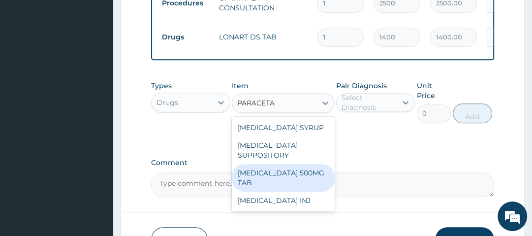
click at [283, 181] on div "[MEDICAL_DATA] 500MG TAB" at bounding box center [283, 178] width 103 height 28
type input "14"
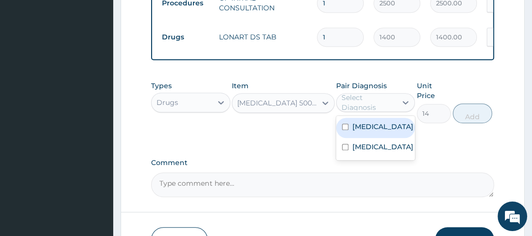
click at [373, 108] on div "Select Diagnosis" at bounding box center [369, 103] width 54 height 20
click at [377, 131] on label "[MEDICAL_DATA]" at bounding box center [382, 127] width 61 height 10
checkbox input "true"
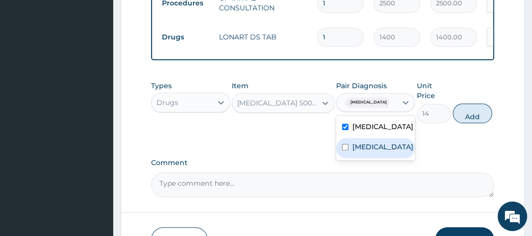
click at [372, 152] on label "[MEDICAL_DATA]" at bounding box center [382, 147] width 61 height 10
checkbox input "true"
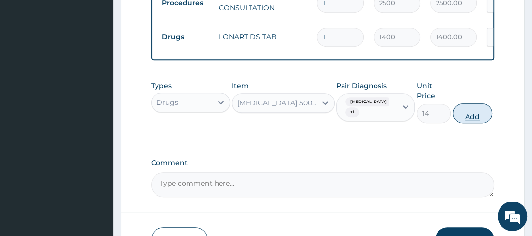
click at [480, 118] on button "Add" at bounding box center [472, 113] width 39 height 20
type input "0"
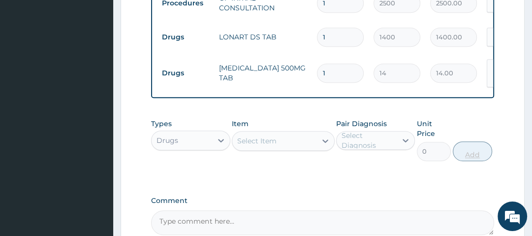
type input "18"
type input "252.00"
type input "18"
click at [480, 118] on div "Types Drugs Item Select Item Pair Diagnosis Select Diagnosis Unit Price 0 Add" at bounding box center [322, 140] width 343 height 52
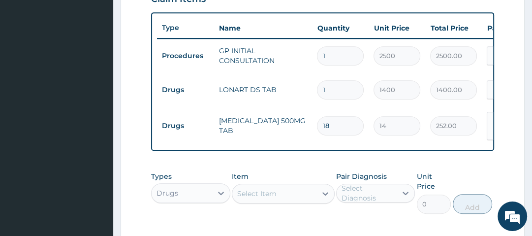
scroll to position [509, 0]
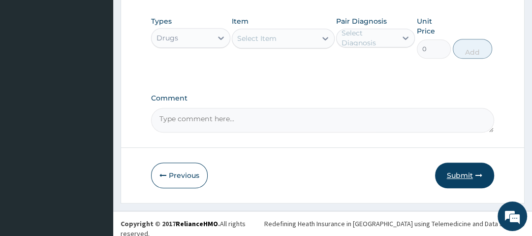
click at [476, 170] on button "Submit" at bounding box center [464, 175] width 59 height 26
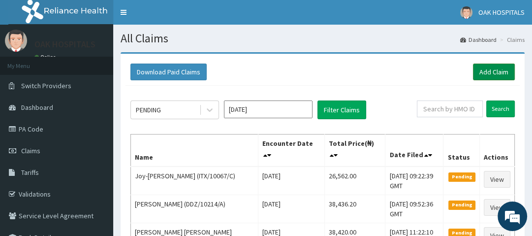
click at [505, 67] on link "Add Claim" at bounding box center [494, 72] width 42 height 17
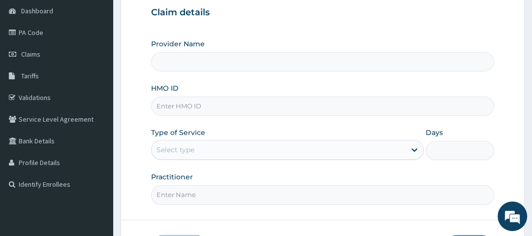
click at [200, 104] on input "HMO ID" at bounding box center [322, 105] width 343 height 19
type input "VNT/10071"
type input "Oak Hospitals"
type input "VNT/10071/A"
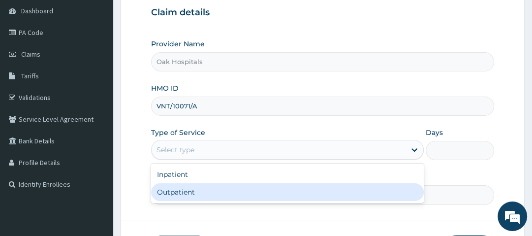
drag, startPoint x: 219, startPoint y: 149, endPoint x: 206, endPoint y: 195, distance: 48.5
click at [206, 160] on div "option Outpatient focused, 2 of 2. 2 results available. Use Up and Down to choo…" at bounding box center [287, 150] width 273 height 20
click at [206, 195] on div "Outpatient" at bounding box center [287, 192] width 273 height 18
type input "1"
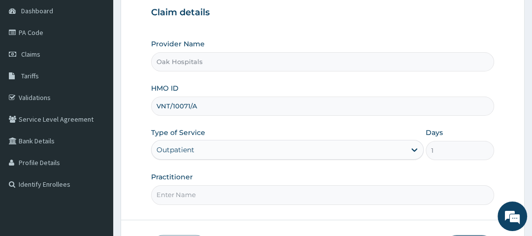
click at [206, 195] on input "Practitioner" at bounding box center [322, 194] width 343 height 19
type input "[PERSON_NAME]"
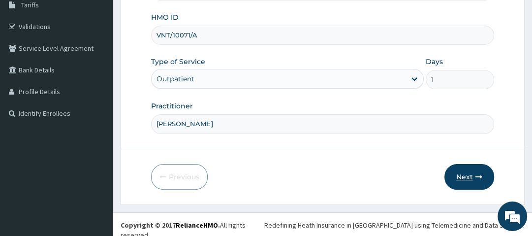
click at [470, 171] on button "Next" at bounding box center [470, 177] width 50 height 26
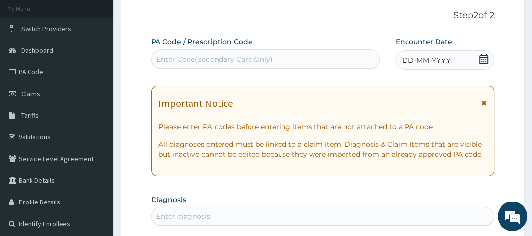
scroll to position [0, 0]
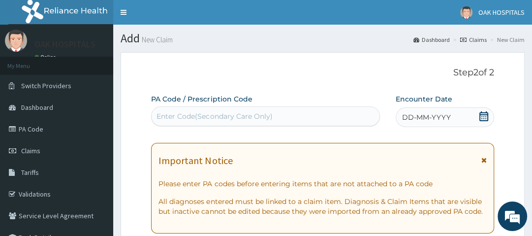
click at [264, 112] on div "Enter Code(Secondary Care Only)" at bounding box center [215, 116] width 116 height 10
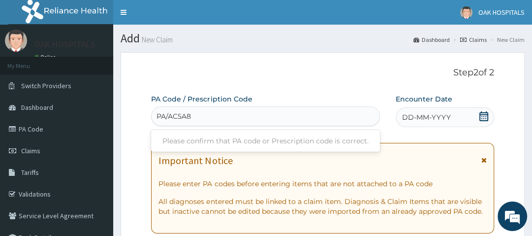
type input "PA/AC5A8F"
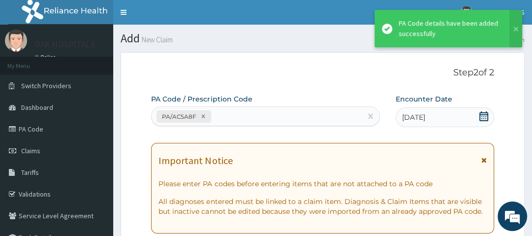
scroll to position [290, 0]
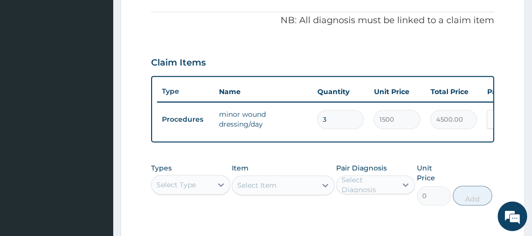
click at [316, 50] on div "Claim Items" at bounding box center [322, 61] width 343 height 26
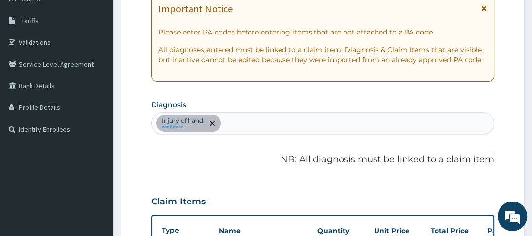
scroll to position [151, 0]
click at [232, 122] on div "Injury of hand confirmed" at bounding box center [323, 123] width 342 height 21
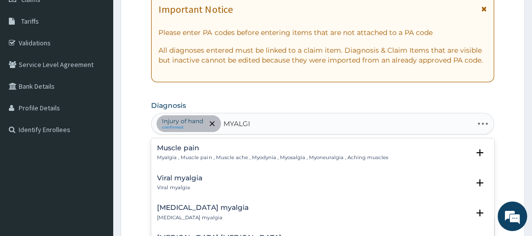
type input "MYALGIA"
click at [193, 148] on h4 "Muscle pain" at bounding box center [272, 147] width 231 height 7
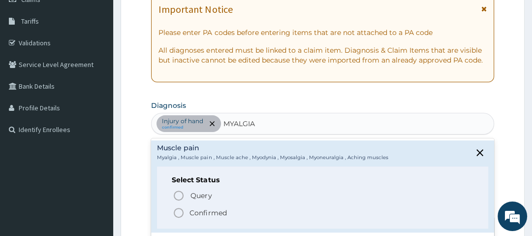
click at [197, 212] on p "Confirmed" at bounding box center [208, 213] width 37 height 10
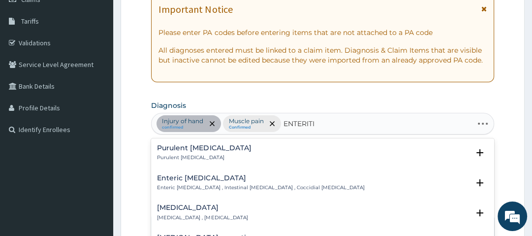
type input "ENTERITIS"
click at [185, 150] on h4 "Purulent enteritis" at bounding box center [204, 147] width 94 height 7
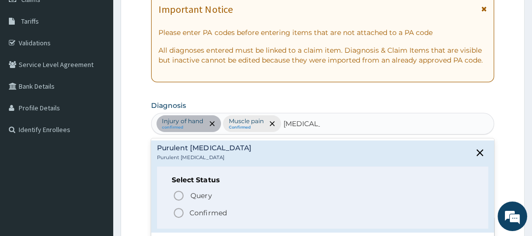
click at [204, 211] on p "Confirmed" at bounding box center [208, 213] width 37 height 10
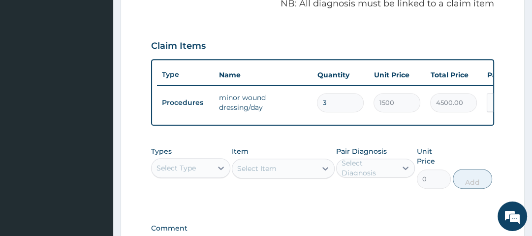
scroll to position [307, 0]
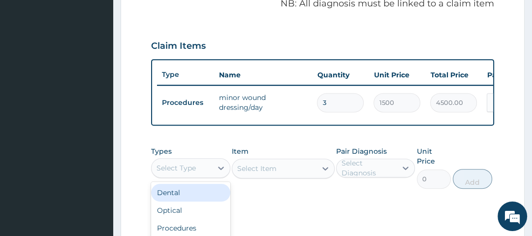
click at [202, 173] on div "Select Type" at bounding box center [182, 168] width 60 height 16
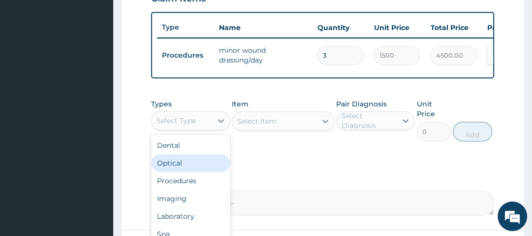
scroll to position [354, 0]
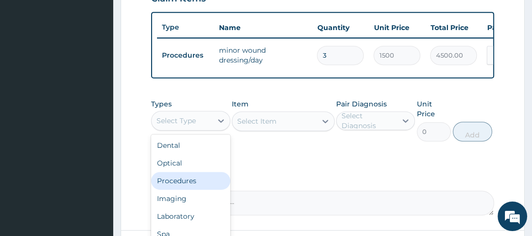
click at [189, 185] on div "Procedures" at bounding box center [190, 181] width 79 height 18
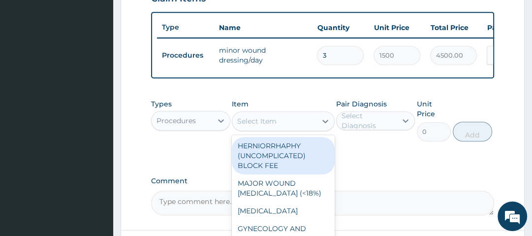
click at [278, 127] on div "Select Item" at bounding box center [274, 121] width 84 height 16
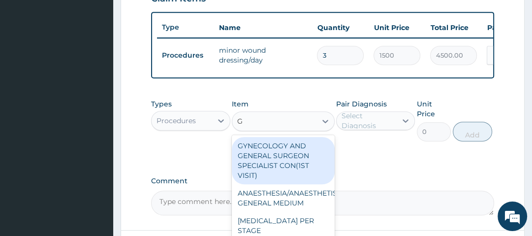
type input "GP"
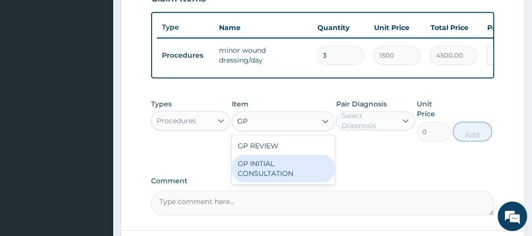
click at [277, 169] on div "GP INITIAL CONSULTATION" at bounding box center [283, 169] width 103 height 28
type input "2500"
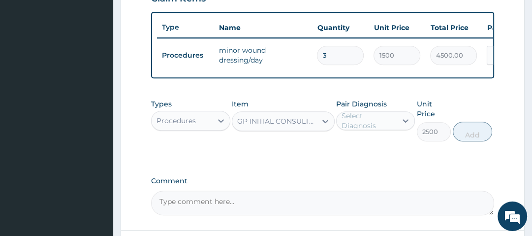
click at [385, 126] on div "Select Diagnosis" at bounding box center [369, 121] width 54 height 20
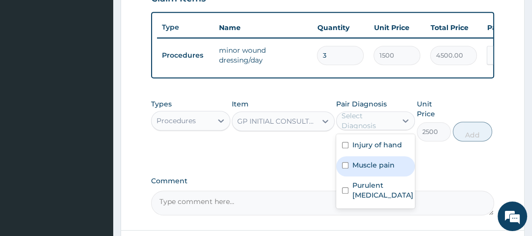
click at [398, 174] on div "Muscle pain" at bounding box center [375, 166] width 79 height 20
checkbox input "true"
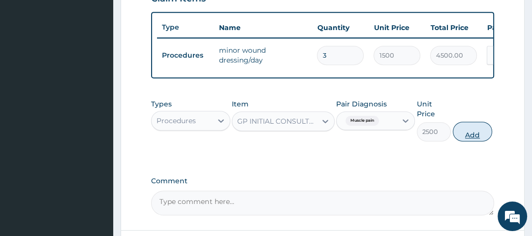
click at [473, 139] on button "Add" at bounding box center [472, 132] width 39 height 20
type input "0"
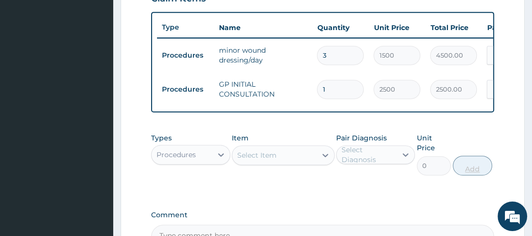
click at [473, 139] on div "Types Procedures Item Select Item Pair Diagnosis Select Diagnosis Unit Price 0 …" at bounding box center [322, 154] width 343 height 52
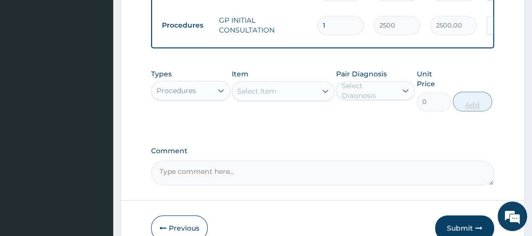
scroll to position [427, 0]
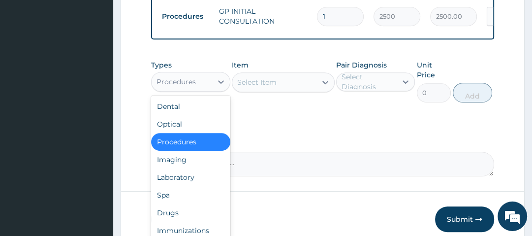
click at [206, 90] on div "Procedures" at bounding box center [182, 82] width 60 height 16
click at [200, 216] on div "Drugs" at bounding box center [190, 213] width 79 height 18
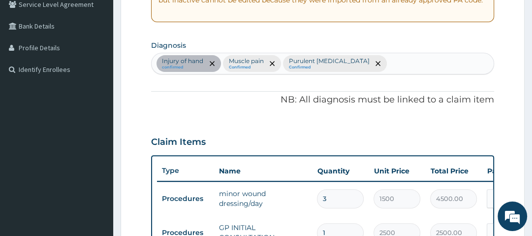
scroll to position [201, 0]
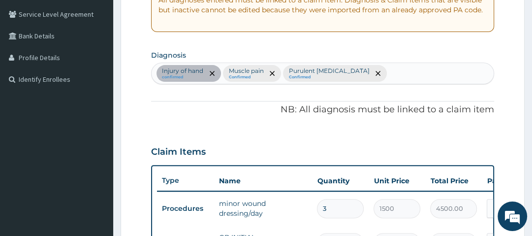
click at [372, 75] on div "Injury of hand confirmed Muscle pain Confirmed Purulent enteritis Confirmed" at bounding box center [323, 73] width 342 height 21
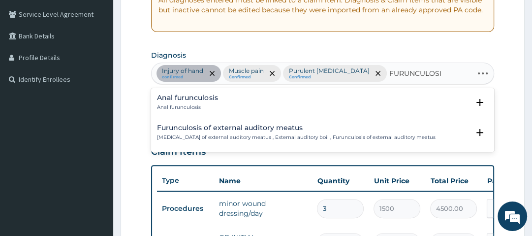
type input "FURUNCULOSIS"
click at [198, 98] on h4 "Anal furunculosis" at bounding box center [187, 97] width 61 height 7
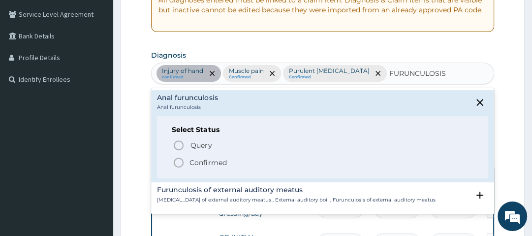
click at [194, 161] on p "Confirmed" at bounding box center [208, 163] width 37 height 10
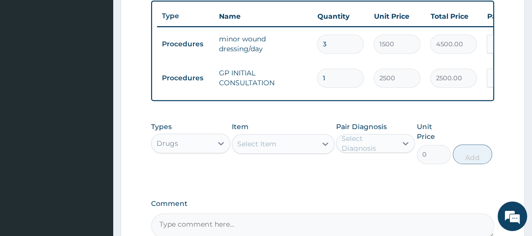
scroll to position [367, 0]
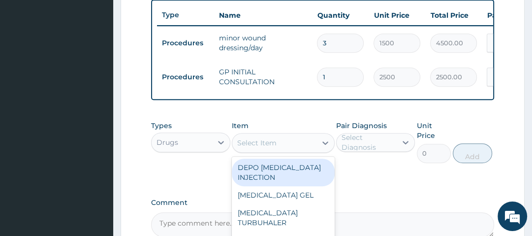
click at [277, 150] on div "Select Item" at bounding box center [274, 143] width 84 height 16
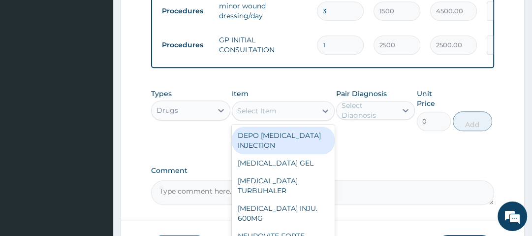
scroll to position [417, 0]
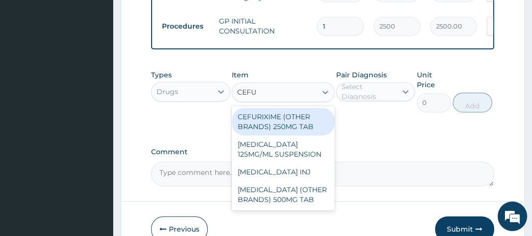
type input "CEFUR"
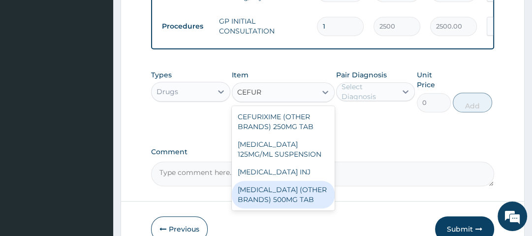
click at [295, 199] on div "[MEDICAL_DATA] (OTHER BRANDS) 500MG TAB" at bounding box center [283, 195] width 103 height 28
type input "175"
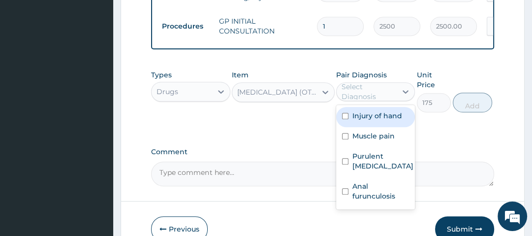
click at [376, 98] on div "Select Diagnosis" at bounding box center [369, 92] width 54 height 20
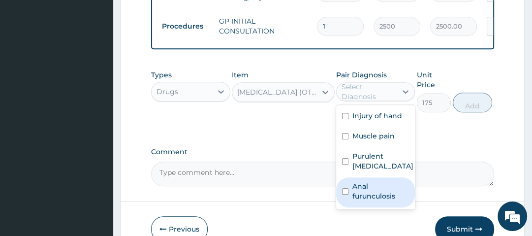
click at [385, 192] on label "Anal furunculosis" at bounding box center [380, 191] width 57 height 20
checkbox input "true"
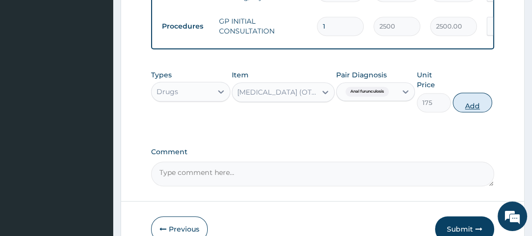
click at [469, 107] on button "Add" at bounding box center [472, 103] width 39 height 20
type input "0"
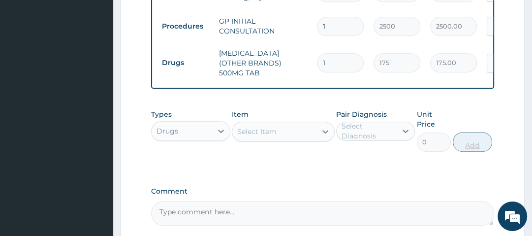
type input "10"
type input "1750.00"
type input "10"
click at [263, 124] on div "Select Item" at bounding box center [274, 132] width 84 height 16
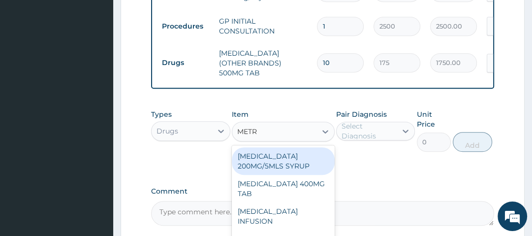
type input "METRO"
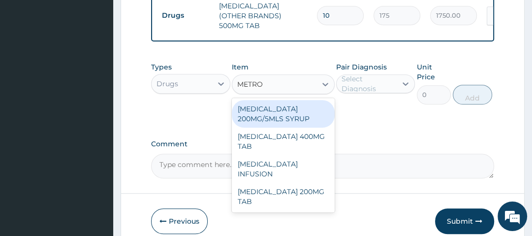
scroll to position [474, 0]
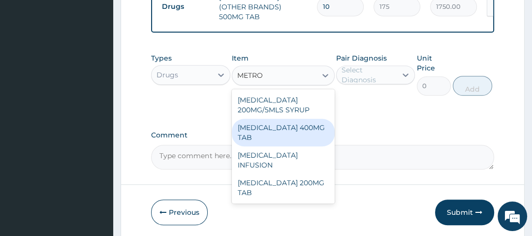
click at [289, 124] on div "[MEDICAL_DATA] 400MG TAB" at bounding box center [283, 133] width 103 height 28
type input "42"
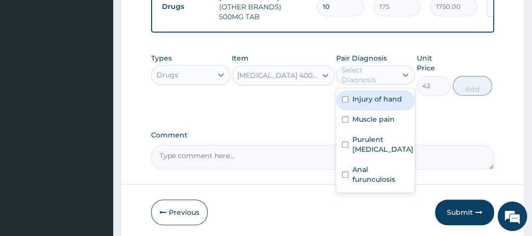
click at [377, 72] on div "Select Diagnosis" at bounding box center [369, 75] width 54 height 20
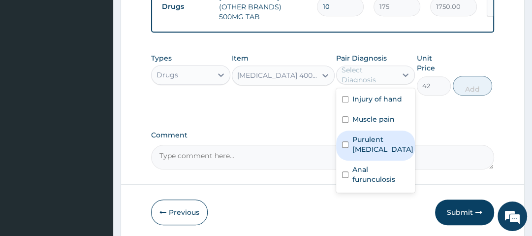
click at [378, 139] on label "Purulent enteritis" at bounding box center [382, 144] width 61 height 20
checkbox input "true"
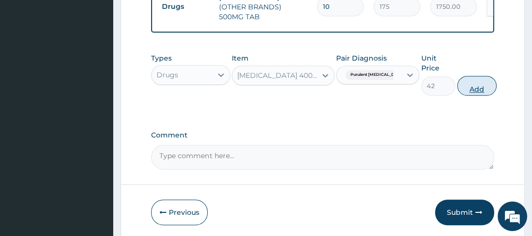
click at [477, 86] on button "Add" at bounding box center [476, 86] width 39 height 20
type input "0"
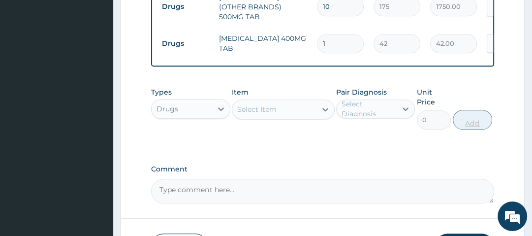
type input "15"
type input "630.00"
type input "15"
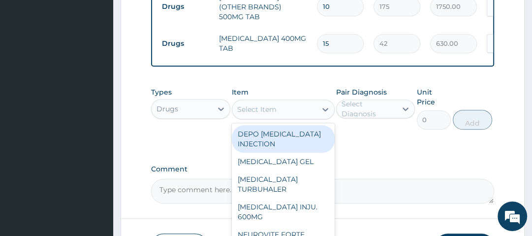
click at [299, 107] on div "Select Item" at bounding box center [274, 109] width 84 height 16
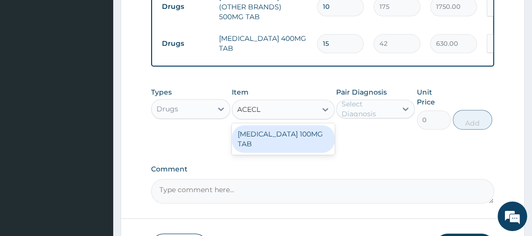
type input "ACECLO"
type input "126"
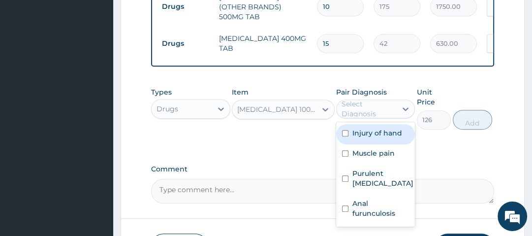
click at [382, 103] on div "Select Diagnosis" at bounding box center [369, 109] width 54 height 20
click at [381, 134] on label "Injury of hand" at bounding box center [377, 133] width 50 height 10
checkbox input "true"
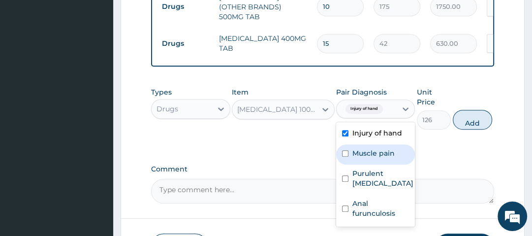
click at [381, 153] on label "Muscle pain" at bounding box center [373, 153] width 42 height 10
checkbox input "true"
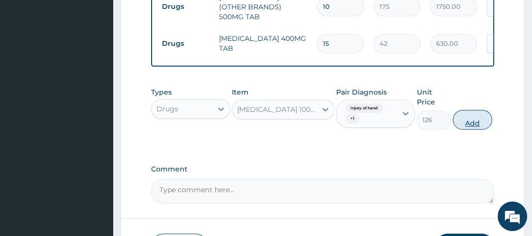
click at [473, 117] on button "Add" at bounding box center [472, 120] width 39 height 20
type input "0"
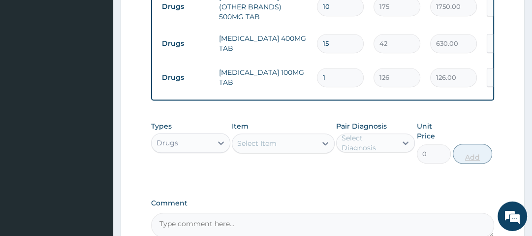
type input "10"
type input "1260.00"
type input "10"
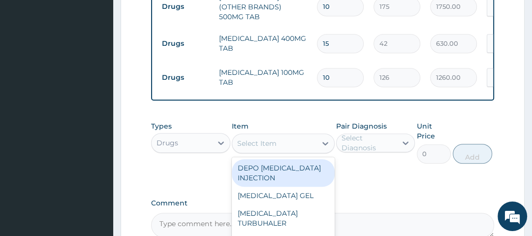
click at [307, 142] on div "Select Item" at bounding box center [274, 143] width 84 height 16
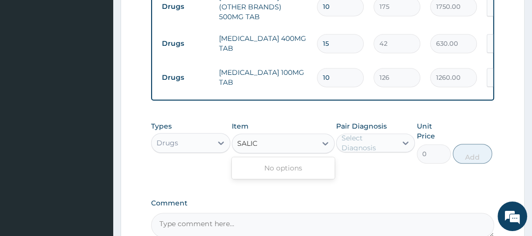
type input "SALI"
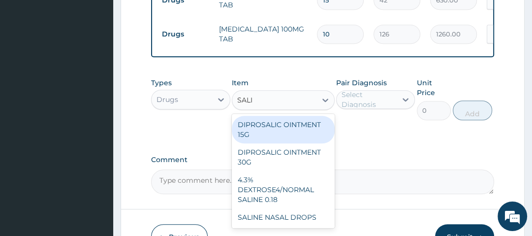
scroll to position [518, 0]
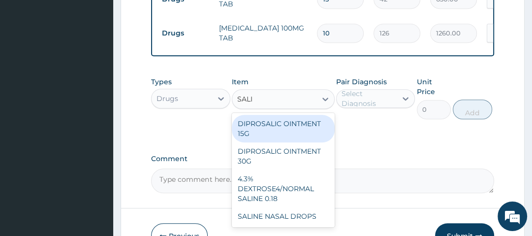
click at [298, 131] on div "DIPROSALIC OINTMENT 15G" at bounding box center [283, 129] width 103 height 28
type input "1330"
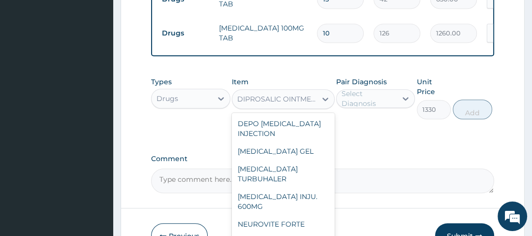
click at [296, 94] on div "DIPROSALIC OINTMENT 15G" at bounding box center [277, 99] width 80 height 10
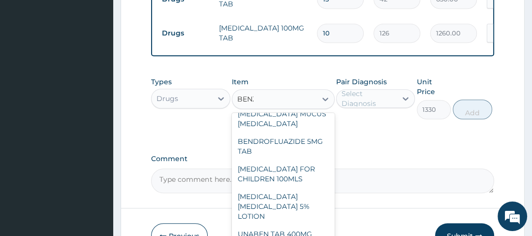
scroll to position [0, 0]
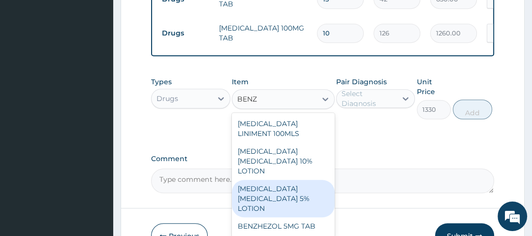
type input "BENZO"
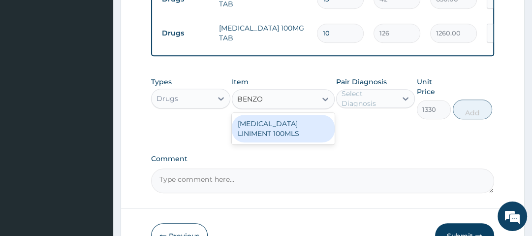
click at [300, 128] on div "[MEDICAL_DATA] LINIMENT 100MLS" at bounding box center [283, 129] width 103 height 28
type input "280"
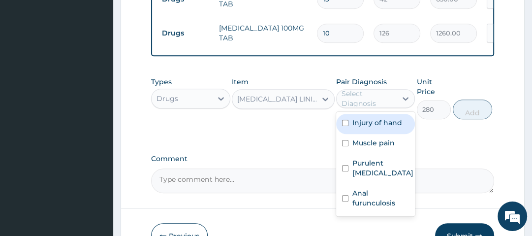
click at [389, 102] on div "Select Diagnosis" at bounding box center [369, 99] width 54 height 20
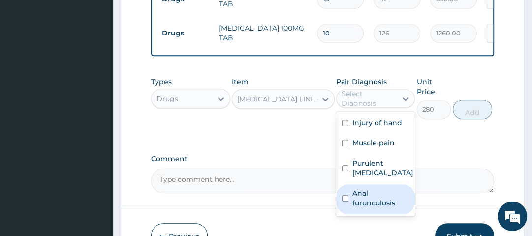
click at [375, 197] on label "Anal furunculosis" at bounding box center [380, 198] width 57 height 20
checkbox input "true"
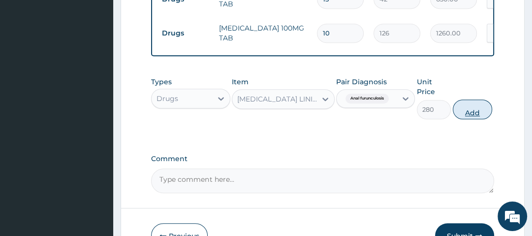
click at [482, 110] on button "Add" at bounding box center [472, 109] width 39 height 20
type input "0"
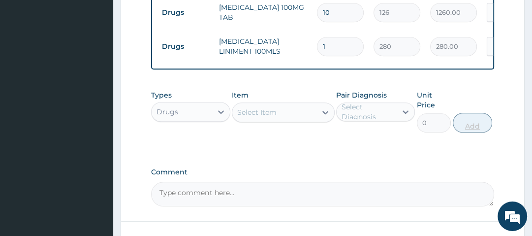
scroll to position [610, 0]
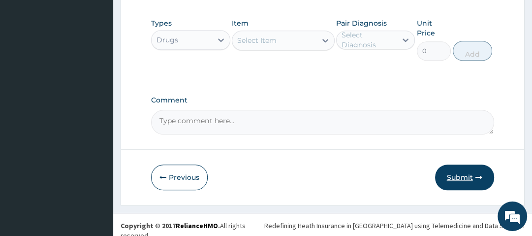
click at [485, 171] on button "Submit" at bounding box center [464, 177] width 59 height 26
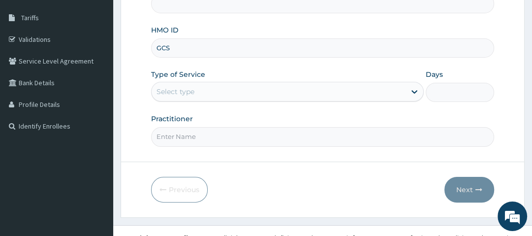
type input "GCS/"
type input "Oak Hospitals"
type input "GCS/10035/B"
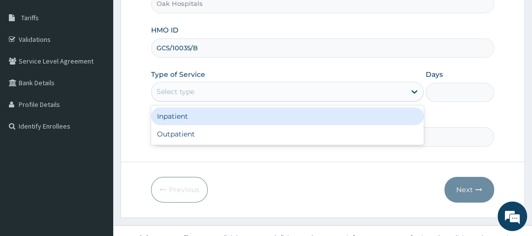
click at [185, 94] on div "Select type" at bounding box center [176, 92] width 38 height 10
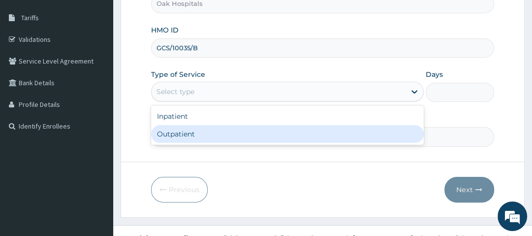
click at [206, 134] on div "Outpatient" at bounding box center [287, 134] width 273 height 18
type input "1"
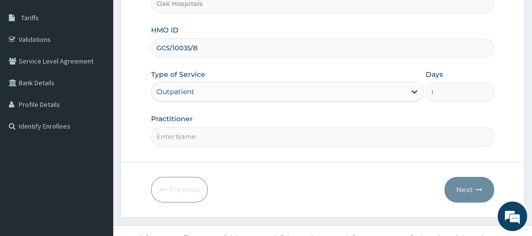
click at [193, 137] on input "Practitioner" at bounding box center [322, 136] width 343 height 19
type input "[PERSON_NAME]"
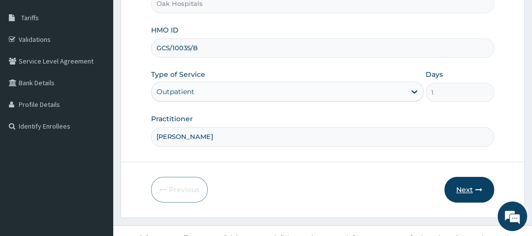
click at [471, 186] on button "Next" at bounding box center [470, 190] width 50 height 26
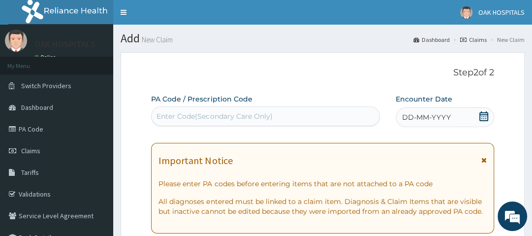
click at [215, 115] on div "Enter Code(Secondary Care Only)" at bounding box center [215, 116] width 116 height 10
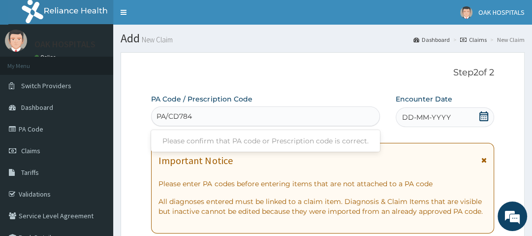
type input "PA/CD7841"
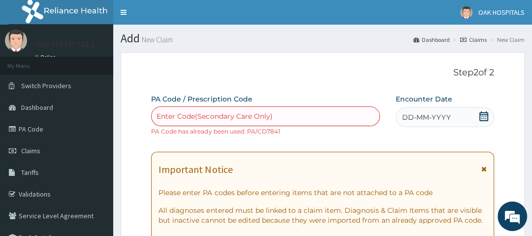
click at [227, 116] on div "Enter Code(Secondary Care Only)" at bounding box center [215, 116] width 116 height 10
paste input "PA/CD7841"
type input "PA/CD7841"
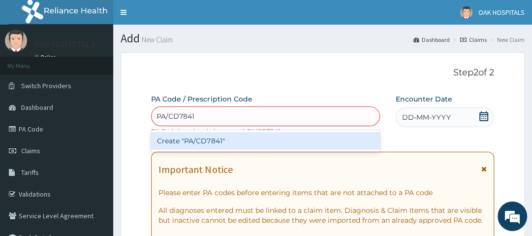
click at [229, 136] on div "Create "PA/CD7841"" at bounding box center [265, 141] width 229 height 18
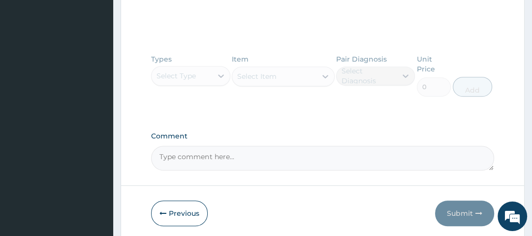
scroll to position [489, 0]
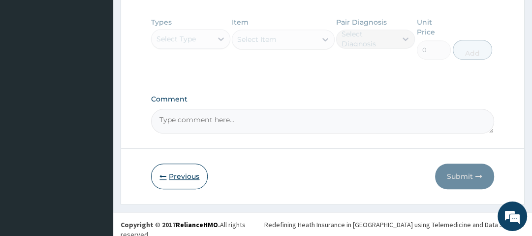
click at [177, 174] on button "Previous" at bounding box center [179, 176] width 57 height 26
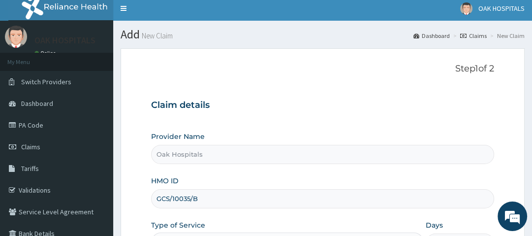
scroll to position [4, 0]
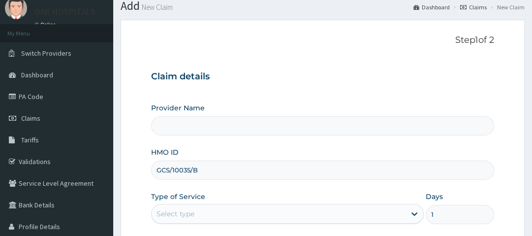
scroll to position [33, 0]
type input "Oak Hospitals"
drag, startPoint x: 203, startPoint y: 168, endPoint x: 129, endPoint y: 166, distance: 73.9
click at [129, 166] on form "Step 1 of 2 Claim details Provider Name Oak Hospitals HMO ID GCS/10035/B Type o…" at bounding box center [323, 178] width 404 height 319
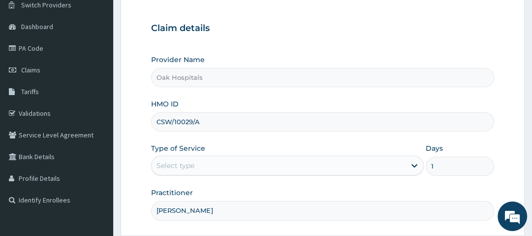
scroll to position [105, 0]
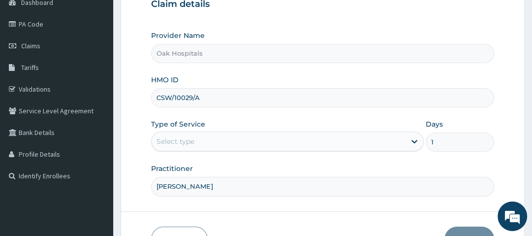
type input "CSW/10029/A"
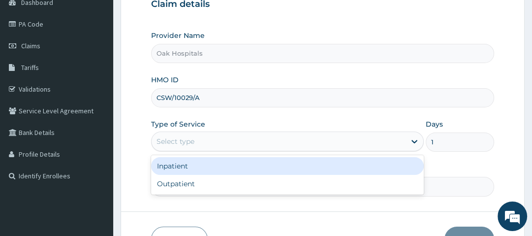
click at [189, 142] on div "Select type" at bounding box center [176, 141] width 38 height 10
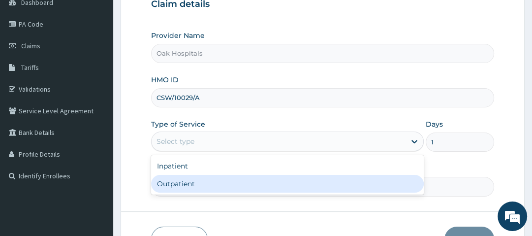
click at [195, 182] on div "Outpatient" at bounding box center [287, 184] width 273 height 18
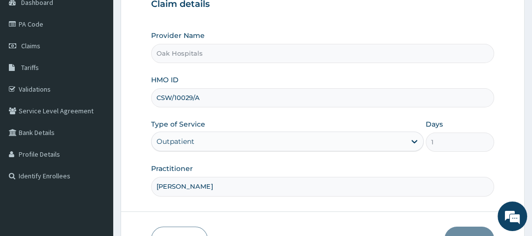
click at [195, 182] on input "[PERSON_NAME]" at bounding box center [322, 186] width 343 height 19
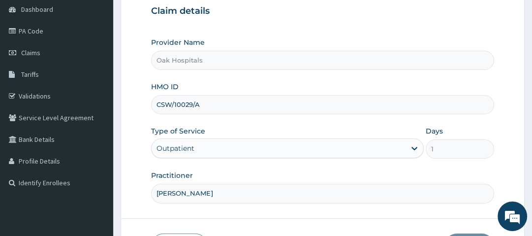
scroll to position [98, 0]
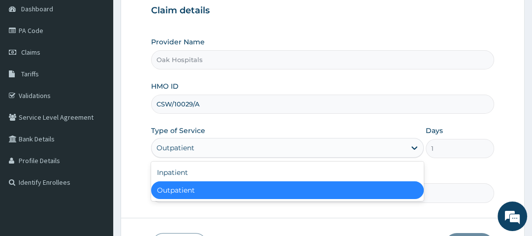
click at [307, 154] on div "Outpatient" at bounding box center [279, 148] width 254 height 16
click at [269, 189] on div "Outpatient" at bounding box center [287, 190] width 273 height 18
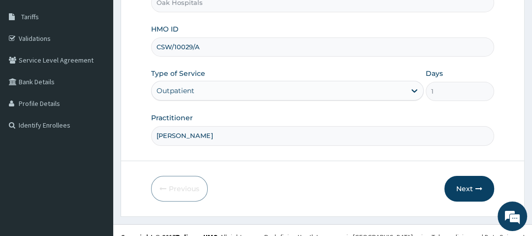
scroll to position [167, 0]
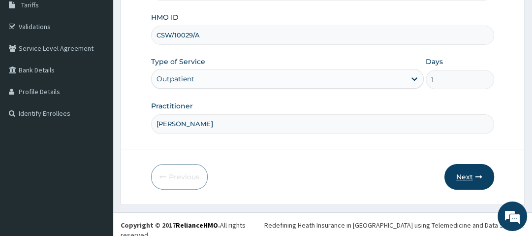
click at [480, 179] on icon "button" at bounding box center [479, 176] width 7 height 7
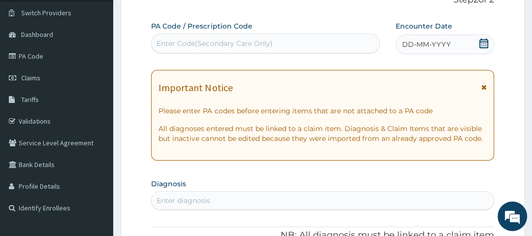
scroll to position [72, 0]
click at [484, 41] on icon at bounding box center [484, 44] width 10 height 10
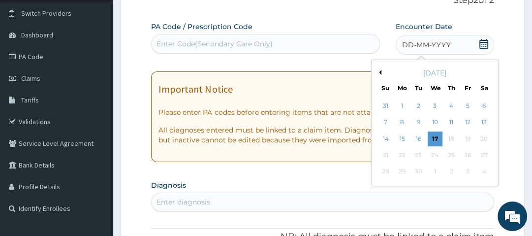
click at [380, 73] on button "Previous Month" at bounding box center [379, 72] width 5 height 5
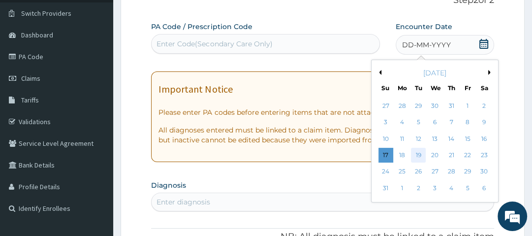
click at [419, 156] on div "19" at bounding box center [419, 155] width 15 height 15
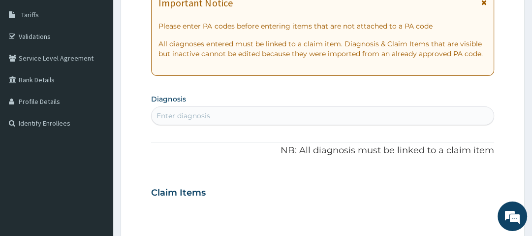
scroll to position [158, 0]
click at [195, 118] on div "Enter diagnosis" at bounding box center [184, 116] width 54 height 10
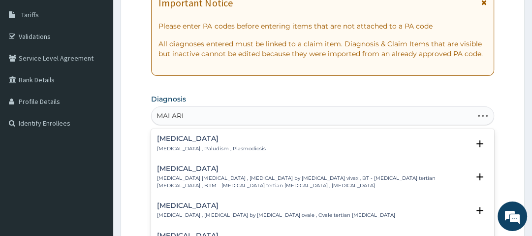
type input "[MEDICAL_DATA]"
click at [172, 144] on div "[MEDICAL_DATA] [MEDICAL_DATA] , Paludism , Plasmodiosis" at bounding box center [211, 143] width 108 height 17
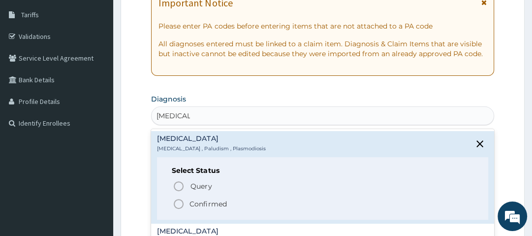
click at [203, 201] on p "Confirmed" at bounding box center [208, 204] width 37 height 10
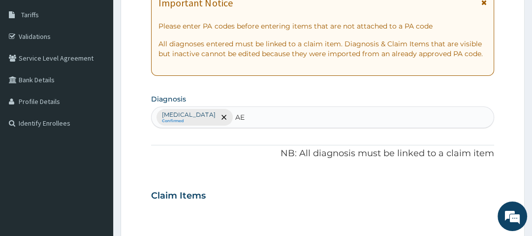
type input "A"
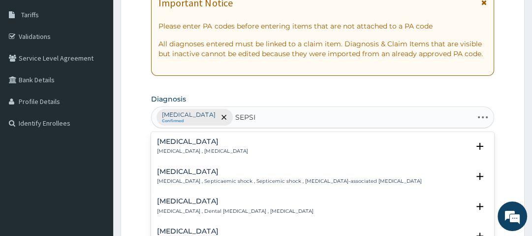
type input "[MEDICAL_DATA]"
click at [173, 142] on h4 "[MEDICAL_DATA]" at bounding box center [202, 141] width 91 height 7
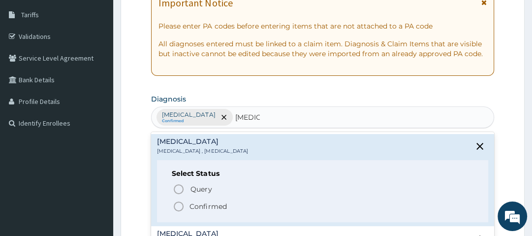
click at [200, 204] on p "Confirmed" at bounding box center [208, 206] width 37 height 10
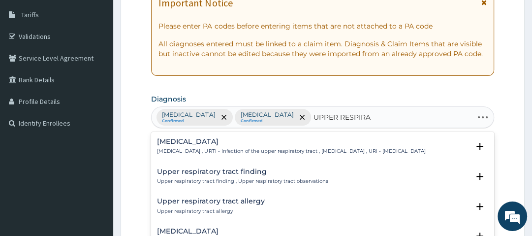
type input "UPPER RESPIRAT"
click at [208, 148] on p "[MEDICAL_DATA] , URTI - Infection of the upper respiratory tract , [MEDICAL_DAT…" at bounding box center [291, 151] width 268 height 7
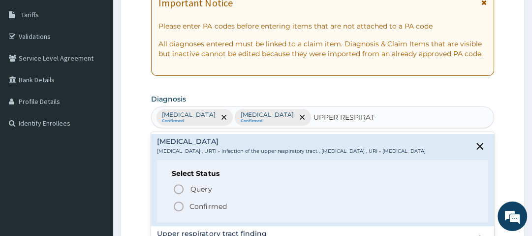
click at [213, 211] on p "Confirmed" at bounding box center [208, 206] width 37 height 10
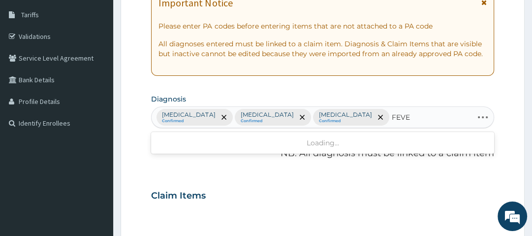
type input "FEVER"
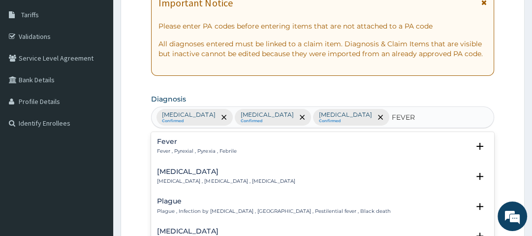
click at [169, 138] on h4 "Fever" at bounding box center [196, 141] width 79 height 7
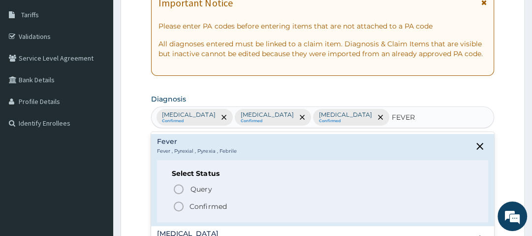
click at [179, 207] on icon "status option filled" at bounding box center [179, 206] width 12 height 12
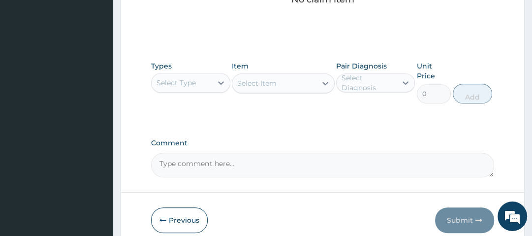
scroll to position [482, 0]
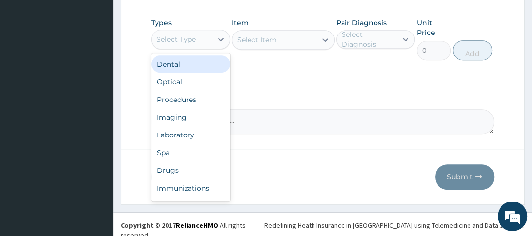
click at [209, 42] on div "Select Type" at bounding box center [182, 40] width 60 height 16
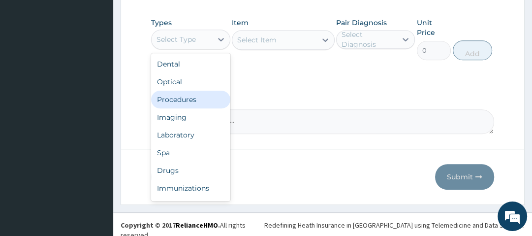
click at [210, 100] on div "Procedures" at bounding box center [190, 100] width 79 height 18
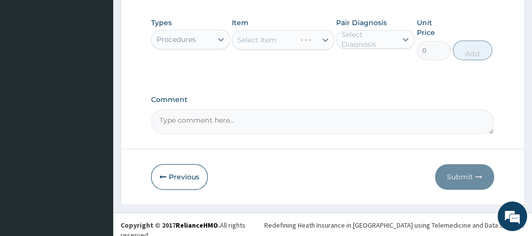
click at [272, 39] on div "Select Item" at bounding box center [283, 40] width 103 height 20
click at [291, 39] on div "Select Item" at bounding box center [283, 40] width 103 height 20
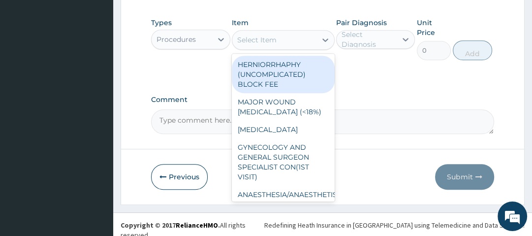
click at [291, 39] on div "Select Item" at bounding box center [274, 40] width 84 height 16
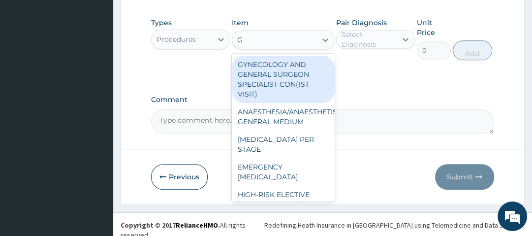
type input "GP"
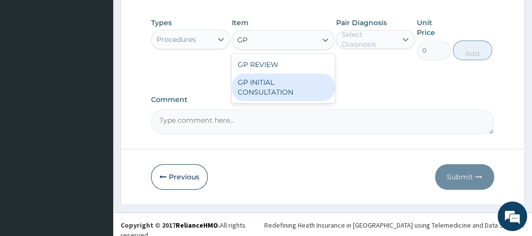
click at [288, 81] on div "GP INITIAL CONSULTATION" at bounding box center [283, 87] width 103 height 28
type input "2500"
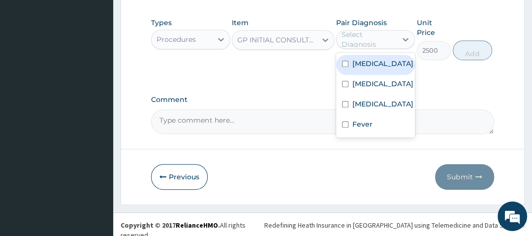
click at [362, 37] on div "Select Diagnosis" at bounding box center [369, 40] width 54 height 20
click at [364, 60] on label "[MEDICAL_DATA]" at bounding box center [382, 64] width 61 height 10
checkbox input "true"
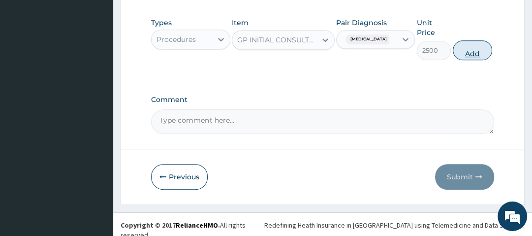
click at [467, 45] on button "Add" at bounding box center [472, 50] width 39 height 20
type input "0"
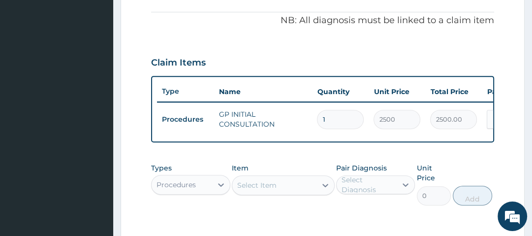
click at [463, 36] on div "PA Code / Prescription Code Enter Code(Secondary Care Only) Encounter Date [DAT…" at bounding box center [322, 42] width 343 height 476
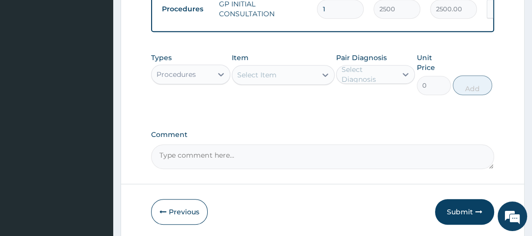
scroll to position [401, 0]
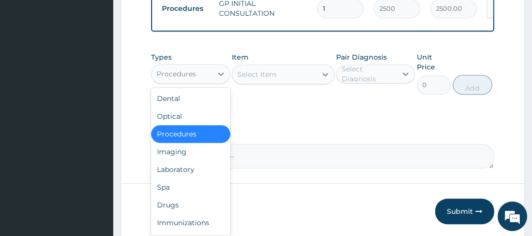
click at [206, 80] on div "Procedures" at bounding box center [182, 74] width 60 height 16
click at [197, 175] on div "Laboratory" at bounding box center [190, 169] width 79 height 18
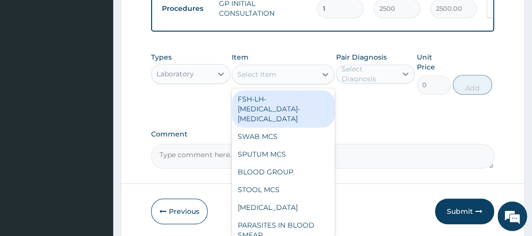
click at [289, 81] on div "Select Item" at bounding box center [274, 74] width 84 height 16
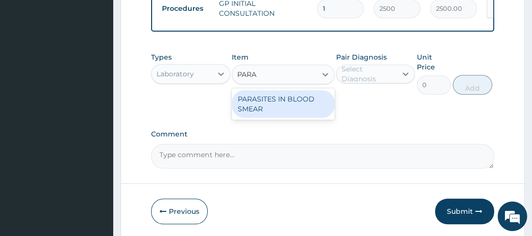
type input "PARAS"
type input "1500"
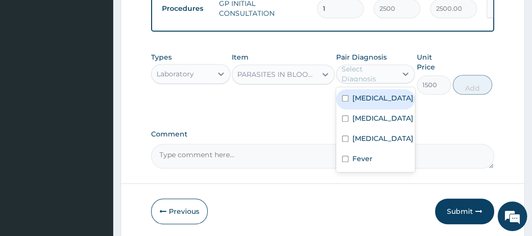
click at [382, 81] on div "Select Diagnosis" at bounding box center [369, 74] width 54 height 20
click at [383, 104] on div "[MEDICAL_DATA]" at bounding box center [375, 99] width 79 height 20
checkbox input "true"
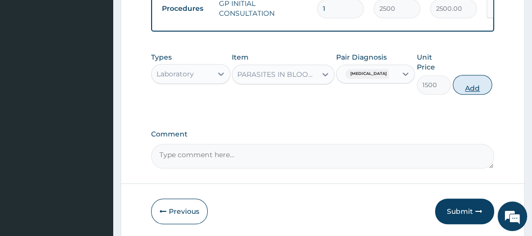
click at [473, 91] on button "Add" at bounding box center [472, 85] width 39 height 20
type input "0"
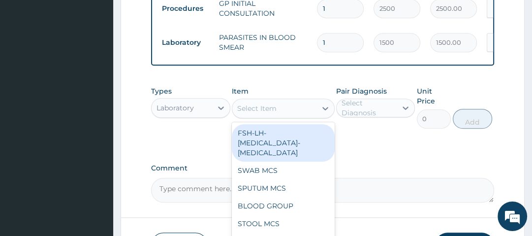
click at [280, 114] on div "Select Item" at bounding box center [274, 108] width 84 height 16
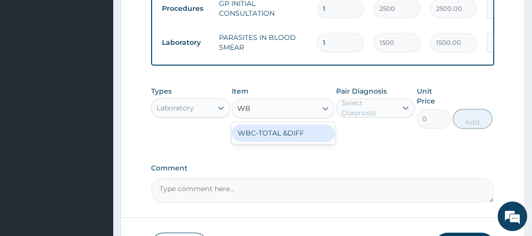
type input "WBC"
type input "2000"
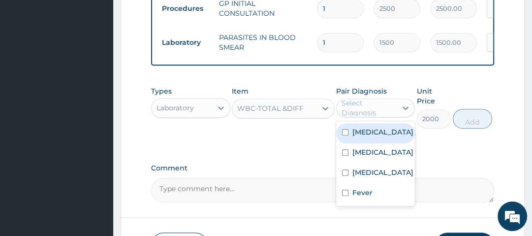
click at [367, 112] on div "Select Diagnosis" at bounding box center [369, 108] width 54 height 20
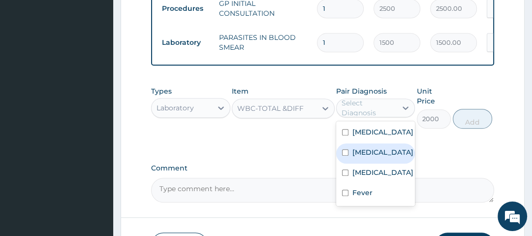
click at [376, 156] on div "[MEDICAL_DATA]" at bounding box center [375, 153] width 79 height 20
checkbox input "true"
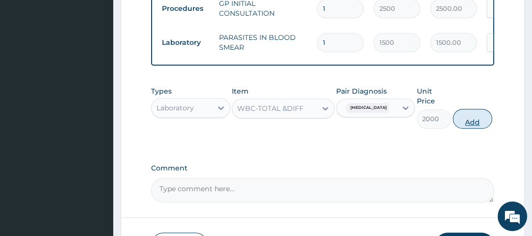
click at [478, 122] on button "Add" at bounding box center [472, 119] width 39 height 20
type input "0"
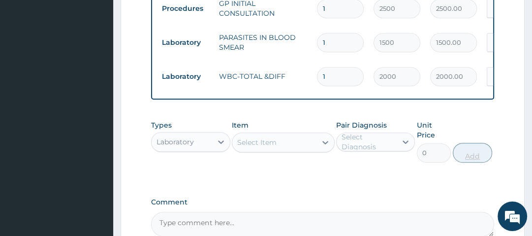
click at [478, 122] on div "Types Laboratory Item Select Item Pair Diagnosis Select Diagnosis Unit Price 0 …" at bounding box center [322, 141] width 343 height 52
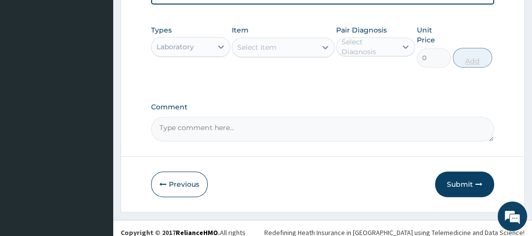
scroll to position [497, 0]
click at [189, 50] on div "Laboratory" at bounding box center [175, 46] width 37 height 10
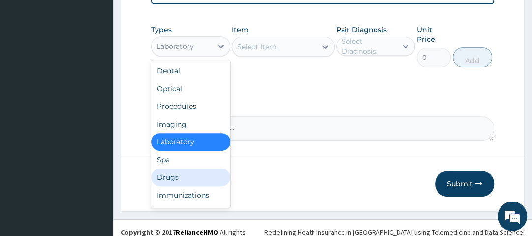
click at [191, 181] on div "Drugs" at bounding box center [190, 177] width 79 height 18
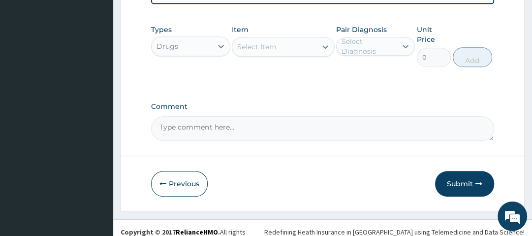
click at [258, 51] on div "Select Item" at bounding box center [256, 47] width 39 height 10
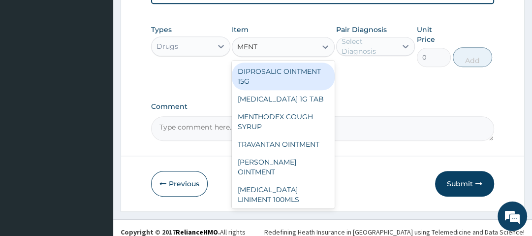
type input "[PERSON_NAME]"
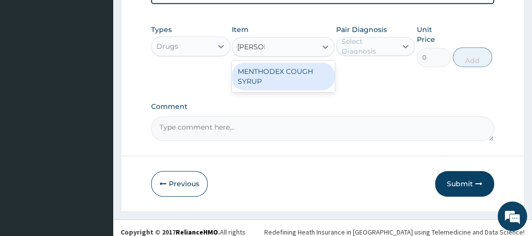
type input "1050"
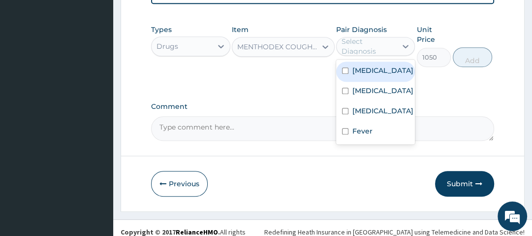
click at [359, 49] on div "Select Diagnosis" at bounding box center [369, 46] width 54 height 20
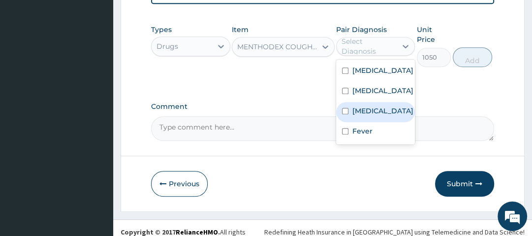
click at [373, 116] on label "[MEDICAL_DATA]" at bounding box center [382, 111] width 61 height 10
checkbox input "true"
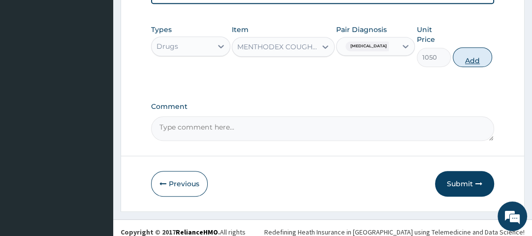
click at [475, 59] on button "Add" at bounding box center [472, 57] width 39 height 20
type input "0"
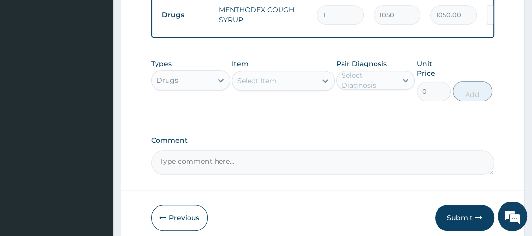
click at [307, 87] on div "Select Item" at bounding box center [274, 81] width 84 height 16
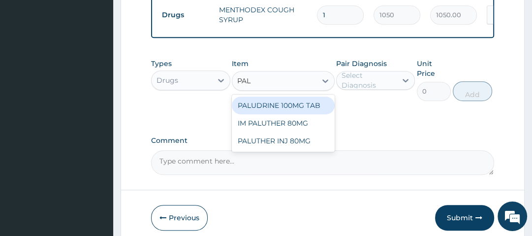
type input "PALU"
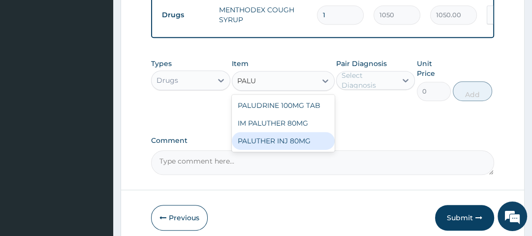
type input "490"
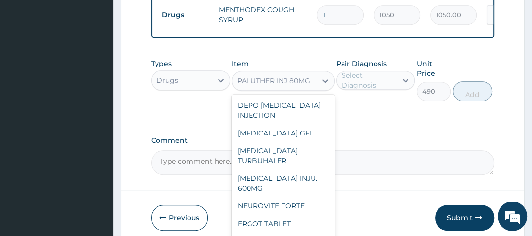
click at [307, 86] on div "PALUTHER INJ 80MG" at bounding box center [273, 81] width 73 height 10
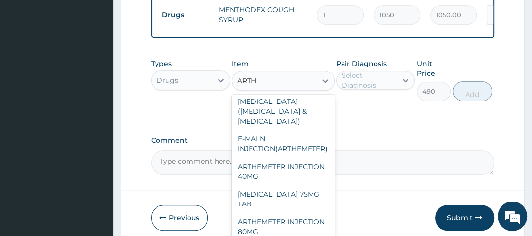
scroll to position [8, 0]
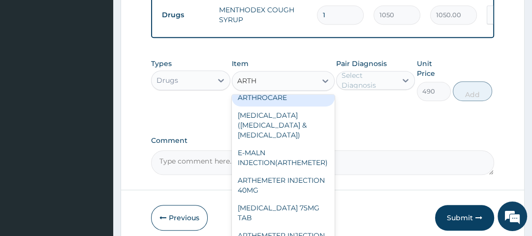
type input "ARTHE"
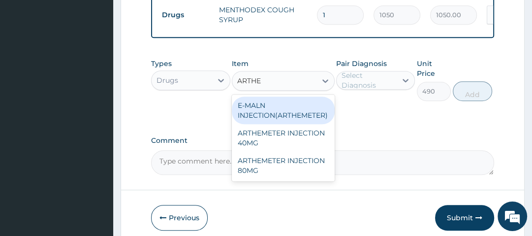
scroll to position [0, 0]
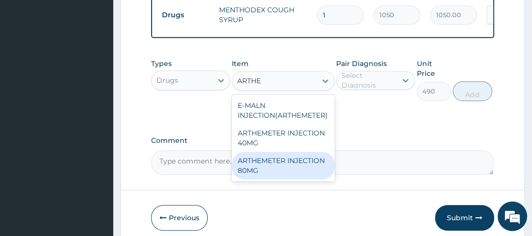
click at [293, 160] on div "ARTHEMETER INJECTION 80MG" at bounding box center [283, 166] width 103 height 28
type input "700"
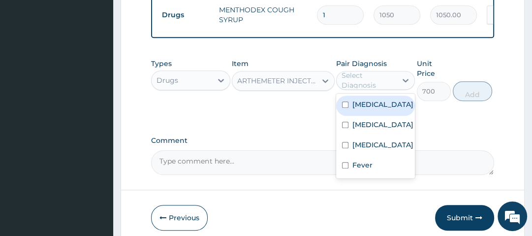
click at [391, 85] on div "Select Diagnosis" at bounding box center [369, 80] width 54 height 20
click at [371, 109] on label "[MEDICAL_DATA]" at bounding box center [382, 104] width 61 height 10
checkbox input "true"
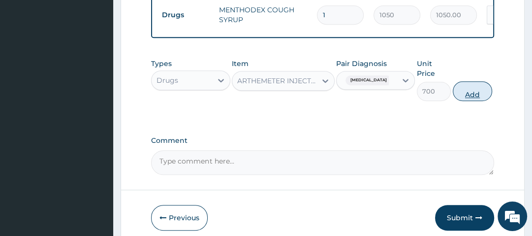
click at [480, 98] on button "Add" at bounding box center [472, 91] width 39 height 20
type input "0"
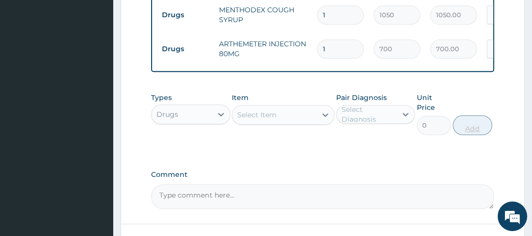
type input "0.00"
type input "2"
type input "1400.00"
type input "2"
click at [480, 98] on div "Types Drugs Item Select Item Pair Diagnosis Select Diagnosis Unit Price 0 Add" at bounding box center [322, 114] width 343 height 52
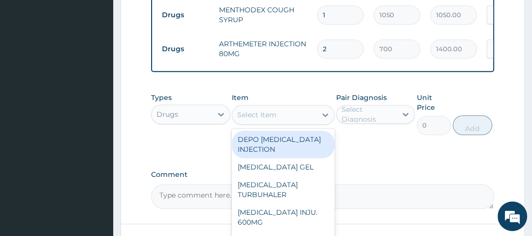
click at [307, 116] on div "Select Item" at bounding box center [274, 115] width 84 height 16
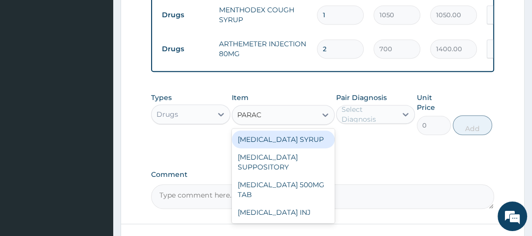
type input "PARACE"
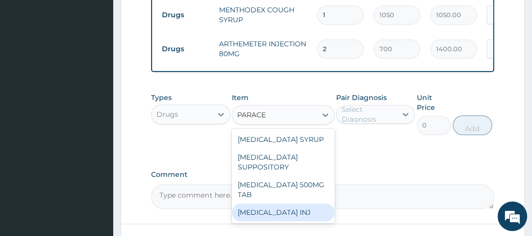
click at [299, 213] on div "[MEDICAL_DATA] INJ" at bounding box center [283, 212] width 103 height 18
type input "210"
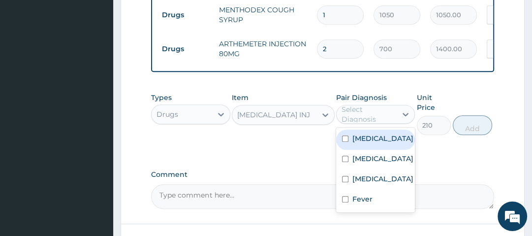
click at [364, 117] on div "Select Diagnosis" at bounding box center [369, 114] width 54 height 20
click at [375, 143] on label "[MEDICAL_DATA]" at bounding box center [382, 138] width 61 height 10
checkbox input "true"
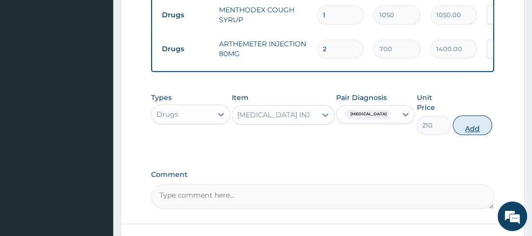
click at [470, 128] on button "Add" at bounding box center [472, 125] width 39 height 20
type input "0"
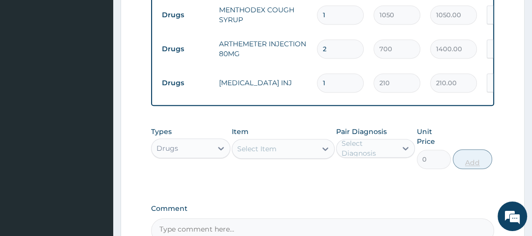
click at [470, 128] on div "Types Drugs Item Select Item Pair Diagnosis Select Diagnosis Unit Price 0 Add" at bounding box center [322, 148] width 343 height 52
click at [286, 156] on div "Select Item" at bounding box center [274, 149] width 84 height 16
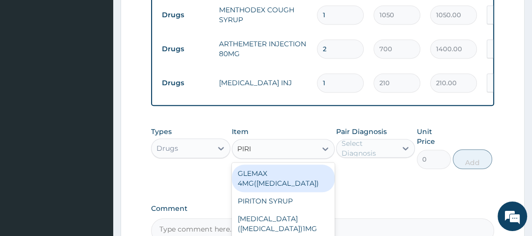
type input "PIRIT"
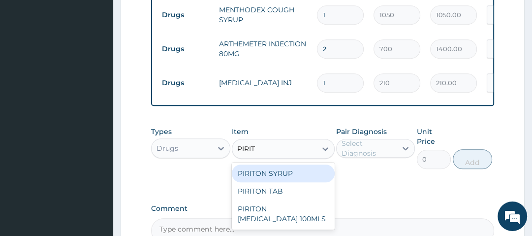
type input "560"
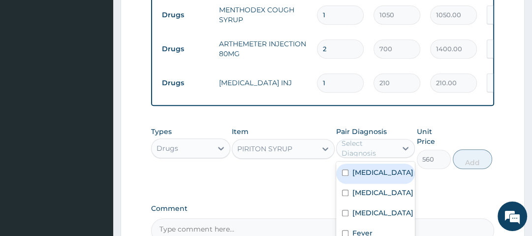
click at [364, 153] on div "Select Diagnosis" at bounding box center [369, 148] width 54 height 20
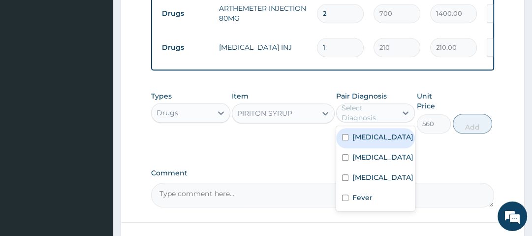
scroll to position [535, 0]
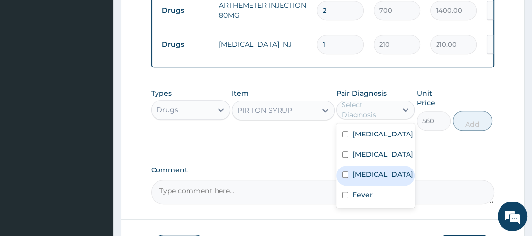
click at [380, 179] on label "[MEDICAL_DATA]" at bounding box center [382, 174] width 61 height 10
checkbox input "true"
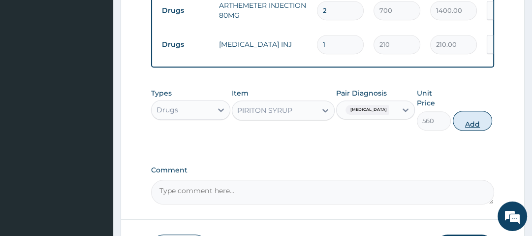
click at [479, 124] on button "Add" at bounding box center [472, 121] width 39 height 20
type input "0"
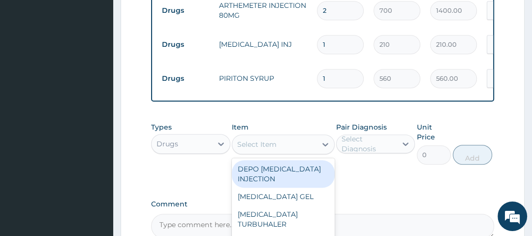
click at [292, 149] on div "Select Item" at bounding box center [274, 144] width 84 height 16
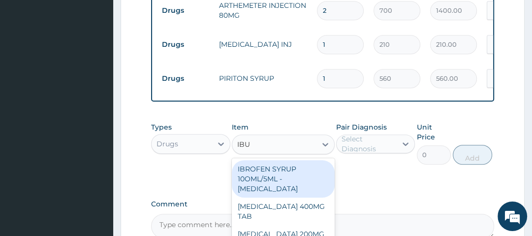
type input "IBUP"
type input "630"
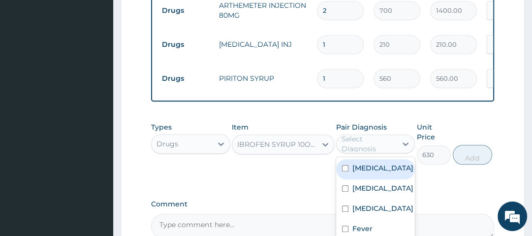
click at [381, 148] on div "Select Diagnosis" at bounding box center [369, 144] width 54 height 20
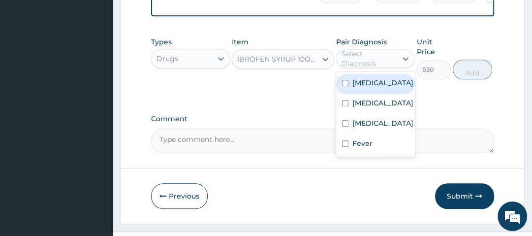
scroll to position [624, 0]
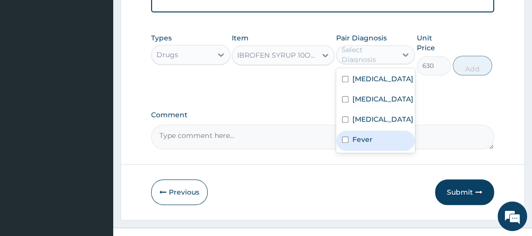
click at [374, 151] on div "Fever" at bounding box center [375, 140] width 79 height 20
checkbox input "true"
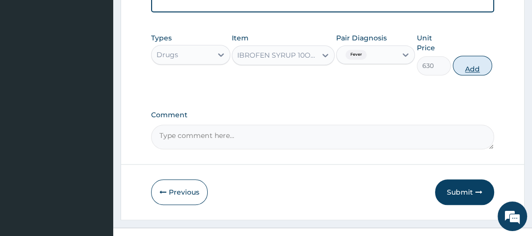
click at [470, 70] on button "Add" at bounding box center [472, 66] width 39 height 20
type input "0"
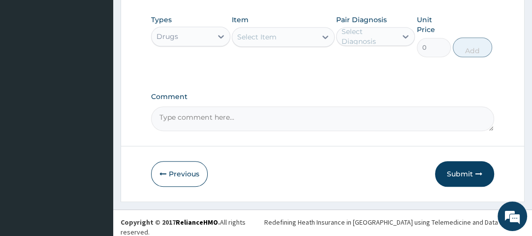
scroll to position [684, 0]
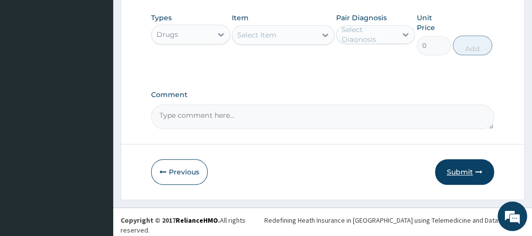
click at [468, 176] on button "Submit" at bounding box center [464, 172] width 59 height 26
